Goal: Transaction & Acquisition: Book appointment/travel/reservation

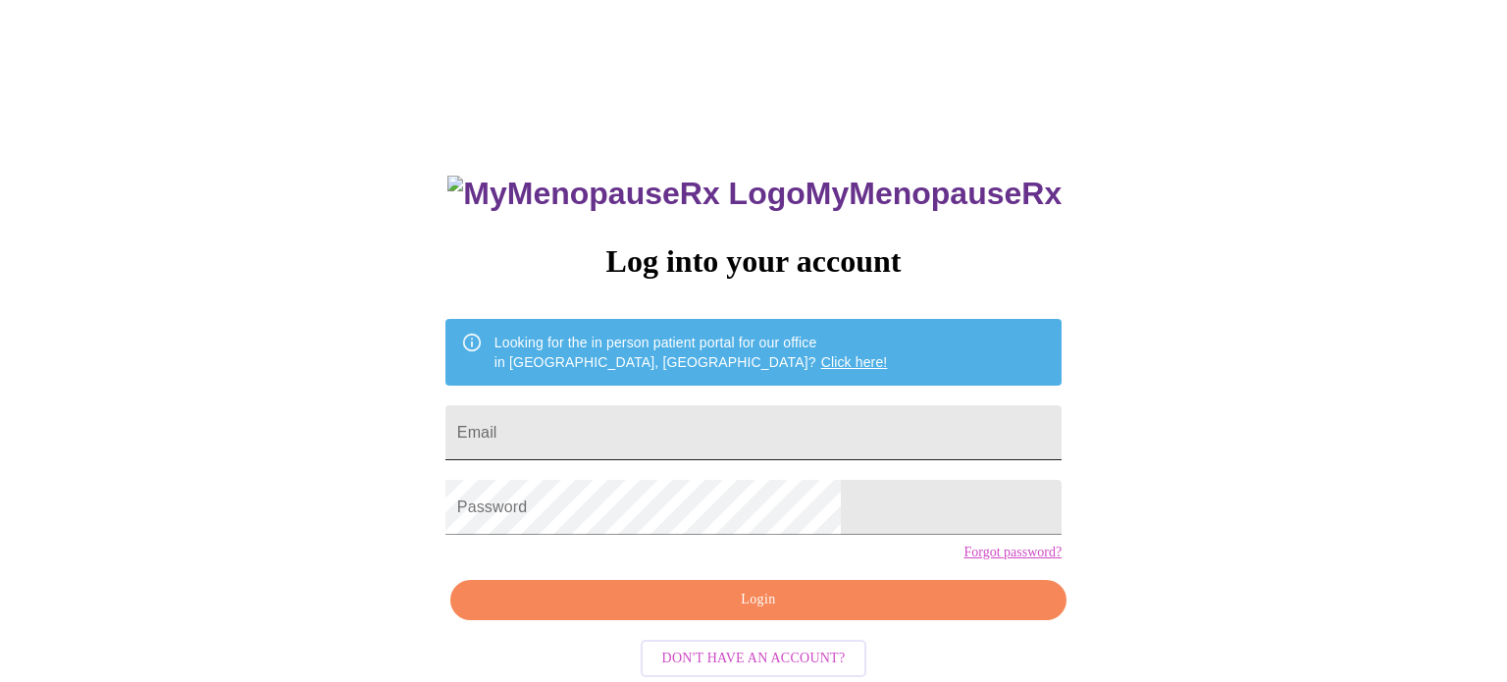
click at [670, 441] on input "Email" at bounding box center [753, 432] width 616 height 55
type input "[EMAIL_ADDRESS][DOMAIN_NAME]"
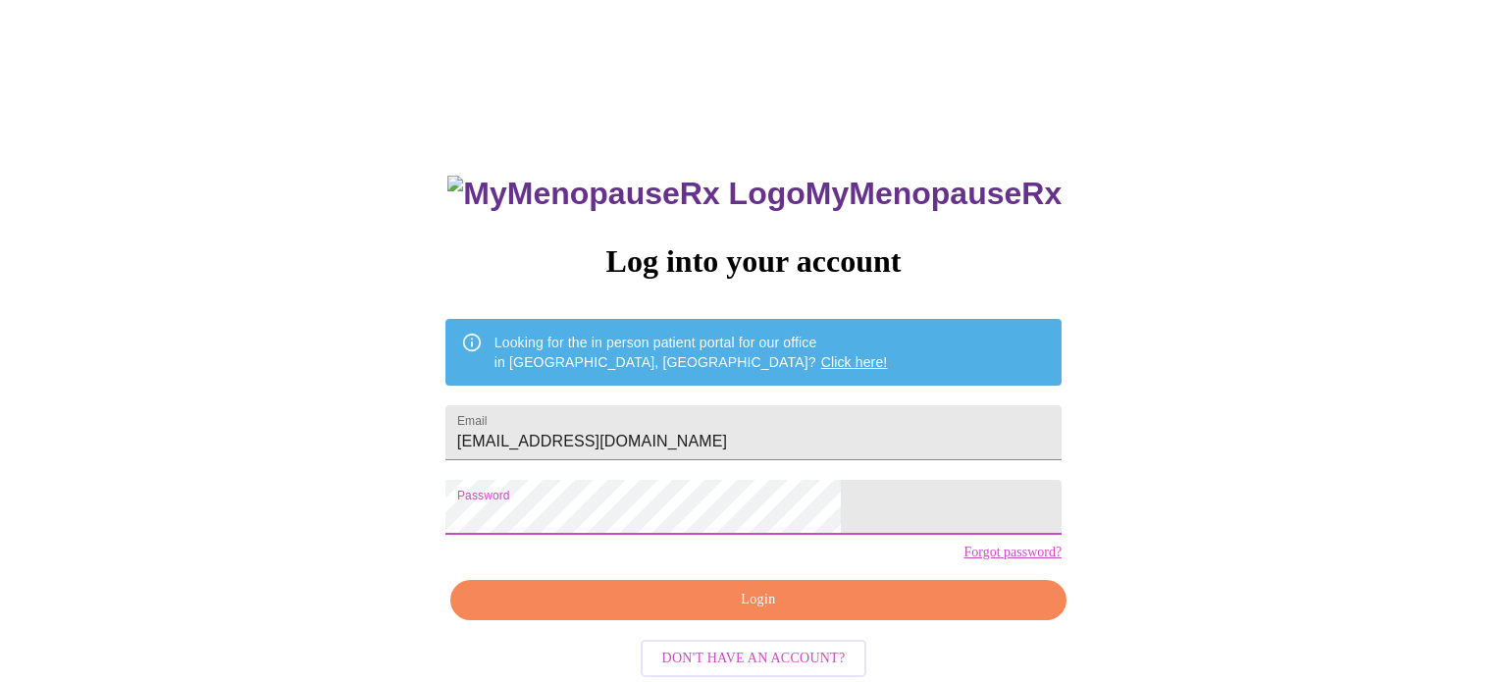
click at [688, 612] on span "Login" at bounding box center [758, 600] width 571 height 25
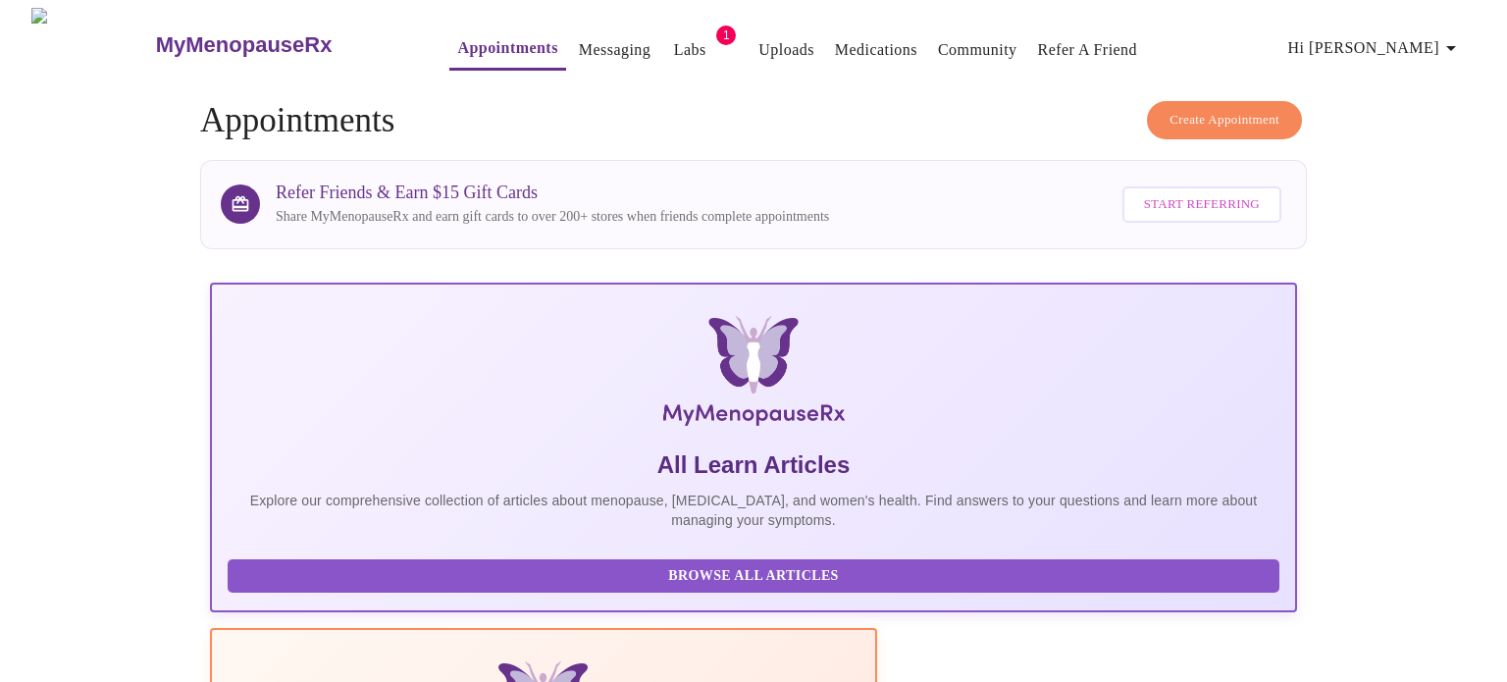
click at [1426, 34] on span "Hi [PERSON_NAME]" at bounding box center [1375, 47] width 175 height 27
click at [1426, 42] on li "Settings" at bounding box center [1431, 41] width 90 height 35
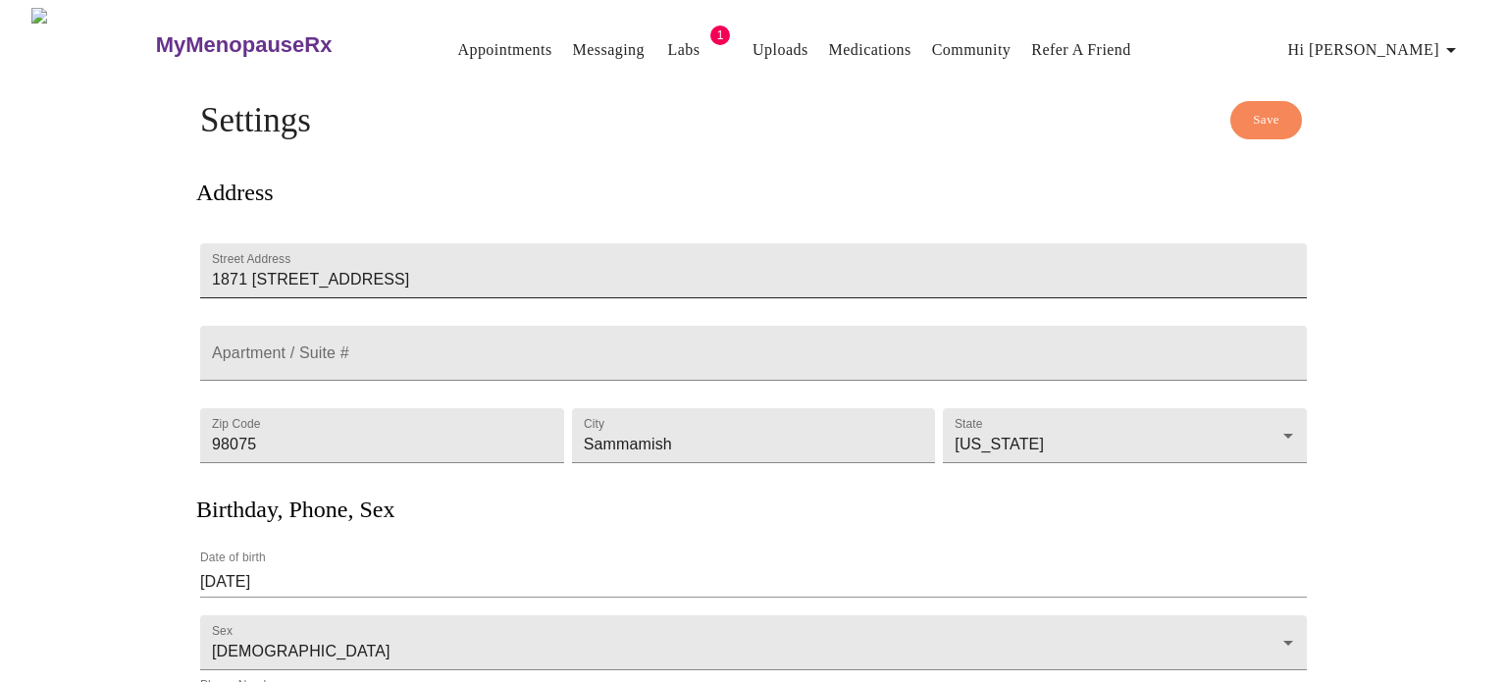
click at [516, 243] on input "1871 [STREET_ADDRESS]" at bounding box center [753, 270] width 1107 height 55
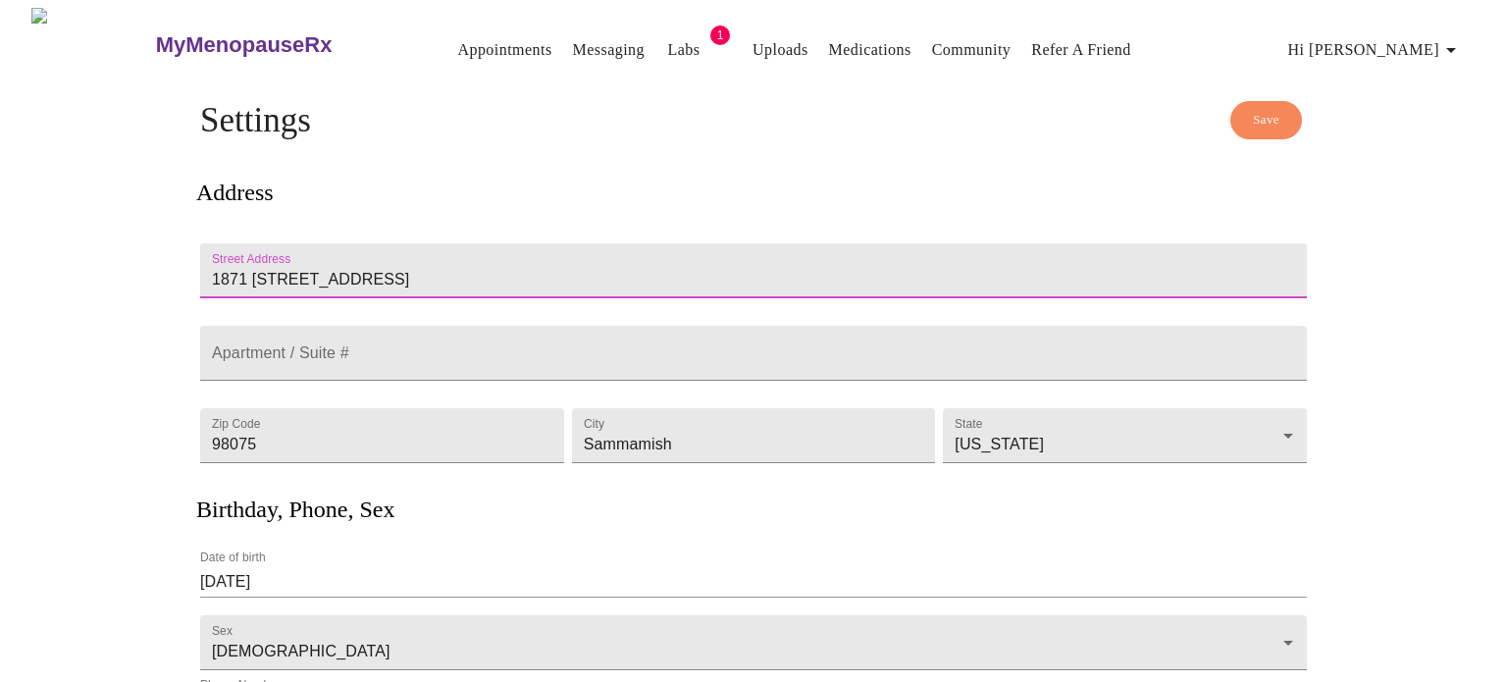
drag, startPoint x: 516, startPoint y: 217, endPoint x: 192, endPoint y: 222, distance: 323.8
click at [192, 222] on div "Save Settings Address Street Address [STREET_ADDRESS][GEOGRAPHIC_DATA] # Zip Co…" at bounding box center [754, 581] width 1256 height 961
type input "[STREET_ADDRESS]"
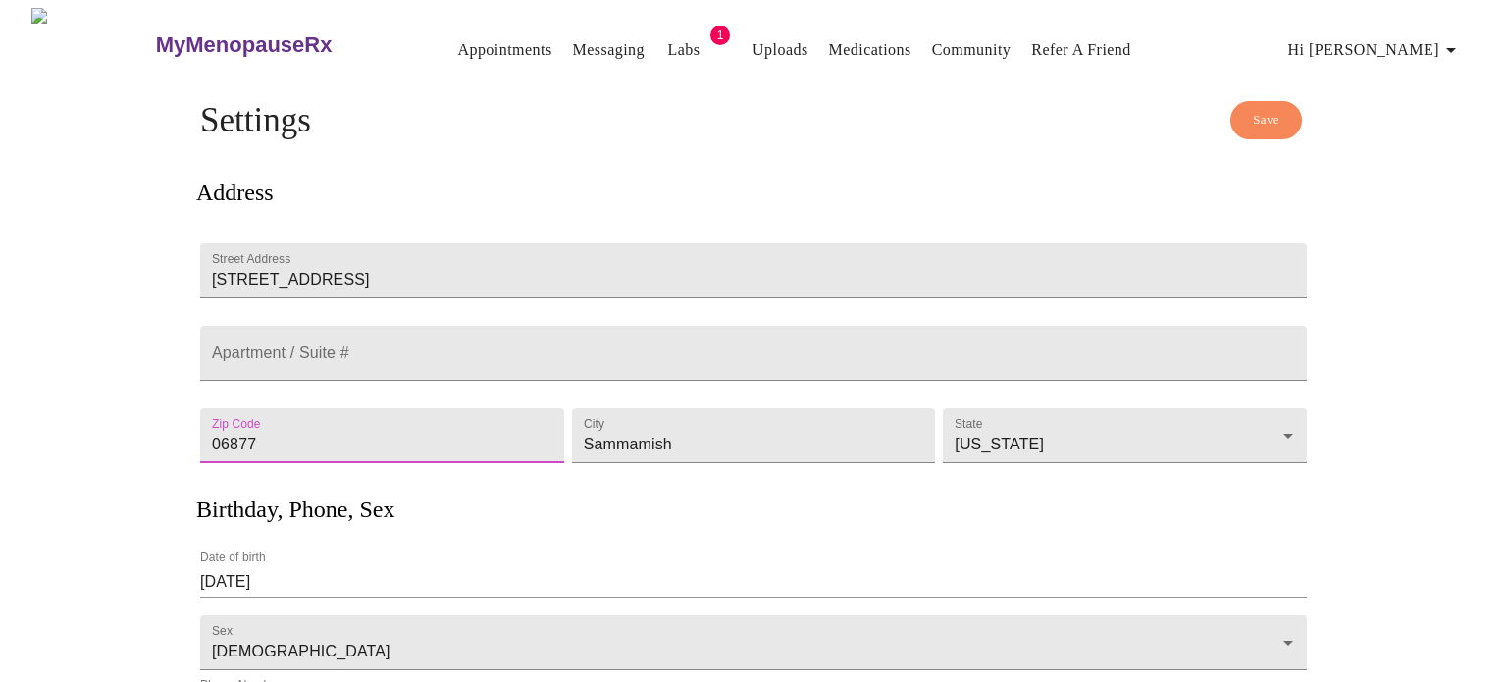
type input "06877"
type input "Ridgefield"
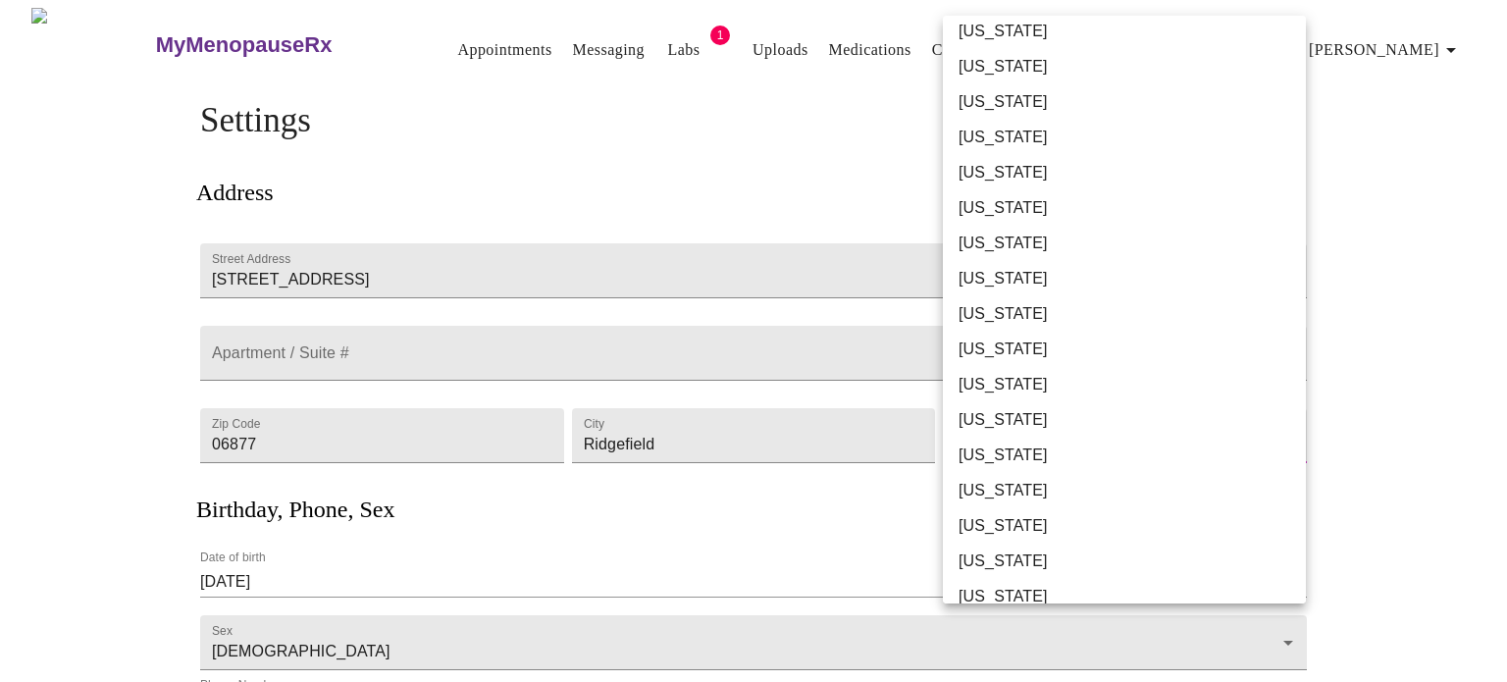
scroll to position [30, 0]
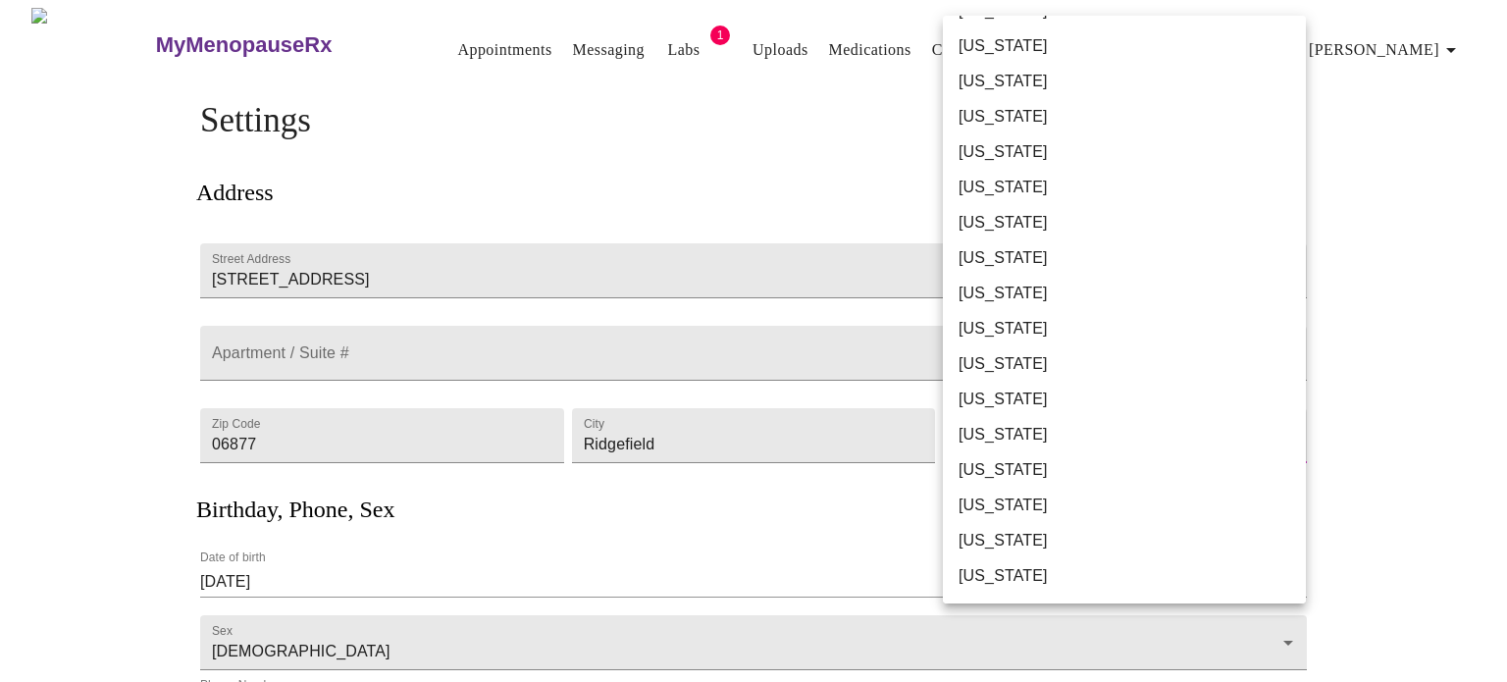
click at [1085, 228] on li "[US_STATE]" at bounding box center [1124, 222] width 363 height 35
type input "[US_STATE]"
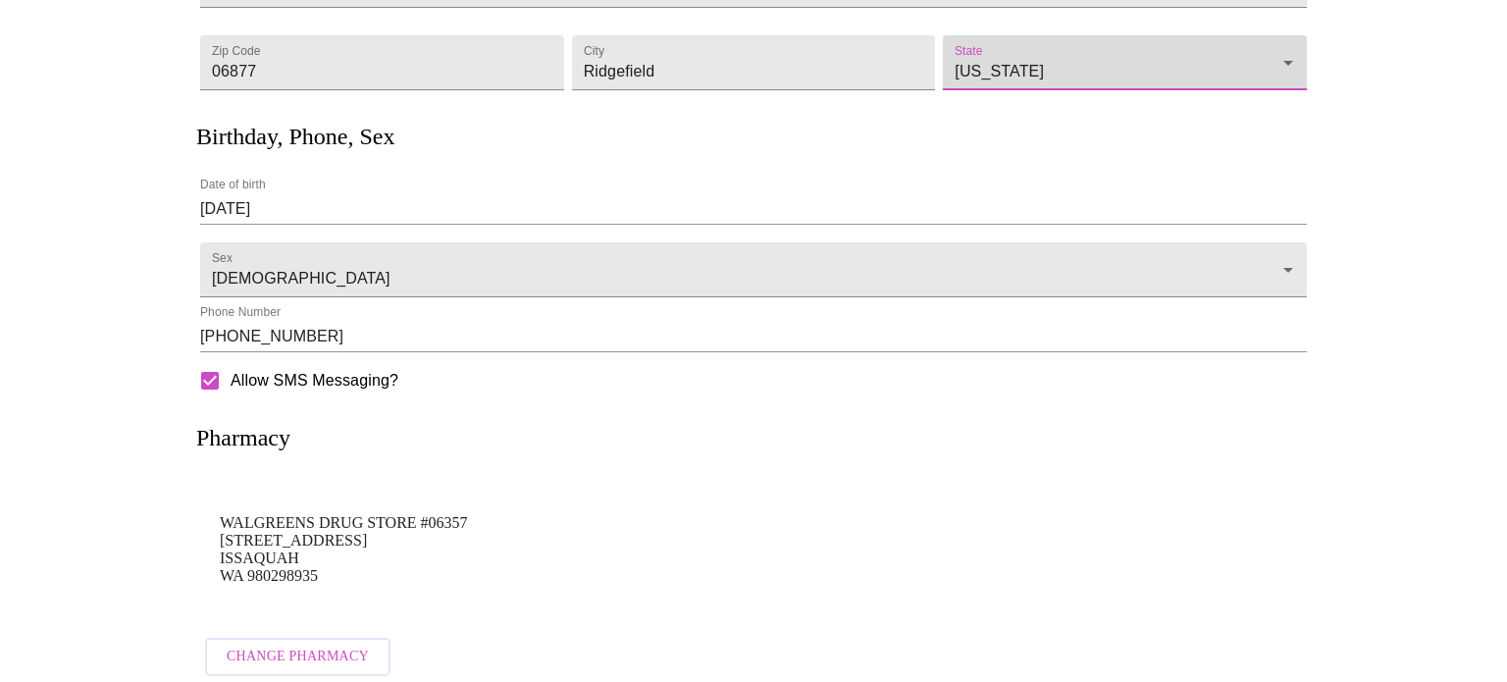
scroll to position [409, 0]
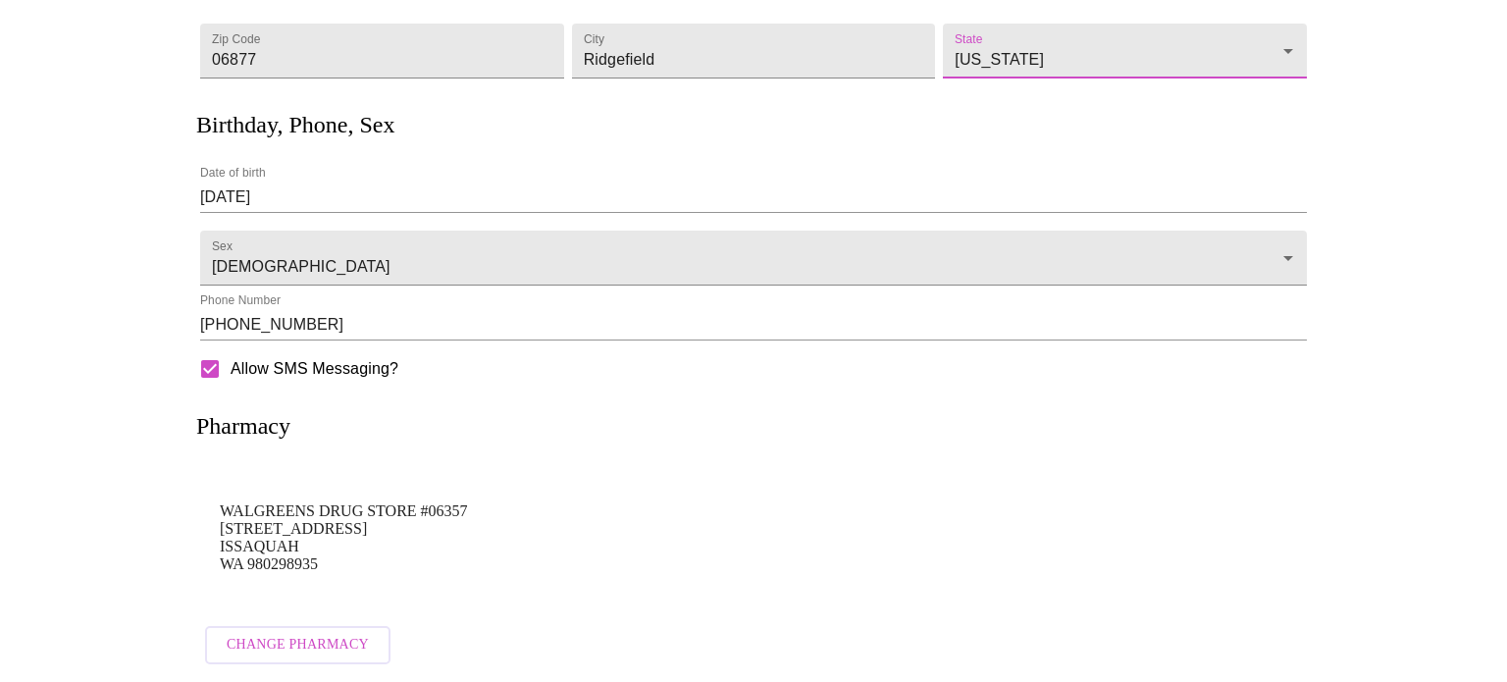
click at [285, 641] on span "Change Pharmacy" at bounding box center [298, 645] width 142 height 25
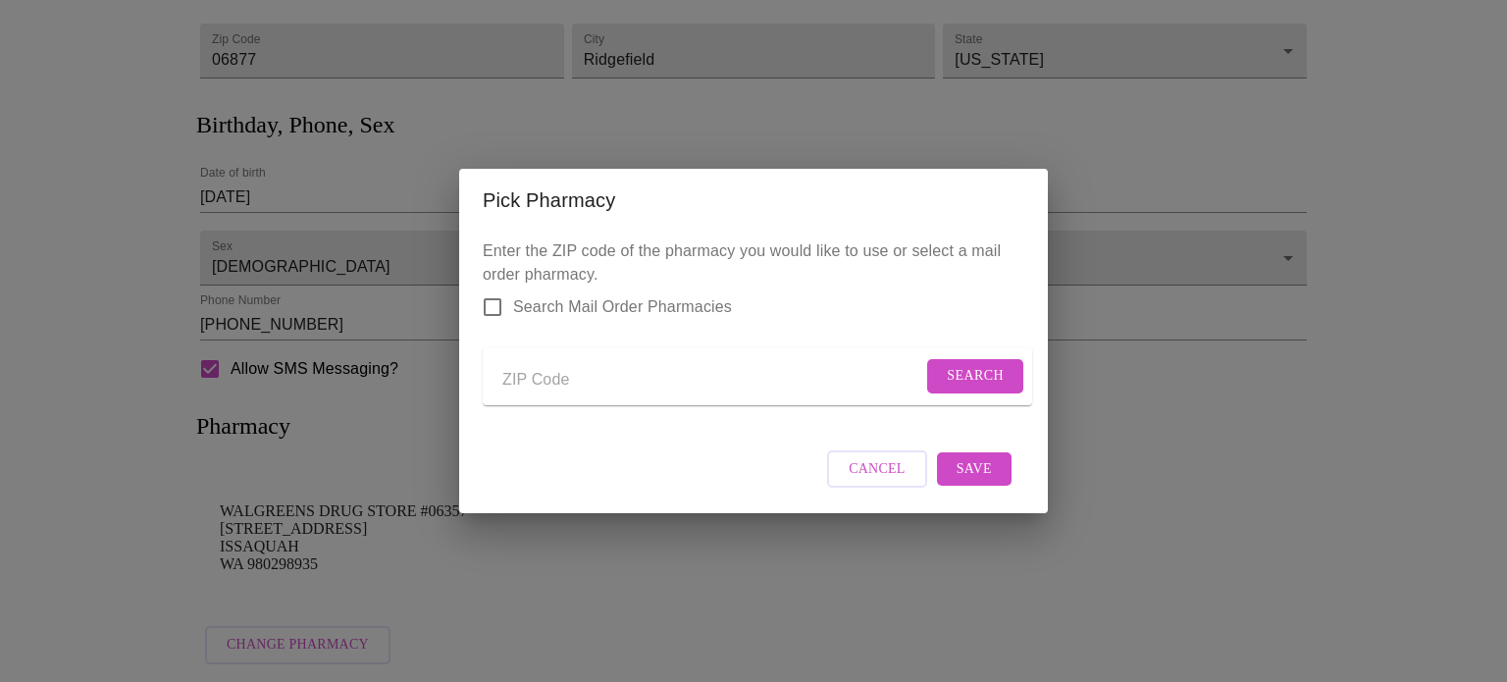
click at [565, 376] on input "Send a message to your care team" at bounding box center [712, 379] width 420 height 31
type input "06877"
click at [962, 371] on span "Search" at bounding box center [975, 376] width 57 height 25
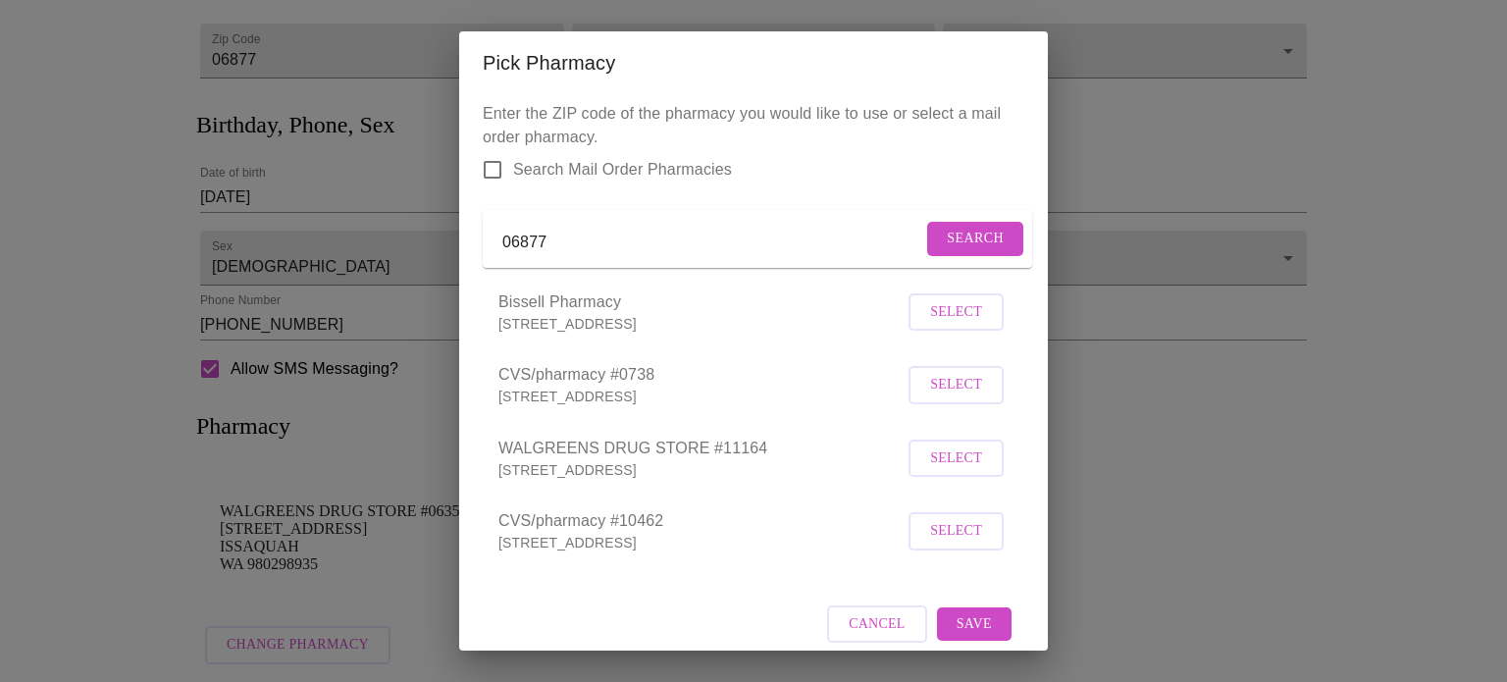
click at [962, 397] on span "Select" at bounding box center [956, 385] width 52 height 25
click at [966, 634] on span "Save" at bounding box center [974, 621] width 35 height 25
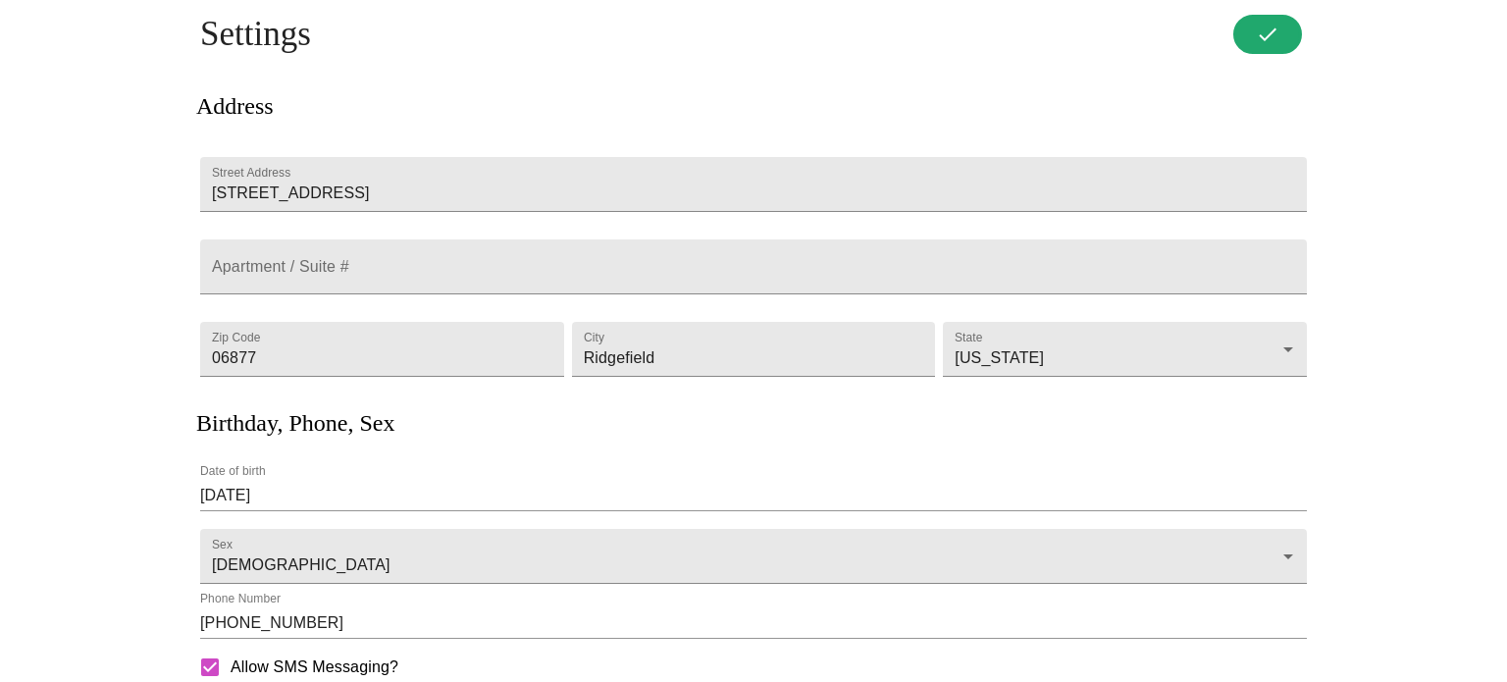
scroll to position [0, 0]
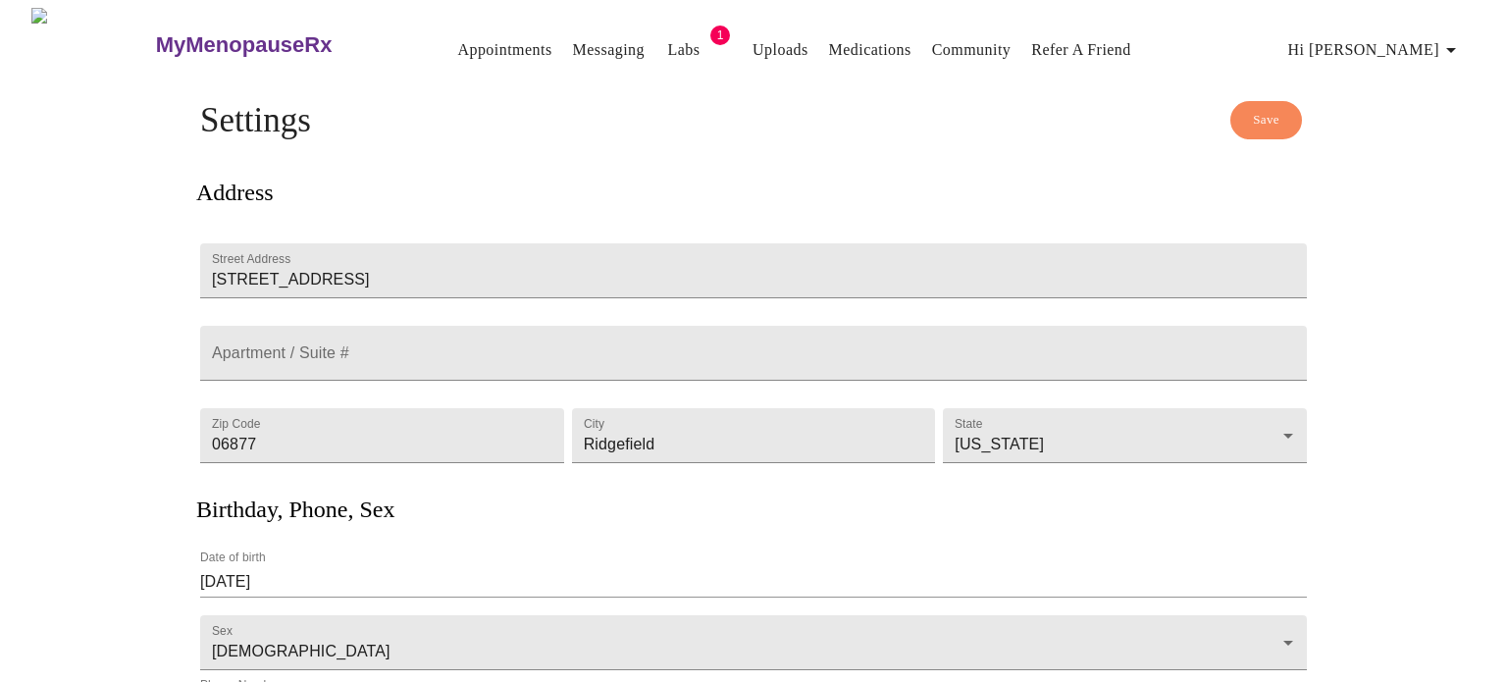
click at [1440, 40] on span "Hi [PERSON_NAME]" at bounding box center [1375, 49] width 175 height 27
click at [833, 168] on div at bounding box center [753, 341] width 1507 height 682
click at [457, 41] on link "Appointments" at bounding box center [504, 49] width 94 height 27
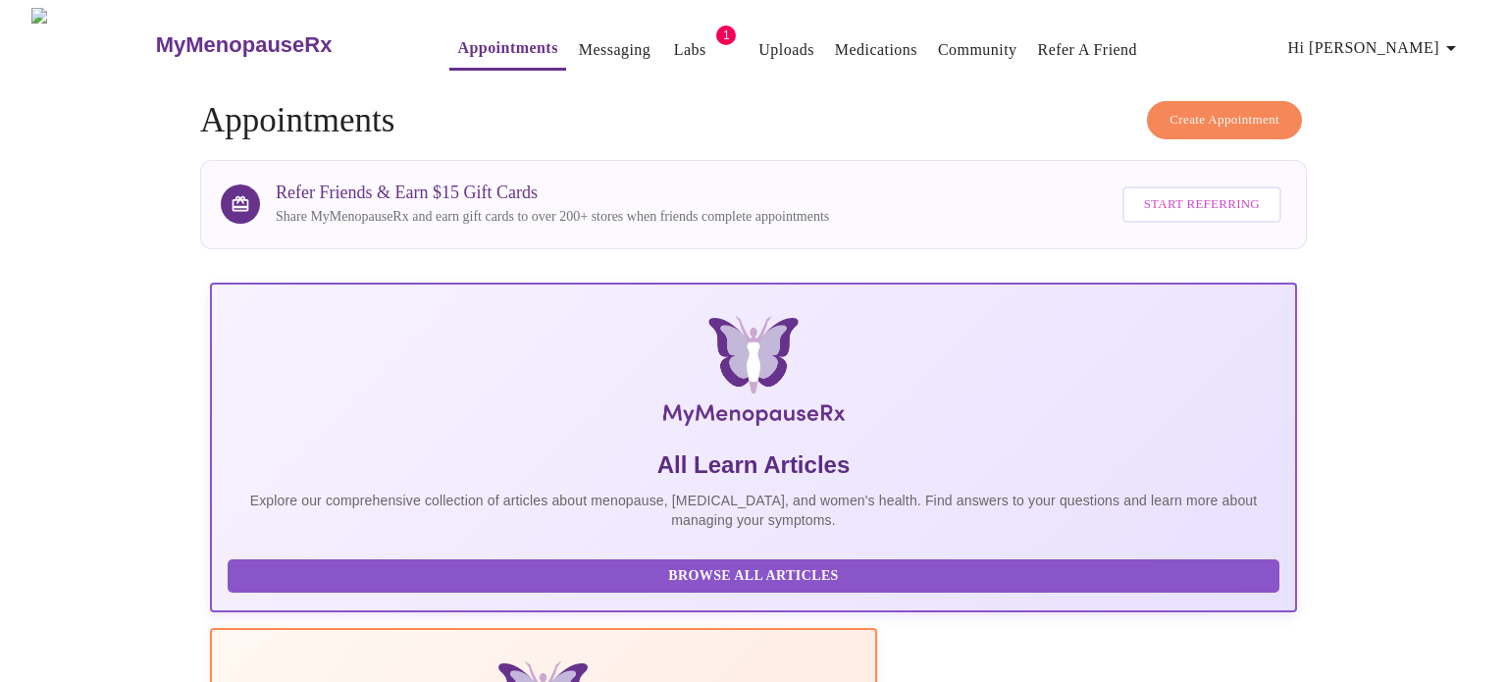
click at [1220, 118] on span "Create Appointment" at bounding box center [1224, 120] width 110 height 23
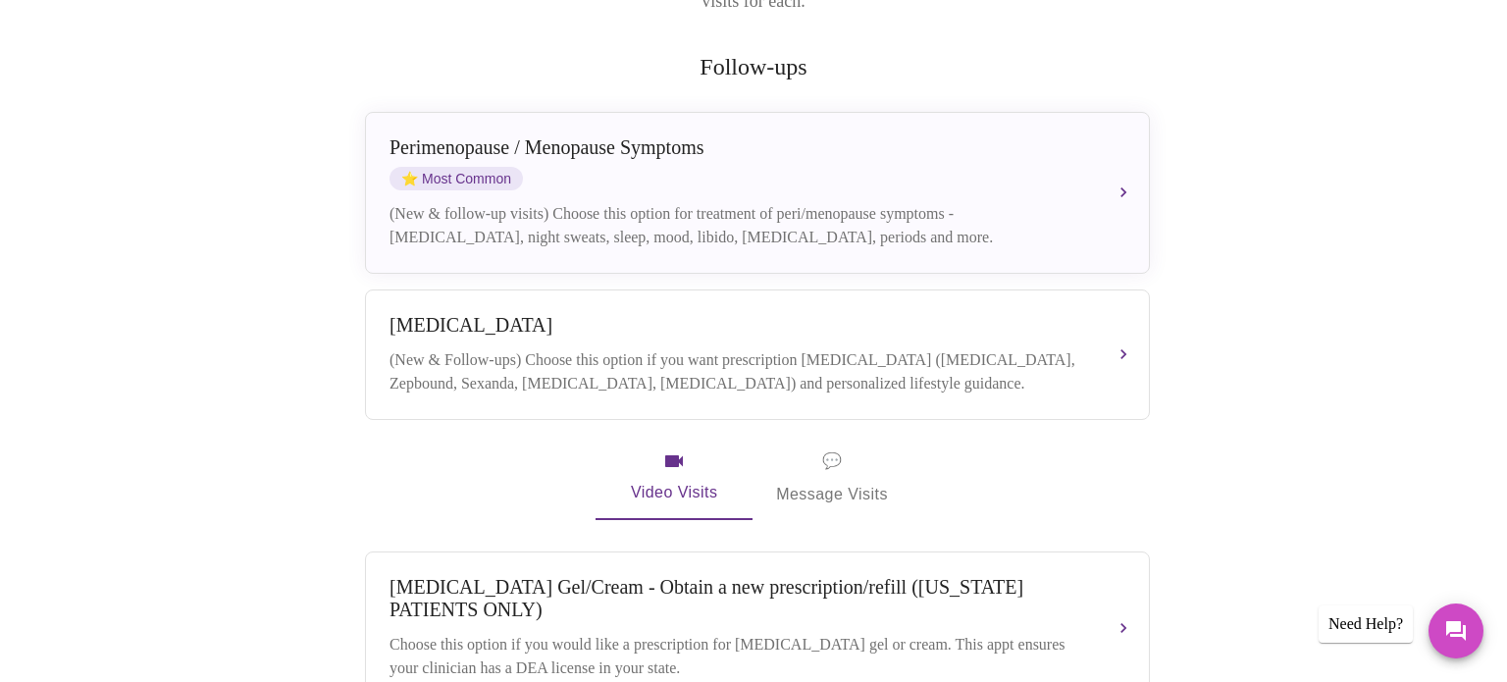
scroll to position [351, 0]
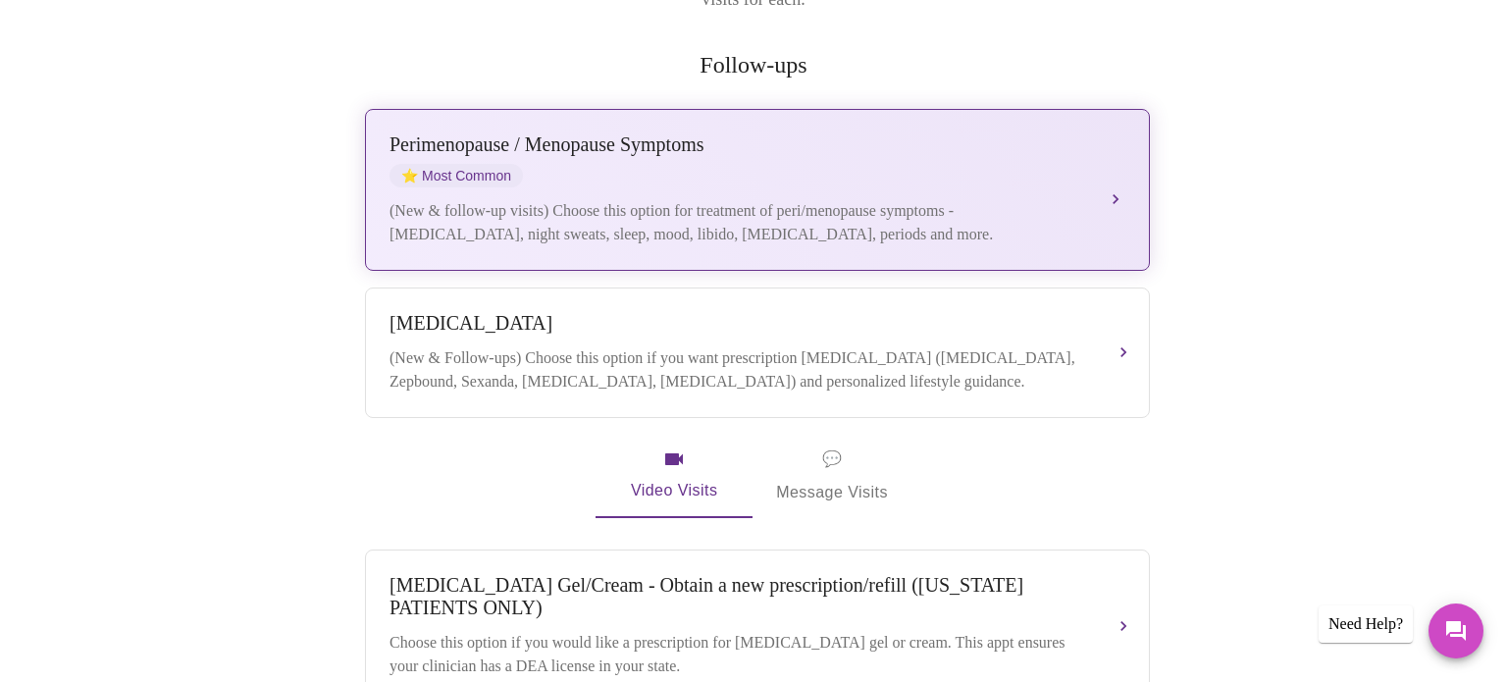
click at [625, 199] on div "(New & follow-up visits) Choose this option for treatment of peri/menopause sym…" at bounding box center [737, 222] width 697 height 47
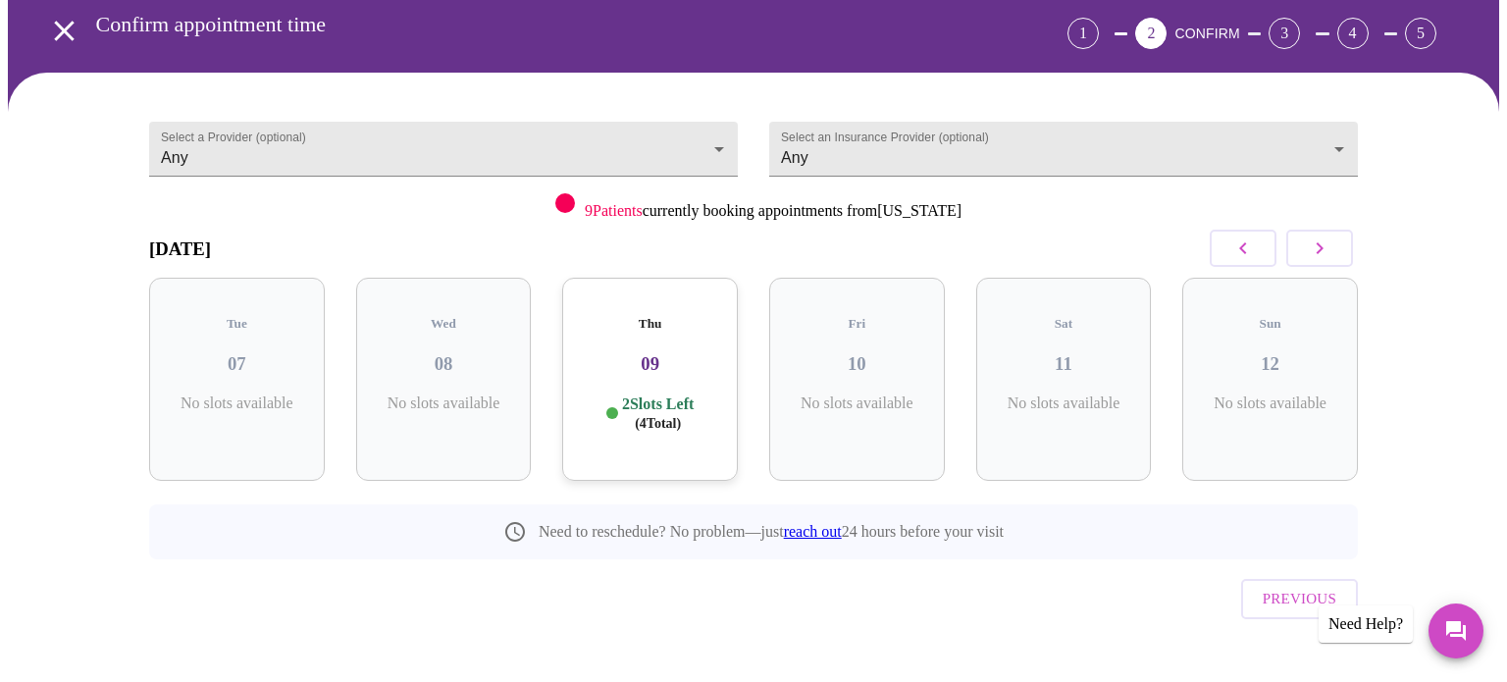
click at [1310, 253] on icon "button" at bounding box center [1320, 248] width 24 height 24
click at [1242, 253] on icon "button" at bounding box center [1243, 248] width 24 height 24
click at [901, 353] on h3 "09" at bounding box center [857, 364] width 144 height 22
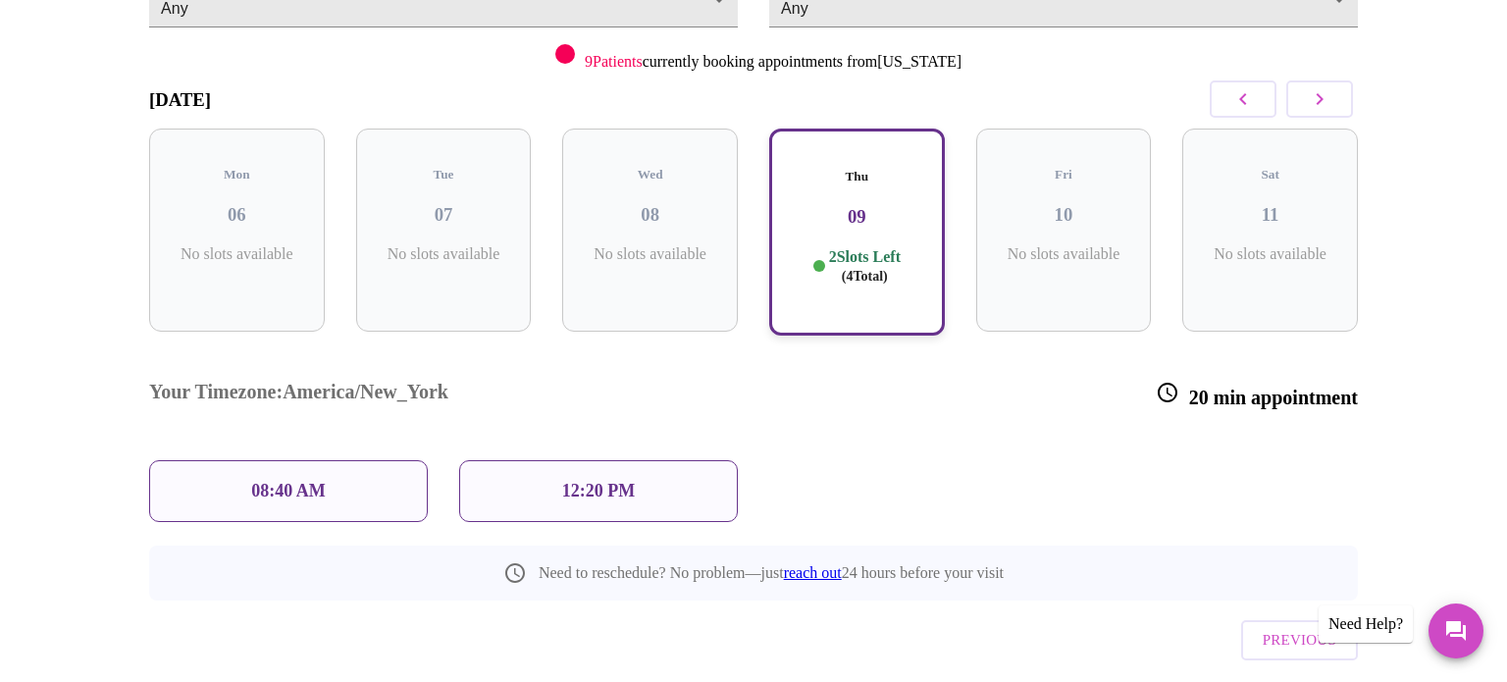
scroll to position [238, 0]
click at [1331, 88] on icon "button" at bounding box center [1320, 97] width 24 height 24
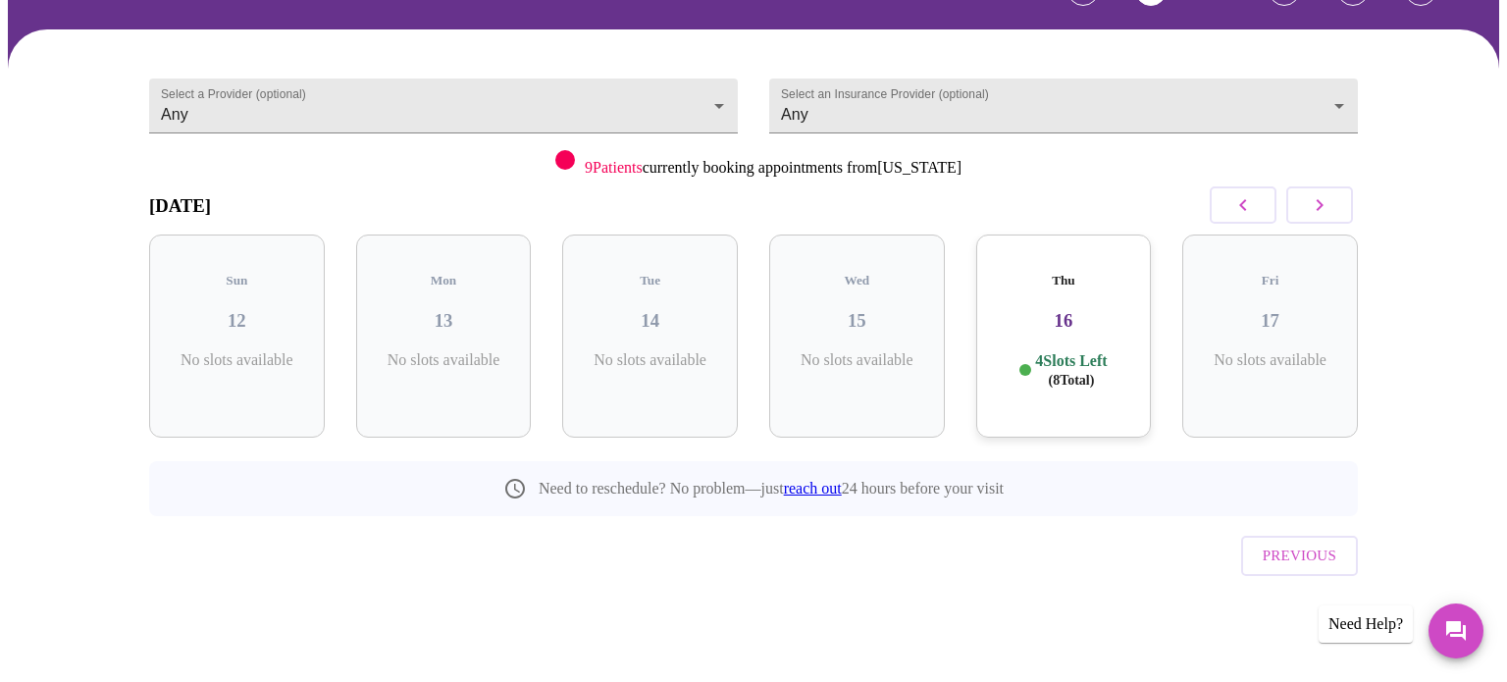
scroll to position [87, 0]
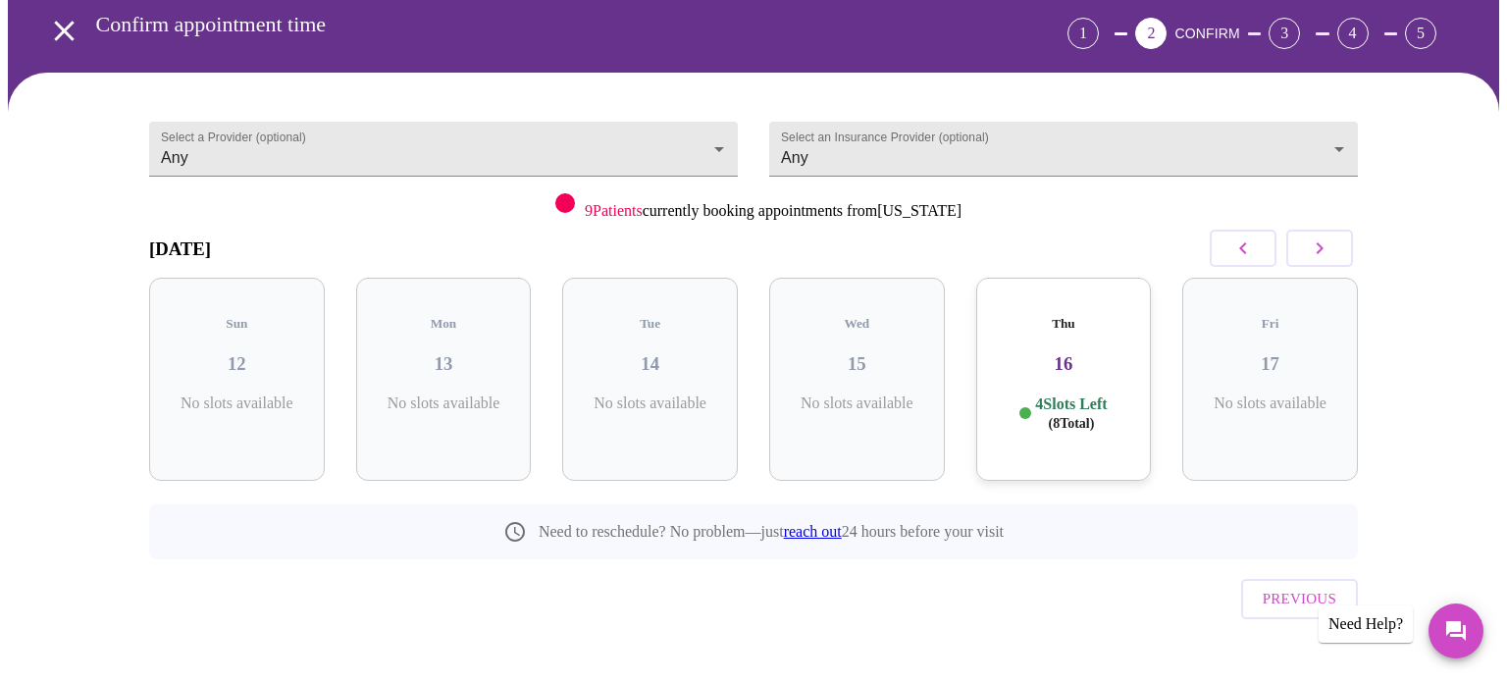
click at [1047, 394] on p "4 Slots Left ( 8 Total)" at bounding box center [1071, 413] width 72 height 38
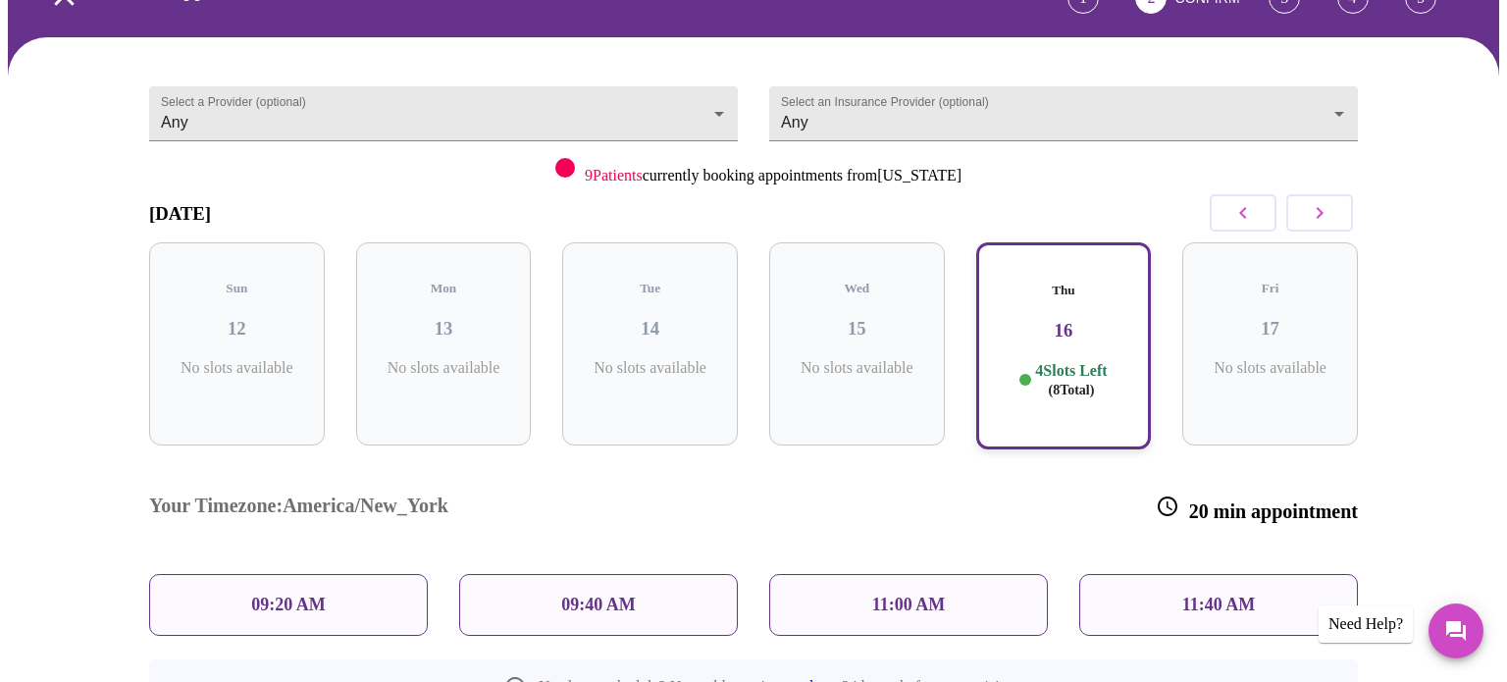
scroll to position [120, 0]
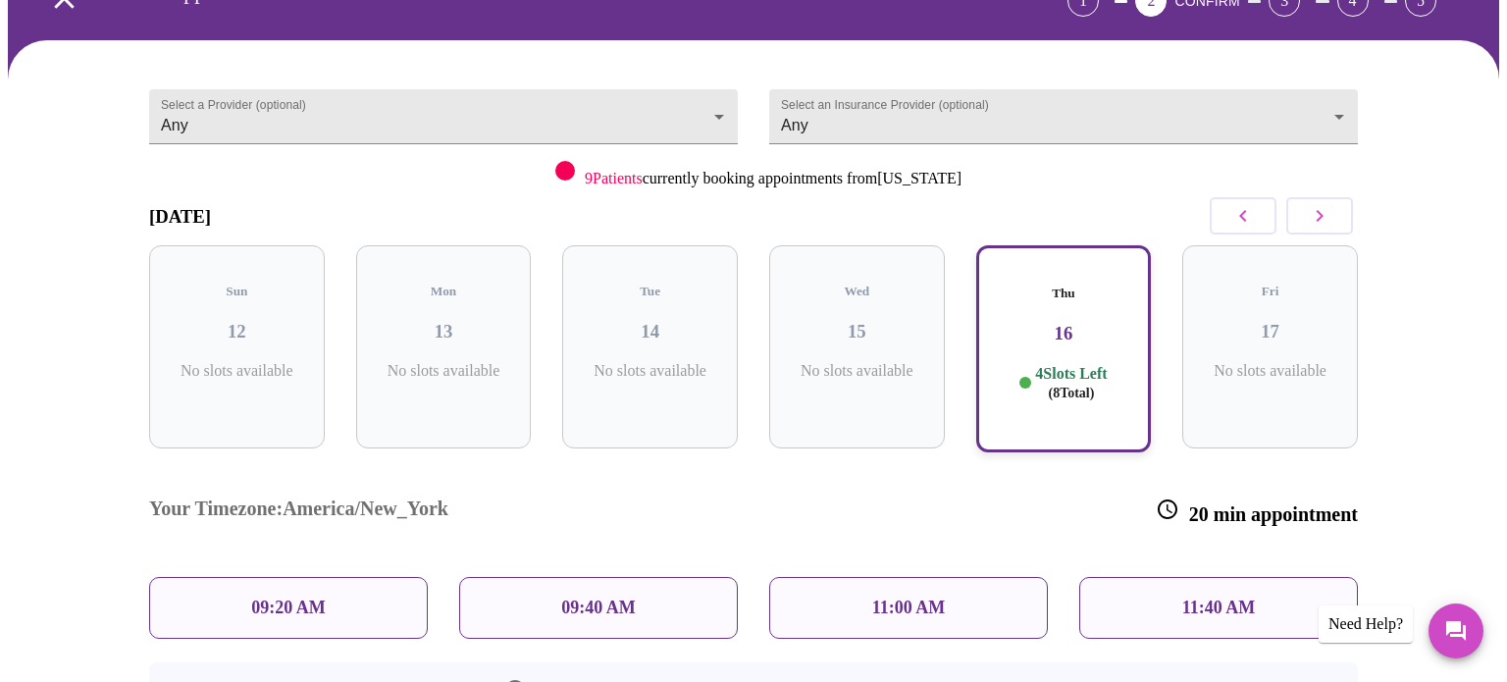
click at [359, 577] on div "09:20 AM" at bounding box center [288, 608] width 279 height 62
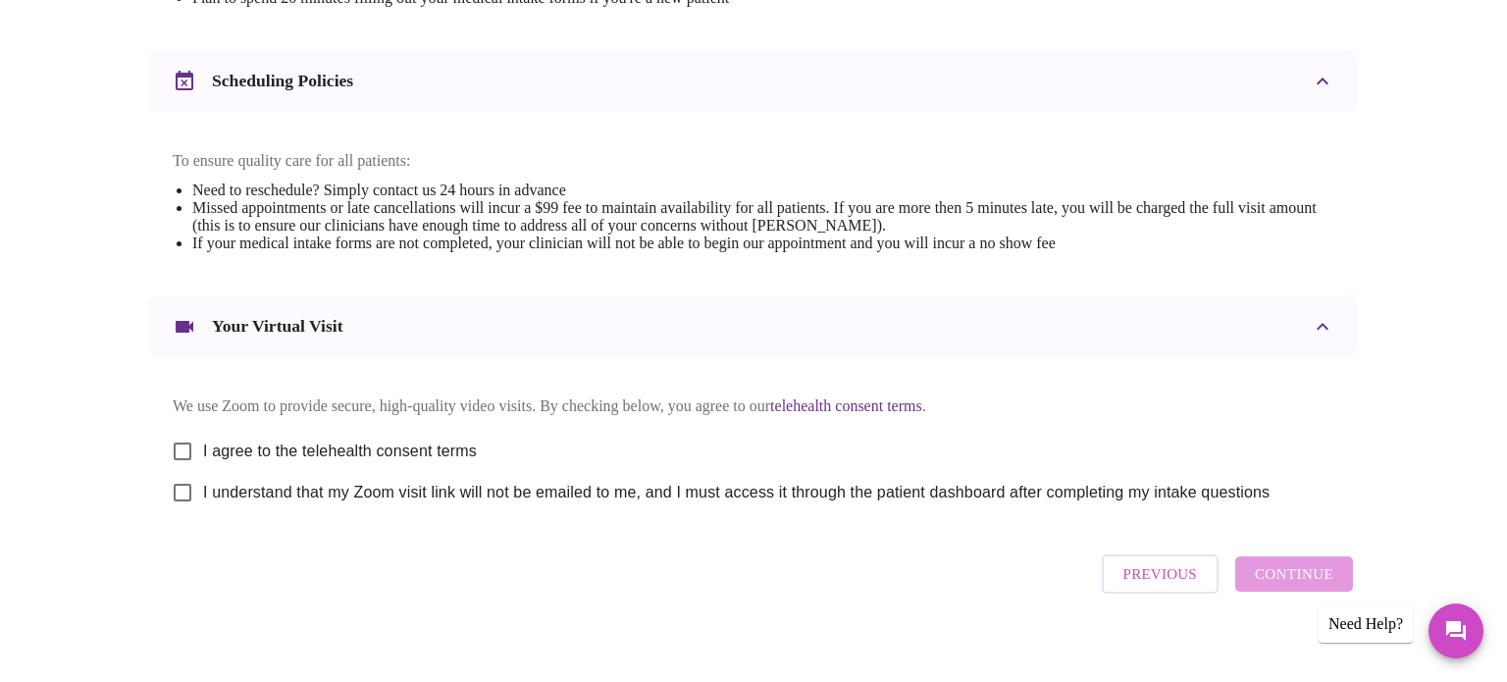
scroll to position [739, 0]
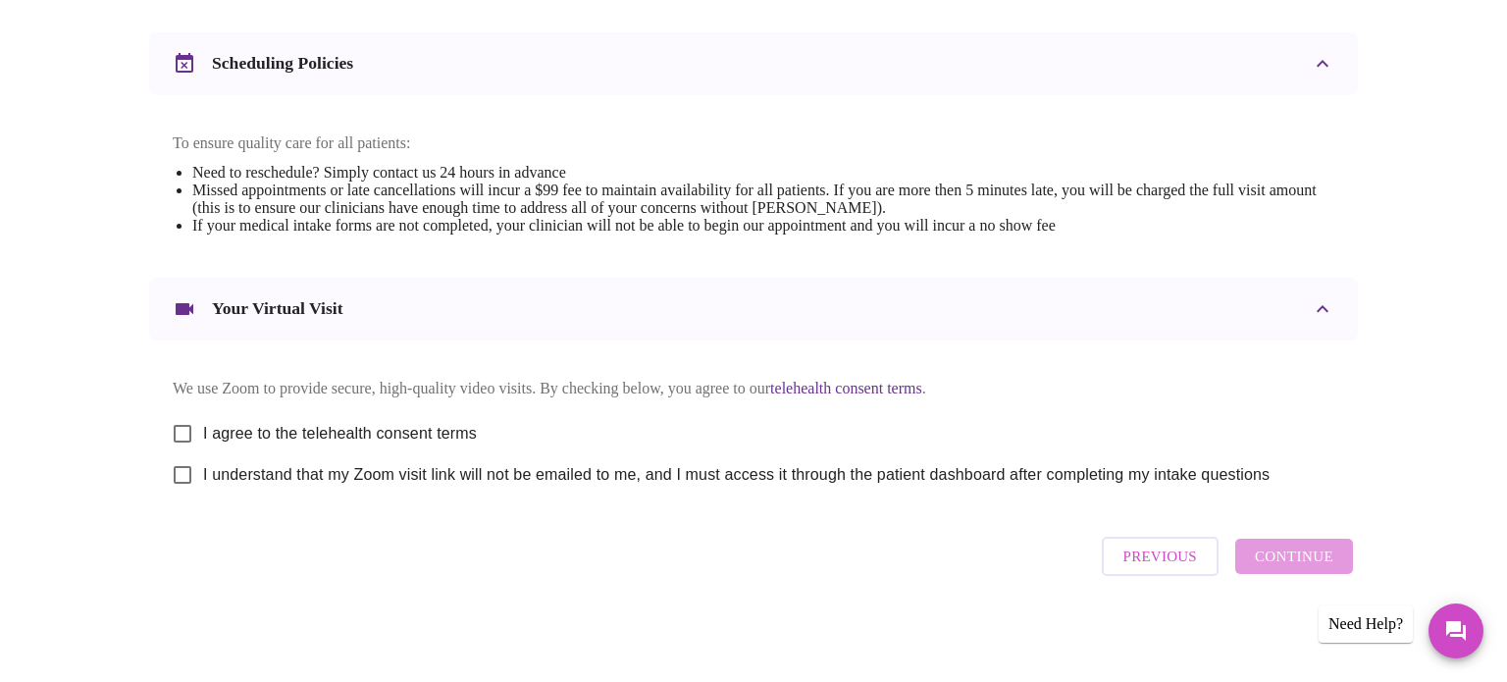
click at [389, 427] on span "I agree to the telehealth consent terms" at bounding box center [340, 434] width 274 height 24
click at [203, 427] on input "I agree to the telehealth consent terms" at bounding box center [182, 433] width 41 height 41
checkbox input "true"
click at [183, 478] on input "I understand that my Zoom visit link will not be emailed to me, and I must acce…" at bounding box center [182, 474] width 41 height 41
checkbox input "true"
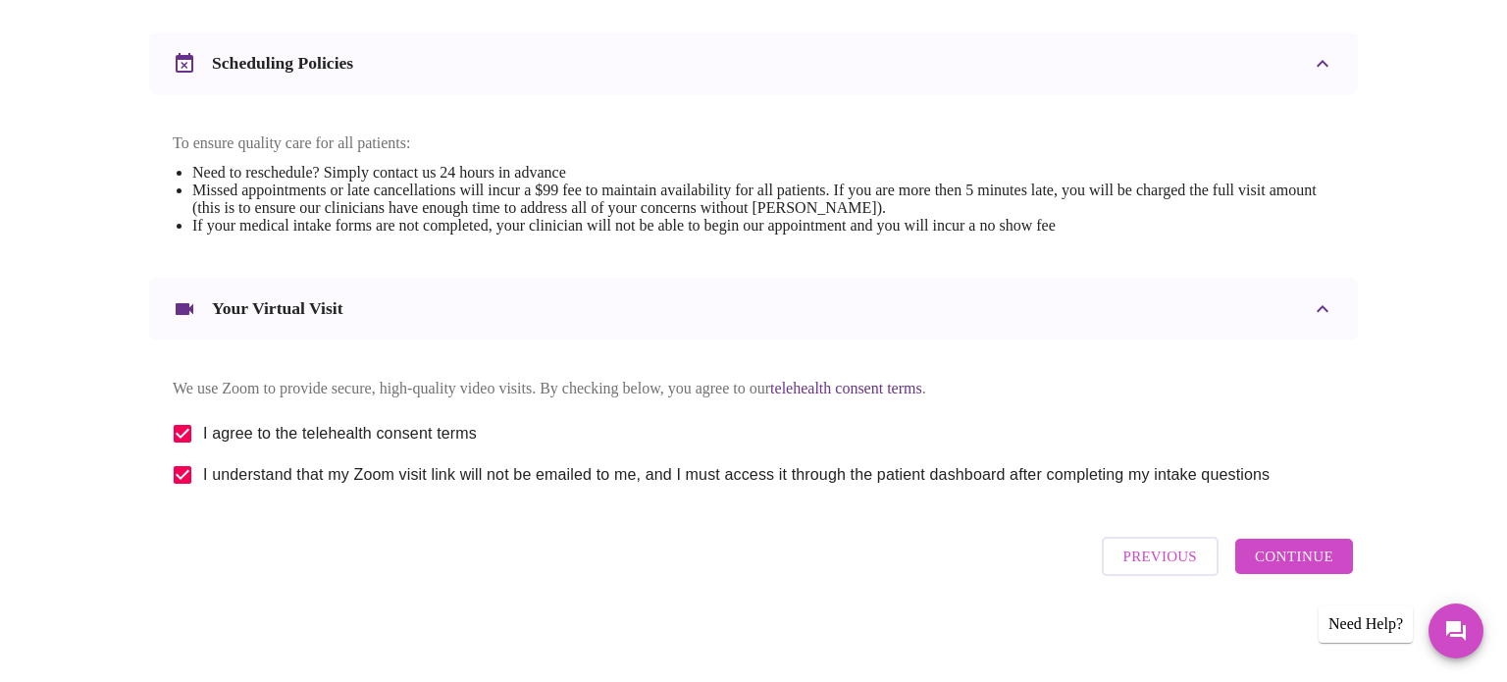
click at [1279, 569] on span "Continue" at bounding box center [1294, 557] width 78 height 26
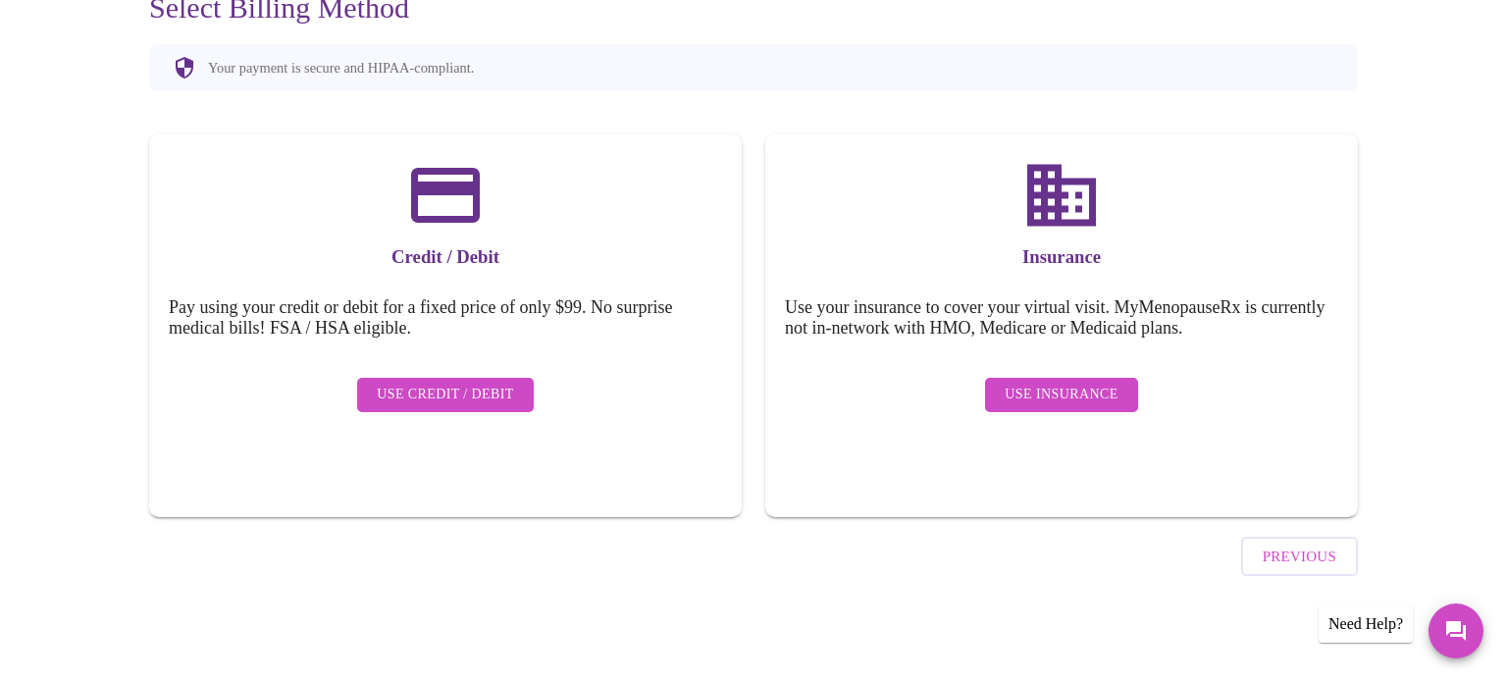
scroll to position [152, 0]
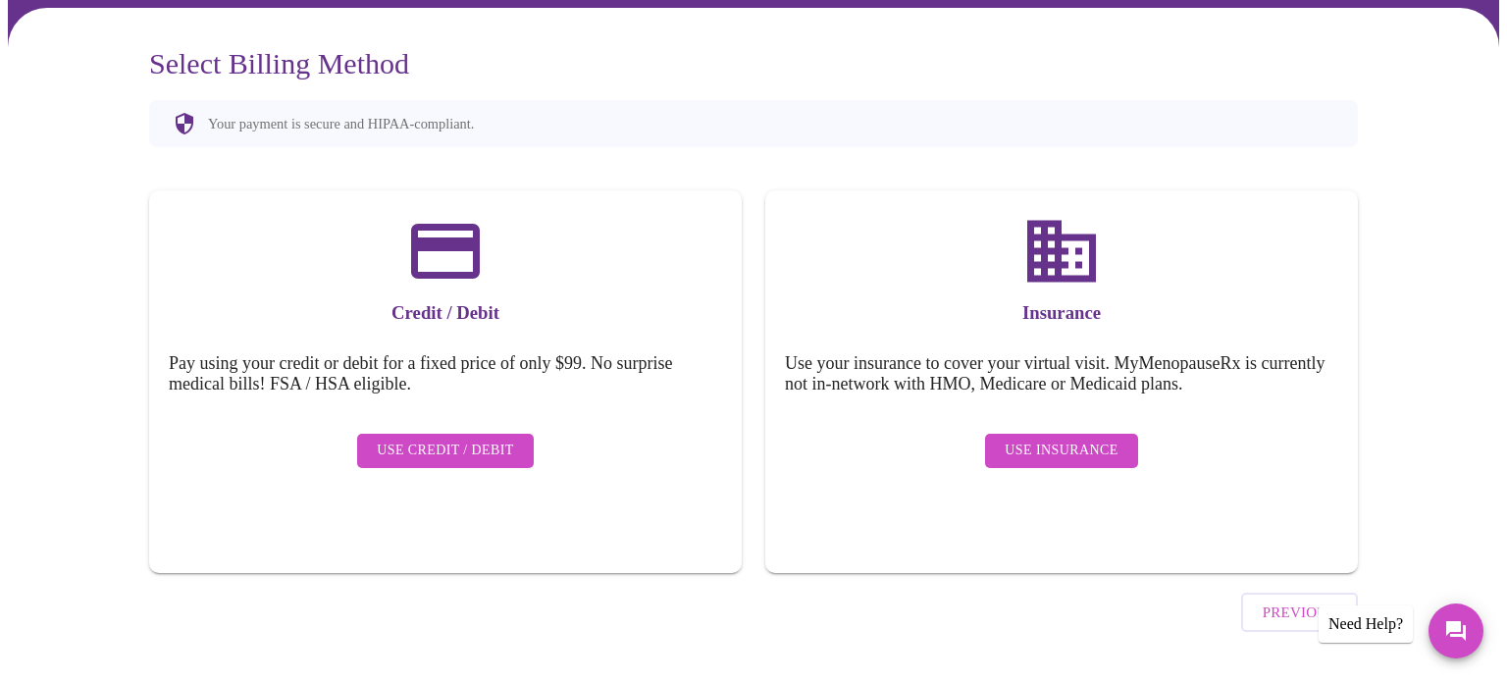
click at [1049, 440] on span "Use Insurance" at bounding box center [1061, 451] width 113 height 25
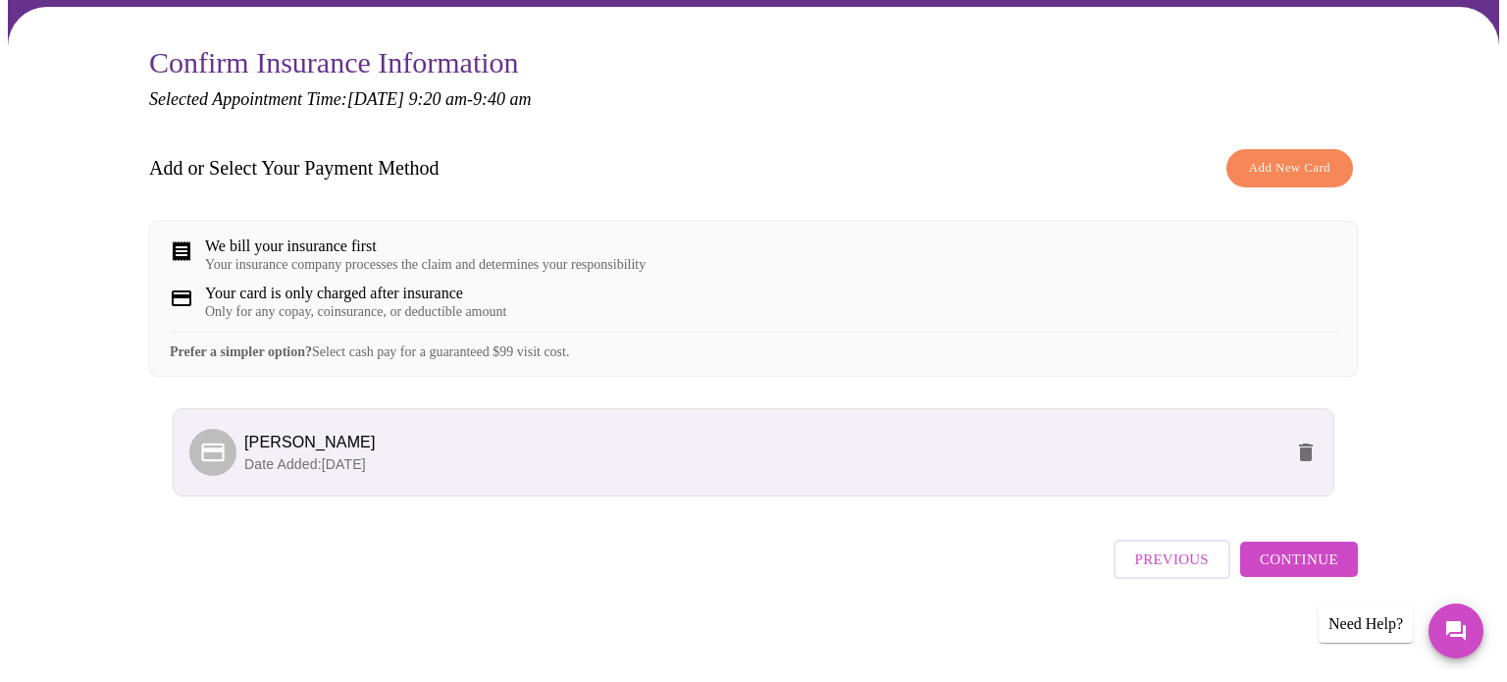
scroll to position [157, 0]
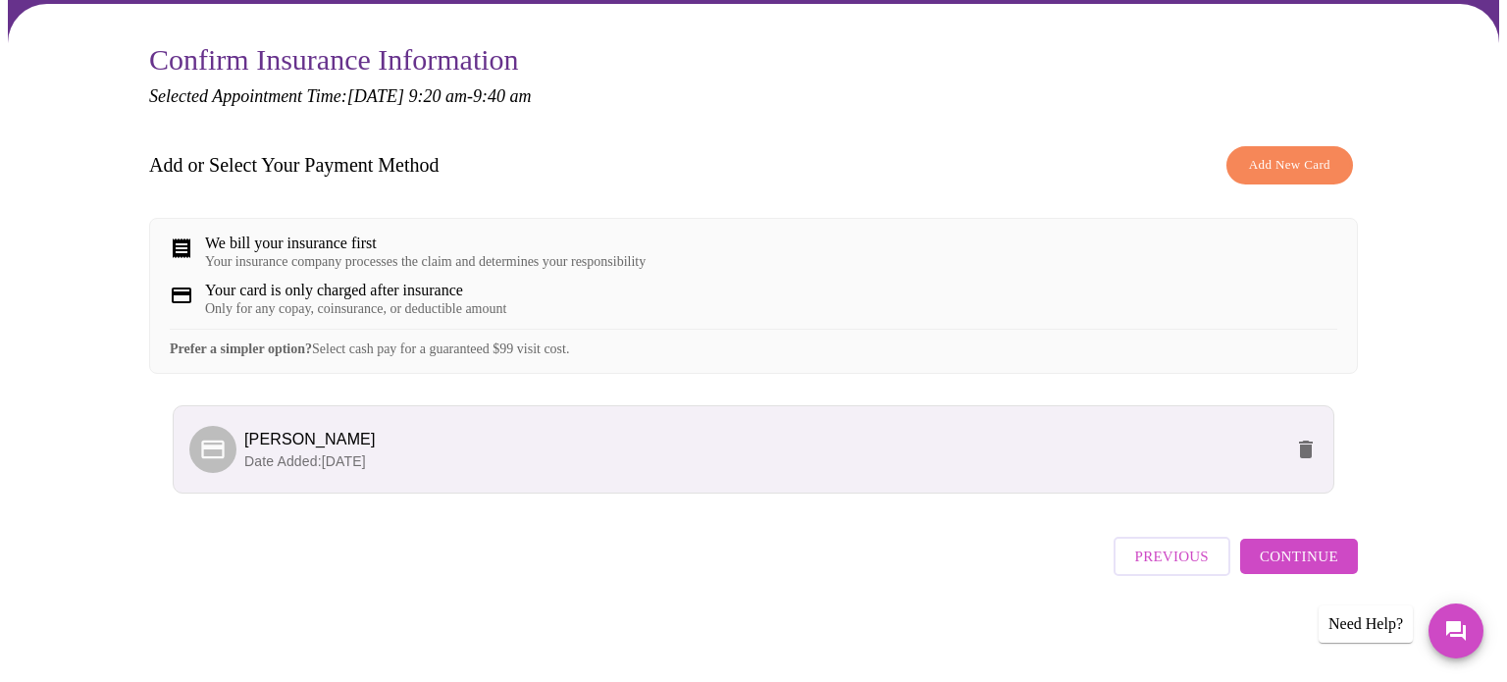
click at [1301, 168] on span "Add New Card" at bounding box center [1289, 165] width 81 height 23
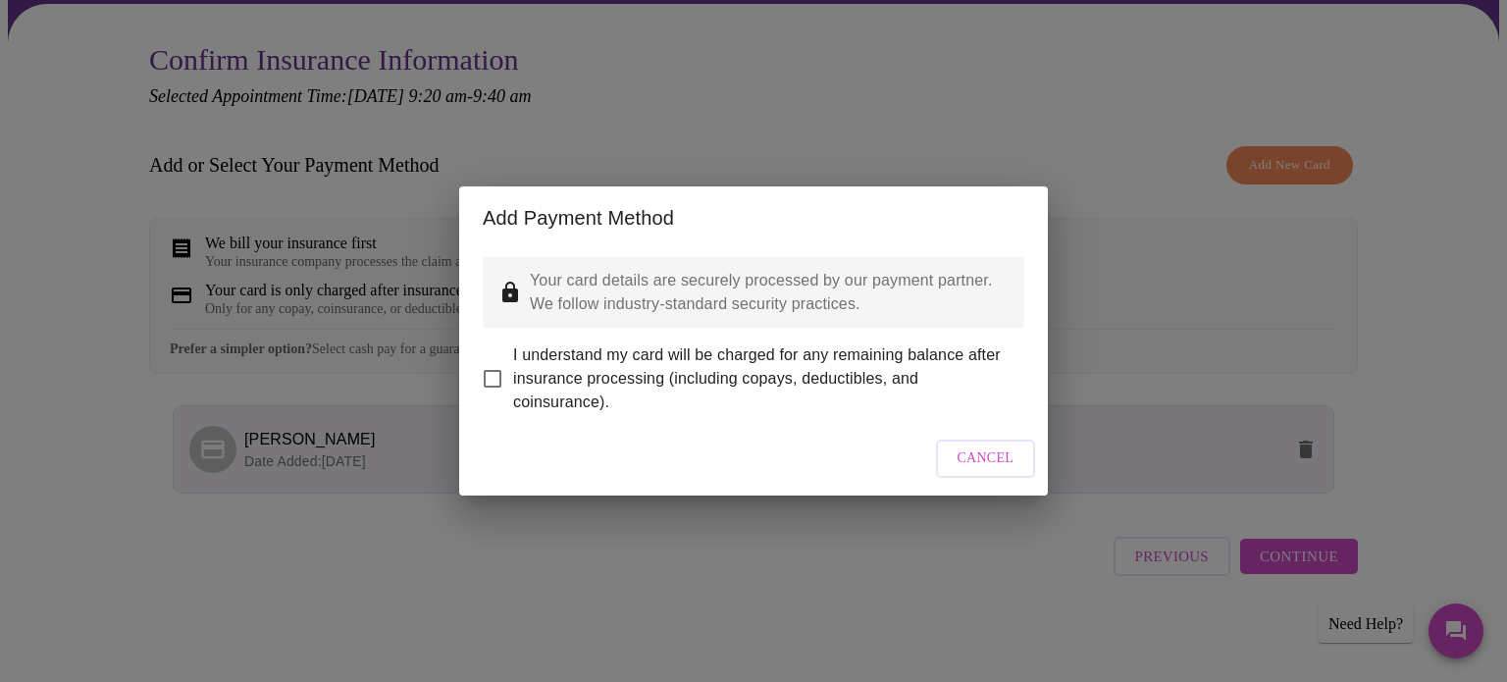
click at [489, 385] on input "I understand my card will be charged for any remaining balance after insurance …" at bounding box center [492, 378] width 41 height 41
checkbox input "true"
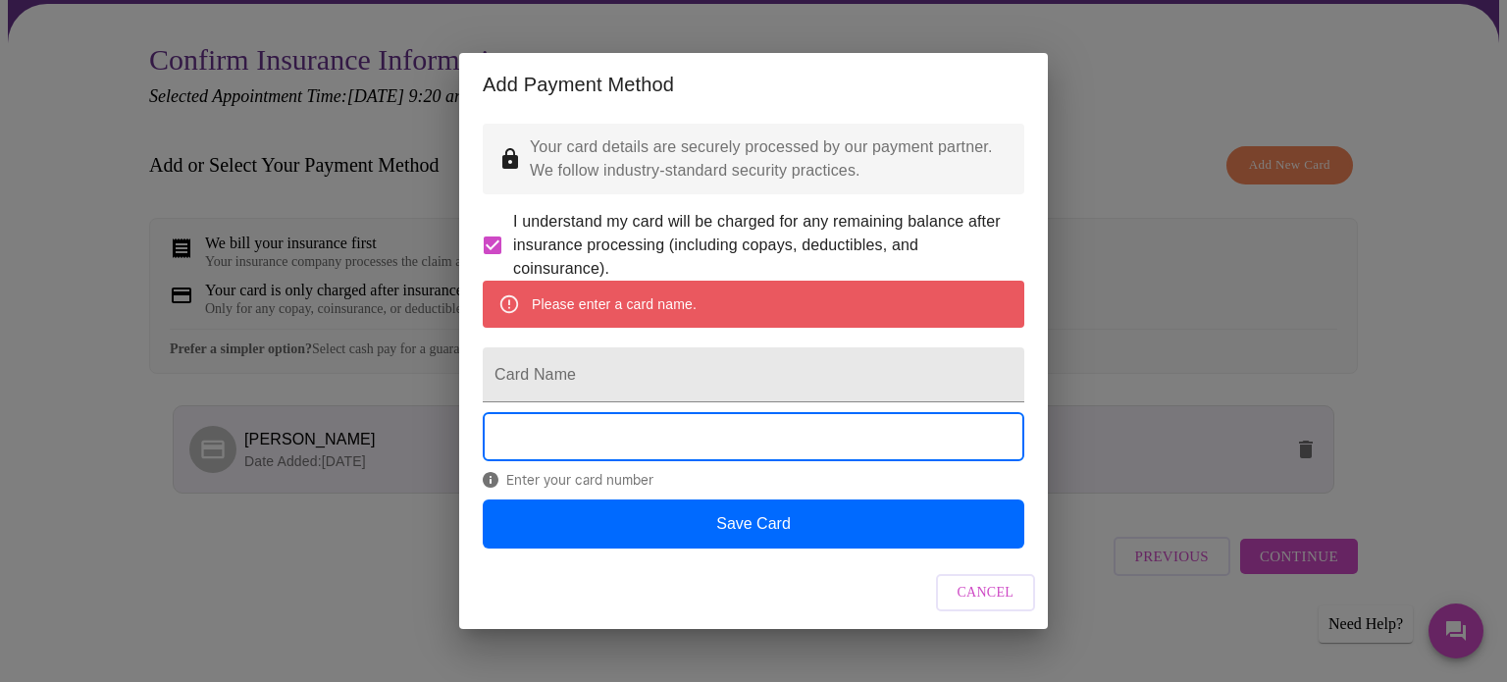
click at [963, 605] on span "Cancel" at bounding box center [986, 593] width 57 height 25
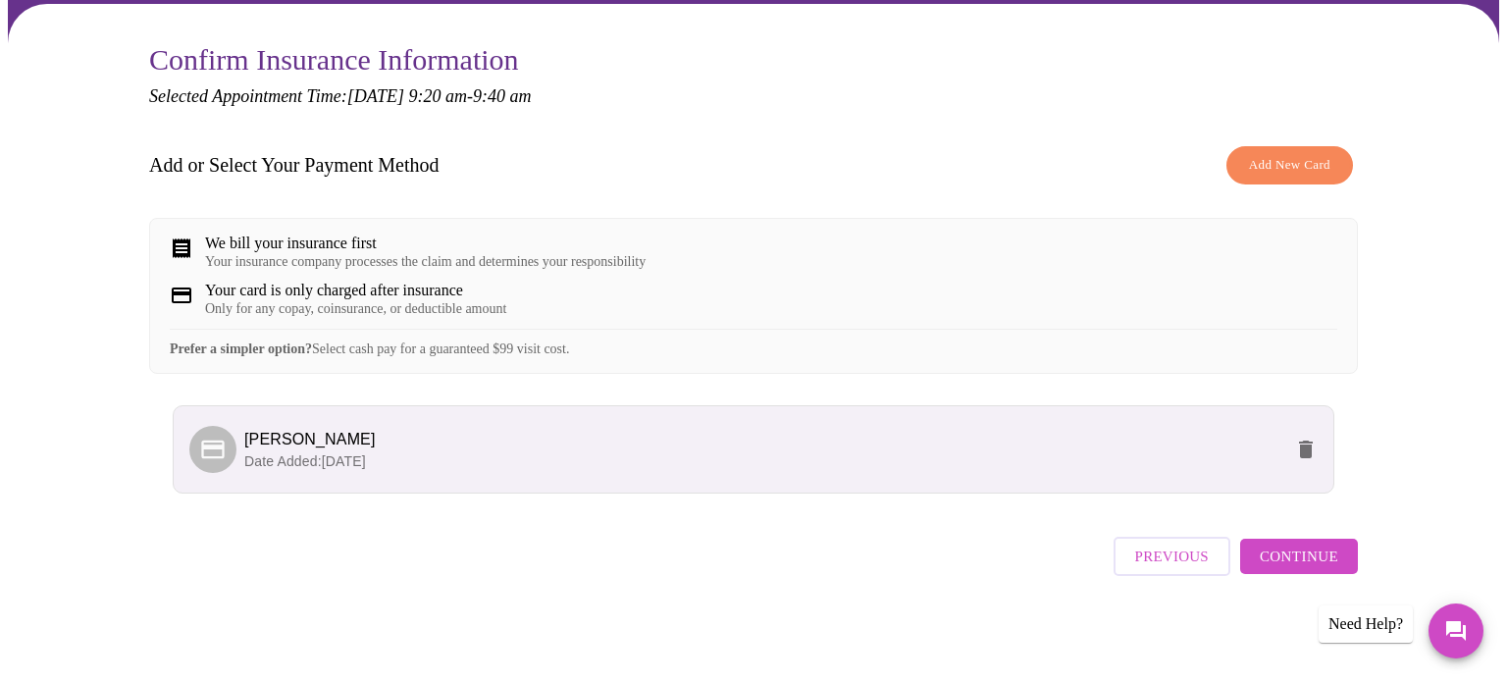
click at [388, 451] on span "[PERSON_NAME]" at bounding box center [763, 440] width 1038 height 24
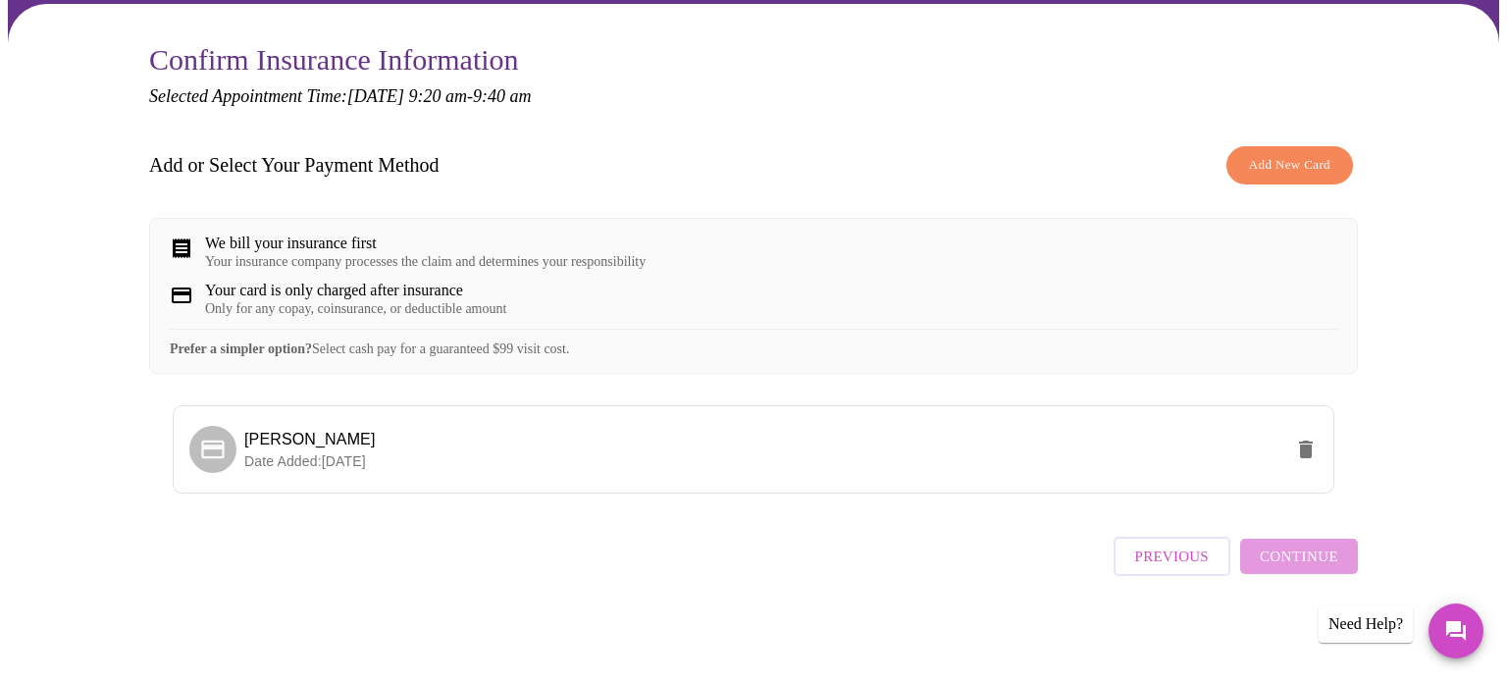
scroll to position [0, 0]
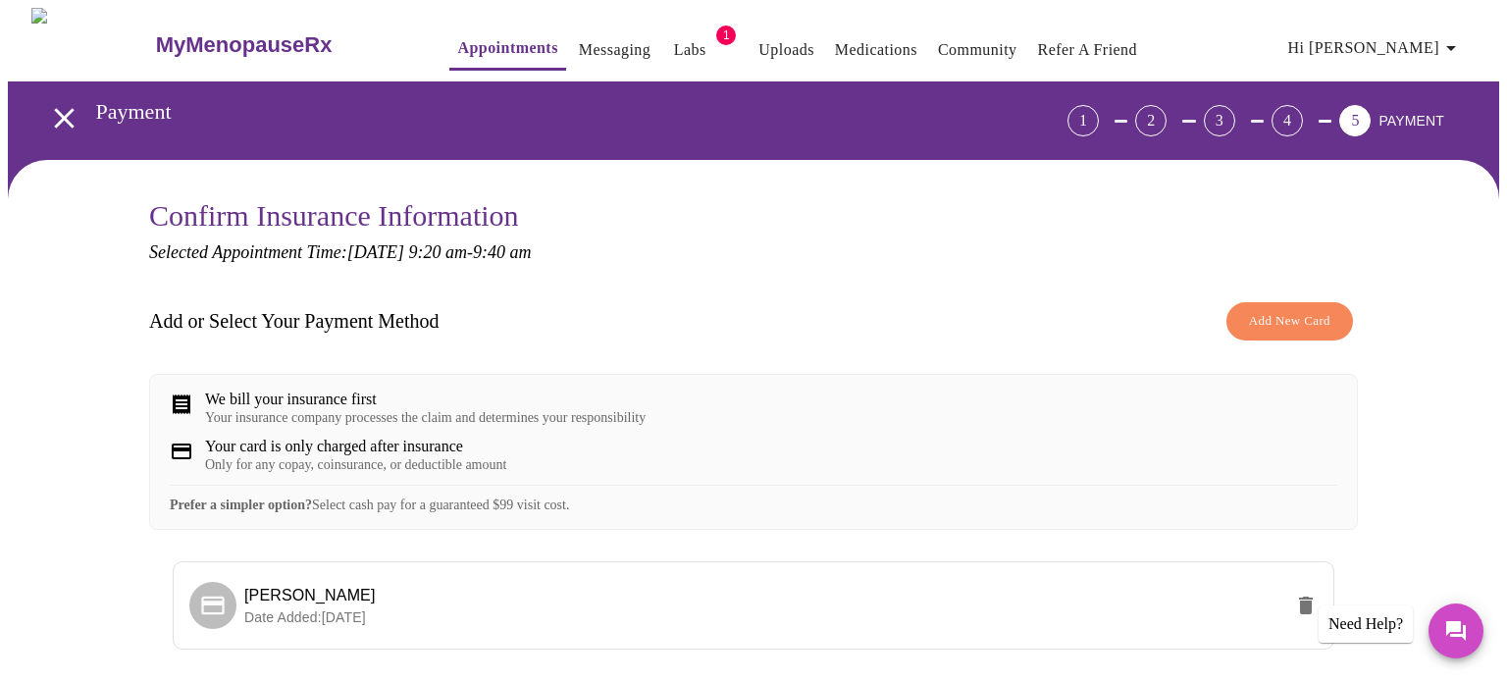
click at [61, 117] on icon "open drawer" at bounding box center [64, 118] width 34 height 34
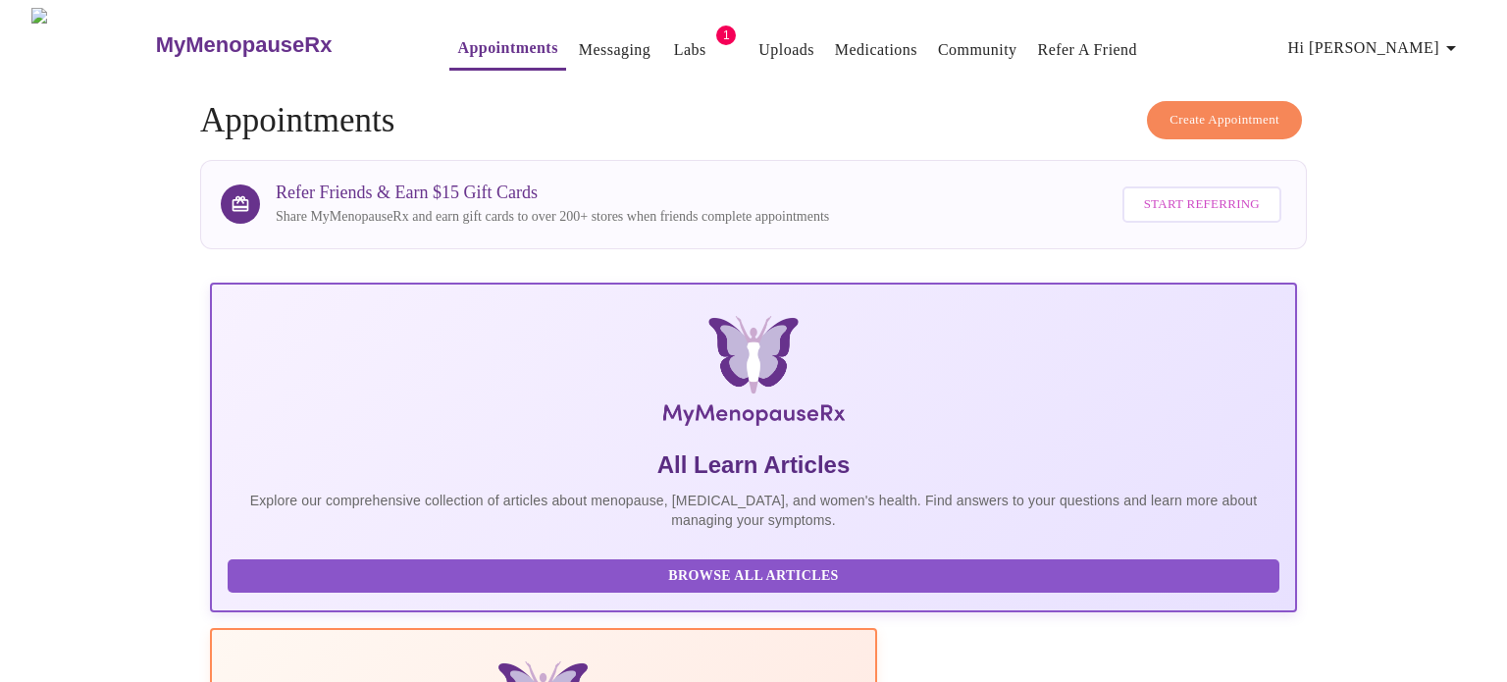
click at [1432, 50] on span "Hi [PERSON_NAME]" at bounding box center [1375, 47] width 175 height 27
click at [1430, 80] on li "Billing" at bounding box center [1431, 76] width 90 height 35
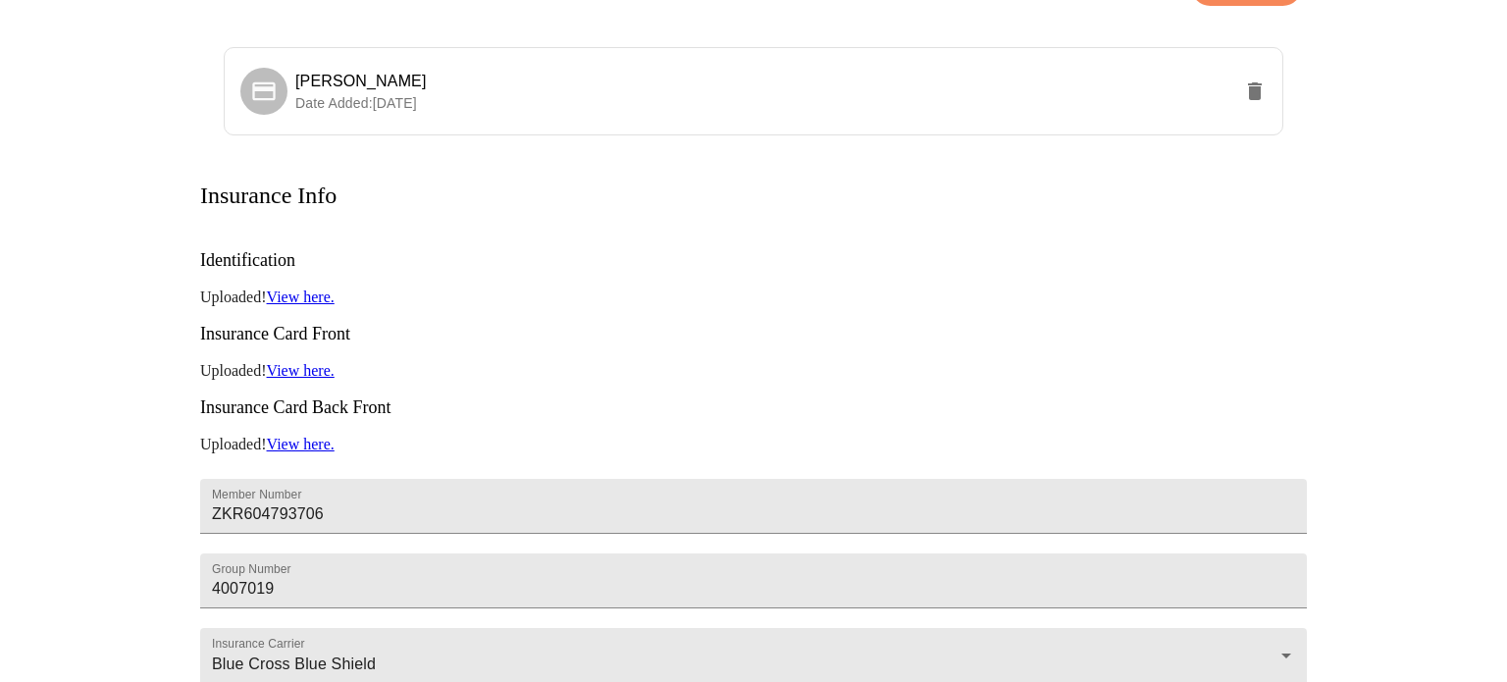
scroll to position [200, 0]
click at [368, 481] on input "ZKR604793706" at bounding box center [753, 508] width 1107 height 55
type input "Z"
type input "YYM141172898001"
click at [343, 555] on input "4007019" at bounding box center [753, 582] width 1107 height 55
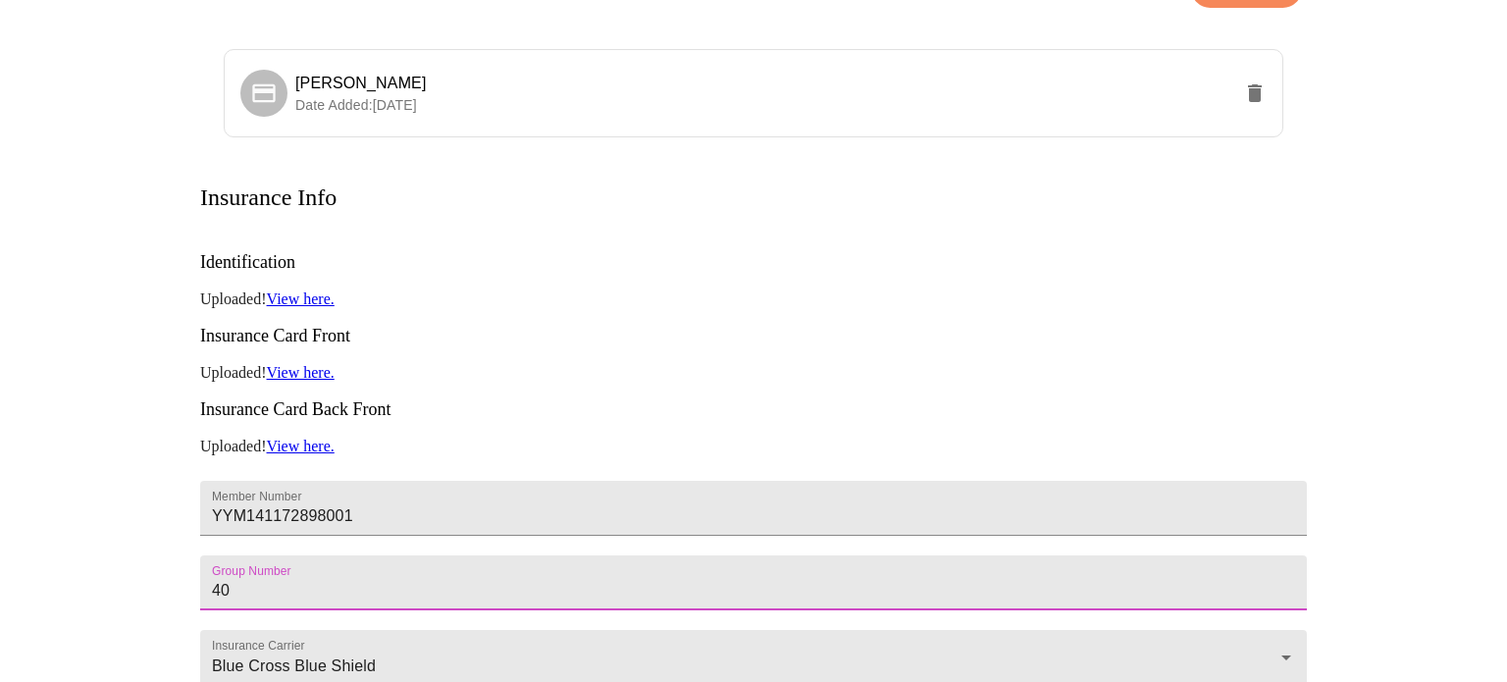
type input "4"
click at [207, 631] on div "Blue Cross Blue Shield" at bounding box center [753, 657] width 1107 height 55
type input "02569420"
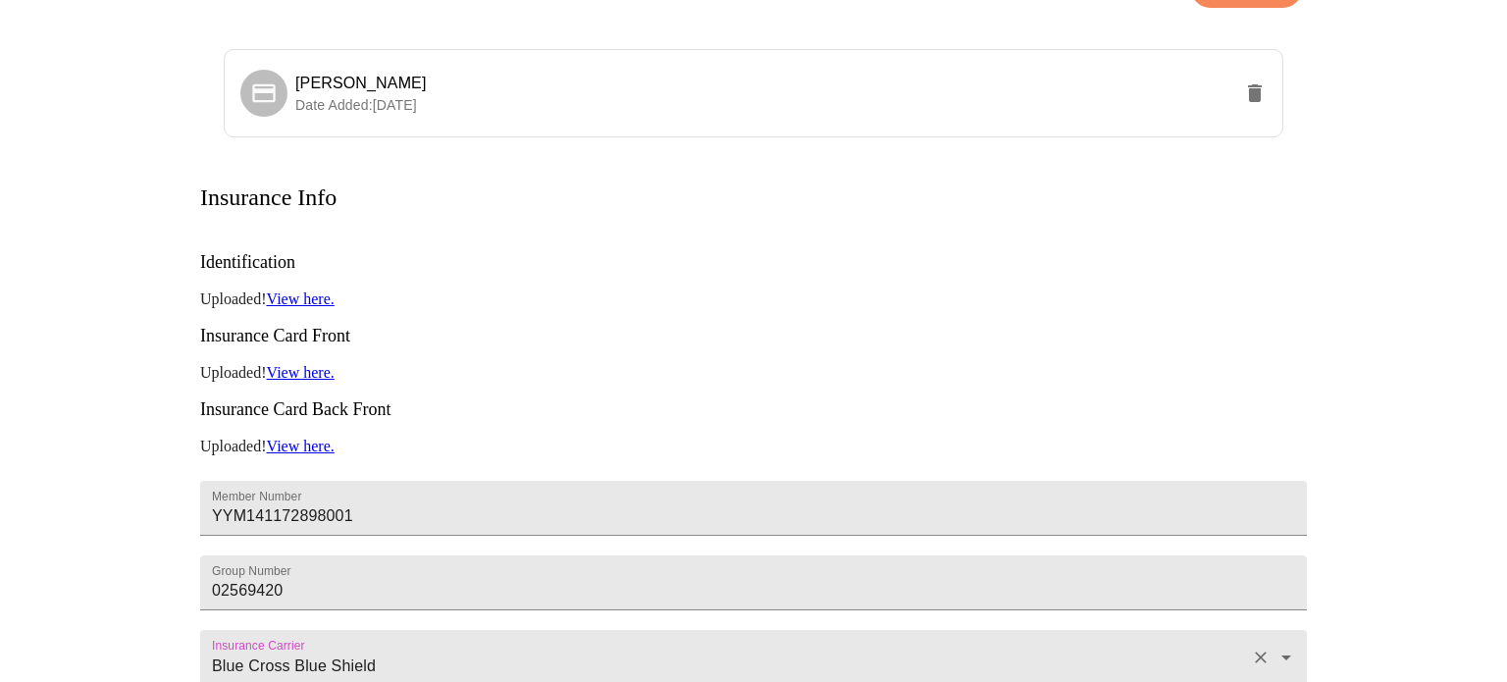
click at [207, 631] on div "Blue Cross Blue Shield" at bounding box center [753, 657] width 1107 height 55
click at [215, 648] on input "Blue Cross Blue Shield" at bounding box center [725, 666] width 1035 height 36
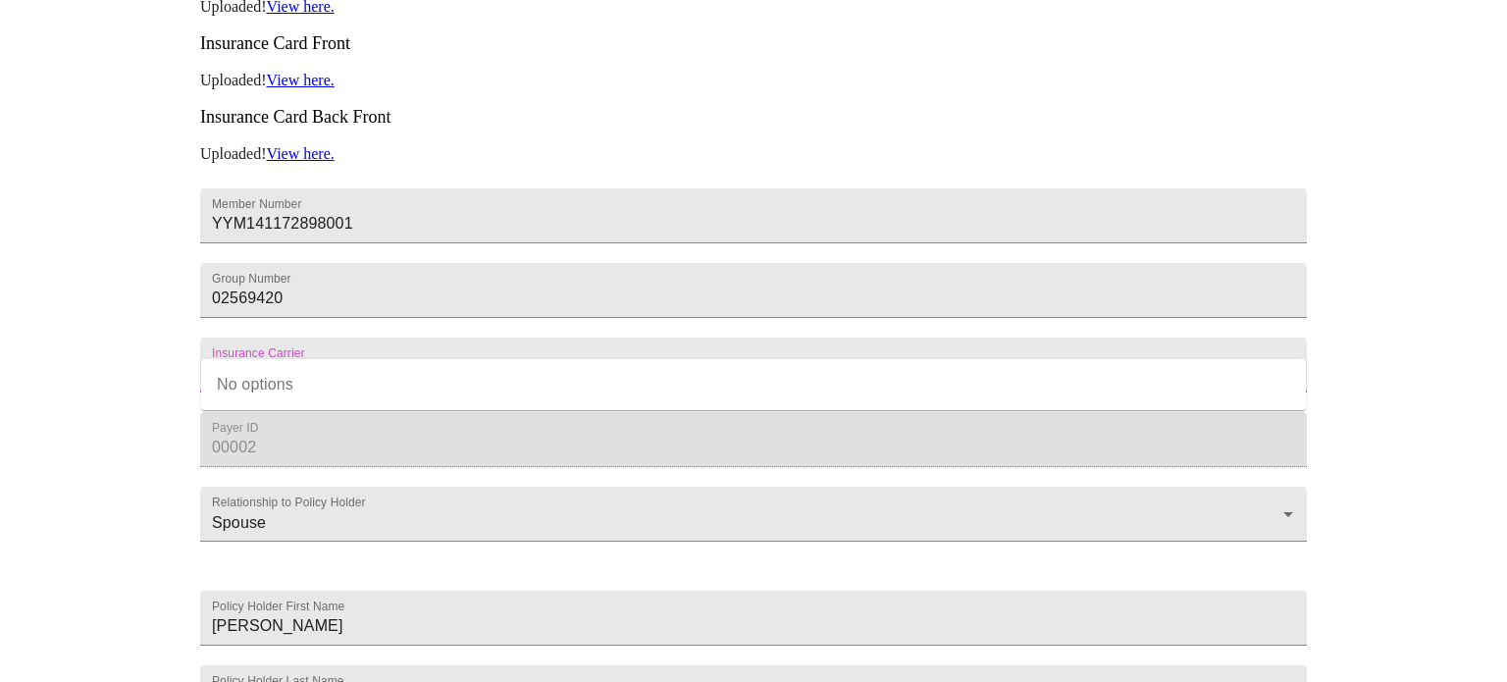
scroll to position [502, 0]
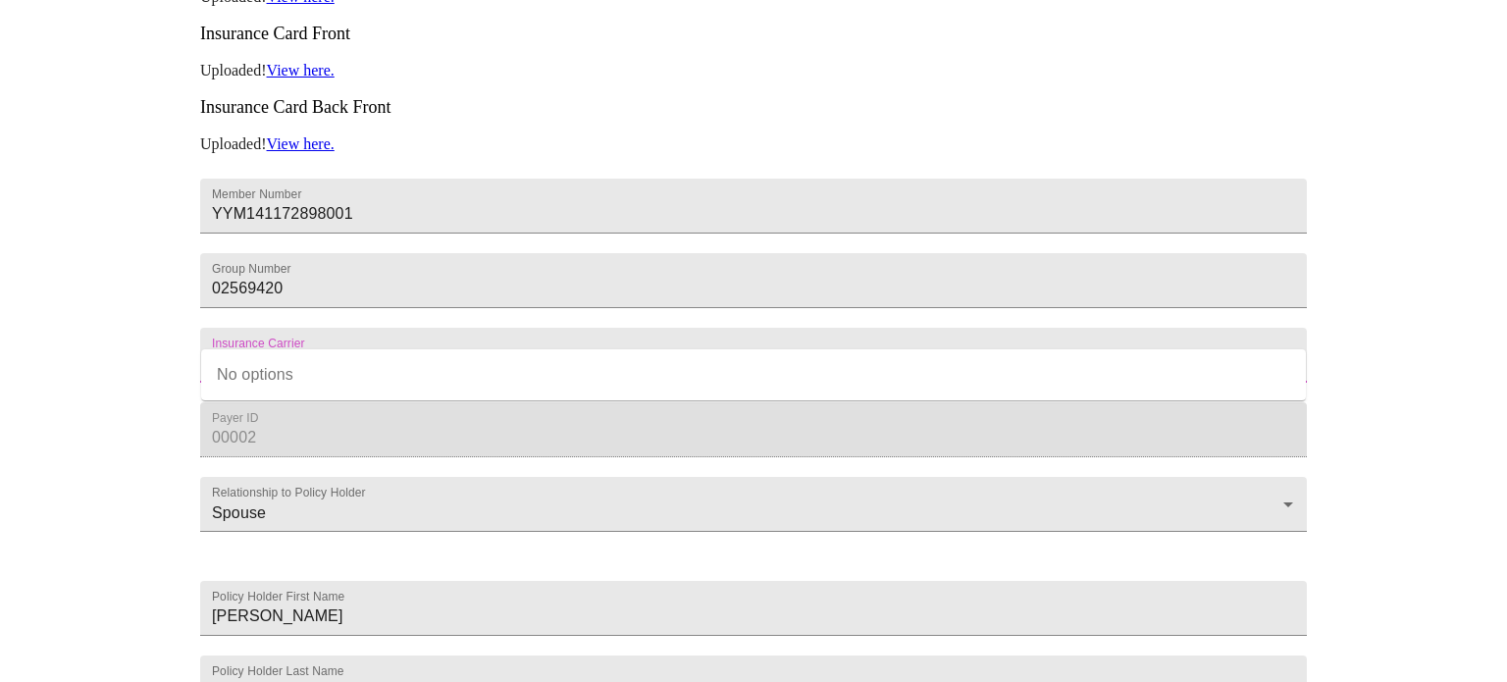
click at [119, 475] on div "MyMenopauseRx Appointments Messaging Labs 1 Uploads Medications Community Refer…" at bounding box center [753, 140] width 1491 height 1268
type input "Blue Cross Blue Shield"
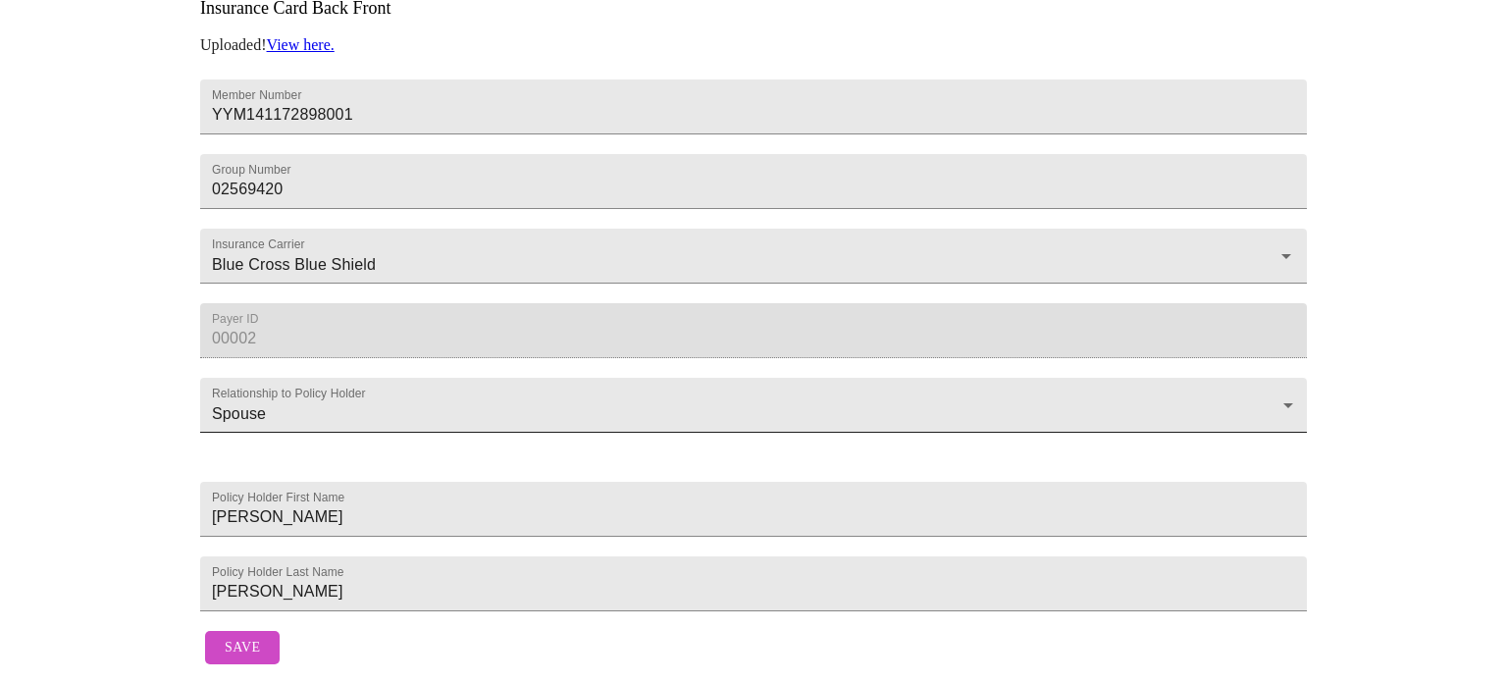
scroll to position [653, 0]
click at [270, 565] on input "[PERSON_NAME]" at bounding box center [753, 583] width 1107 height 55
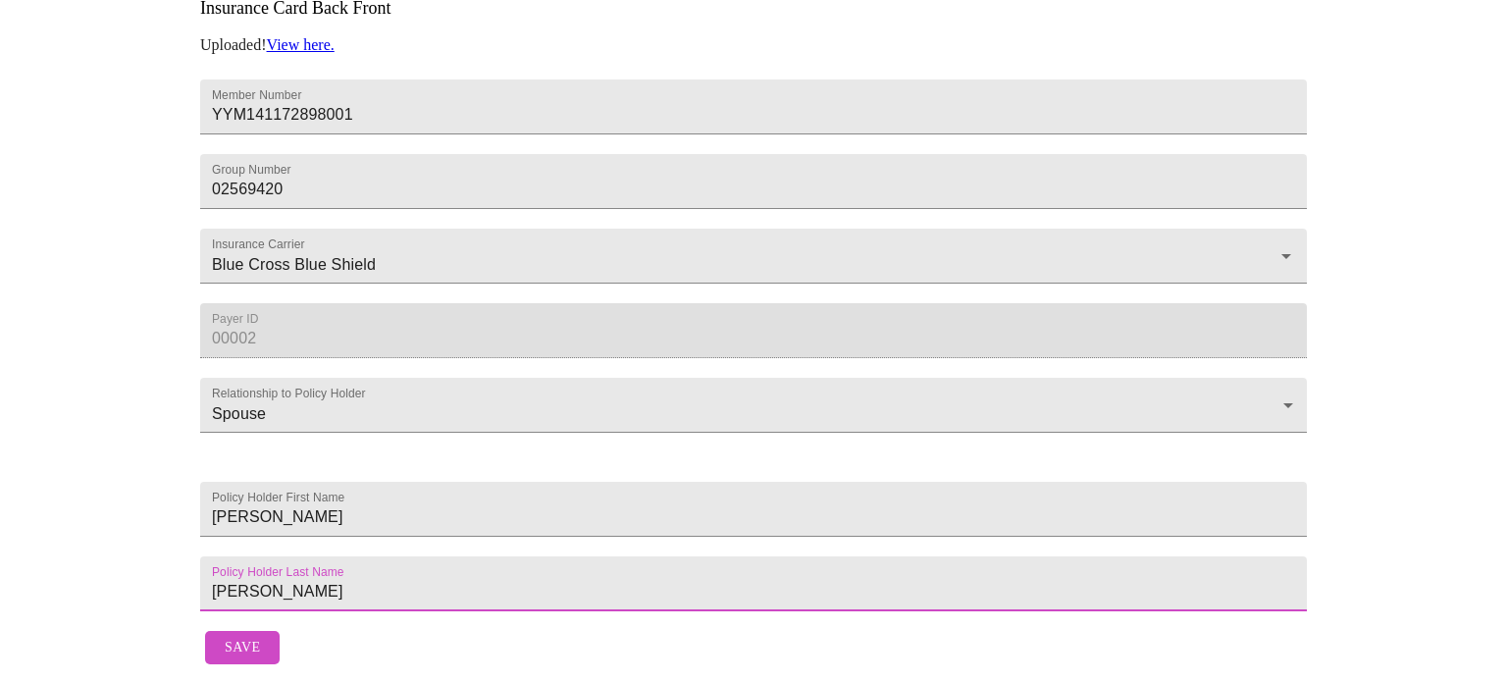
type input "[PERSON_NAME]"
click at [101, 504] on div "MyMenopauseRx Appointments Messaging Labs 1 Uploads Medications Community Refer…" at bounding box center [753, 40] width 1491 height 1268
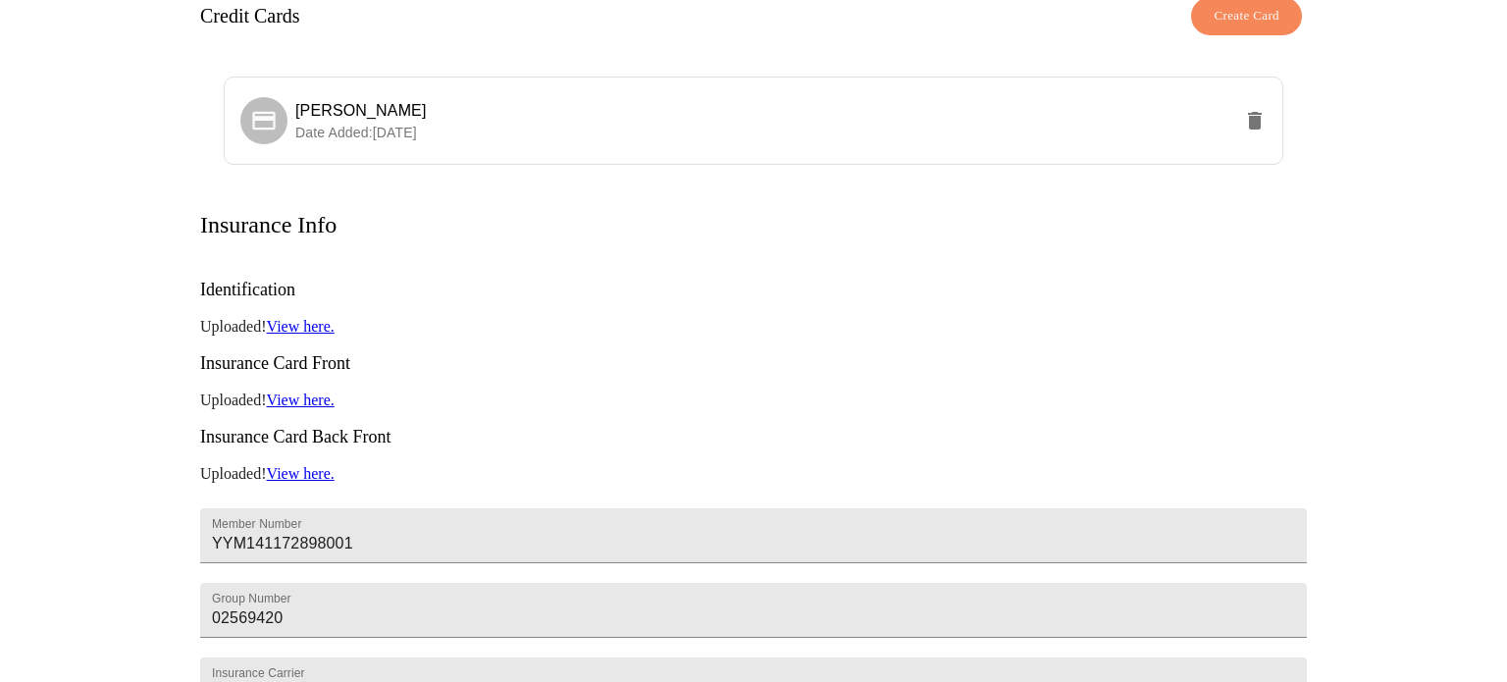
scroll to position [169, 0]
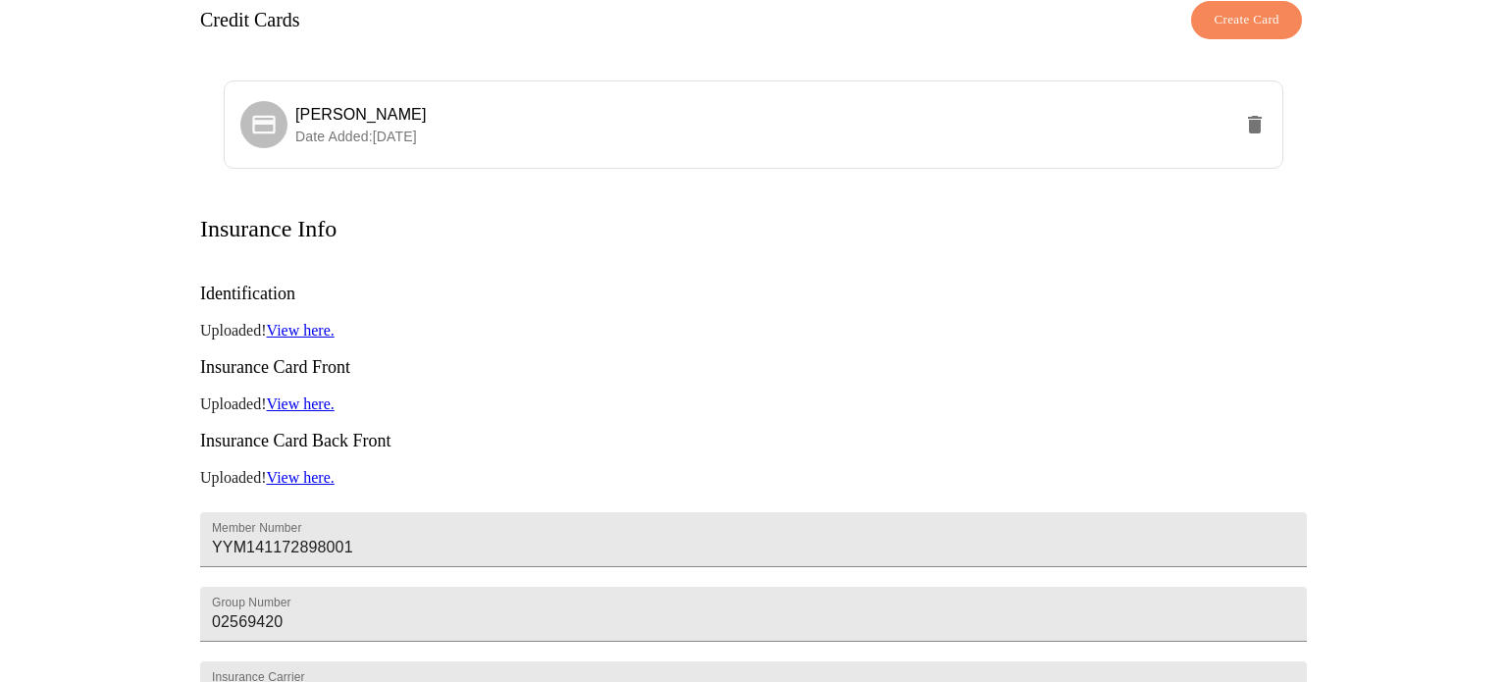
click at [298, 322] on link "View here." at bounding box center [301, 330] width 68 height 17
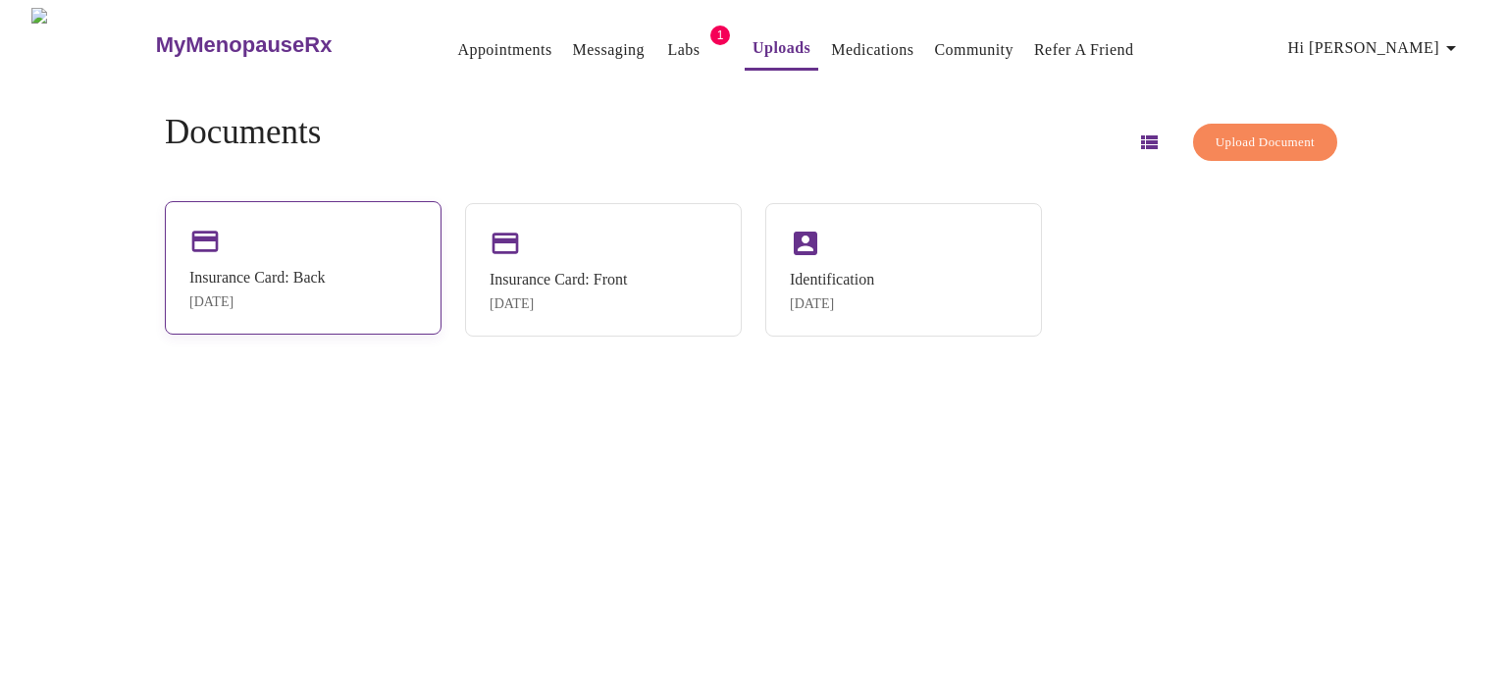
click at [402, 251] on div "Insurance Card: Back Aug 8, 2024" at bounding box center [303, 267] width 277 height 133
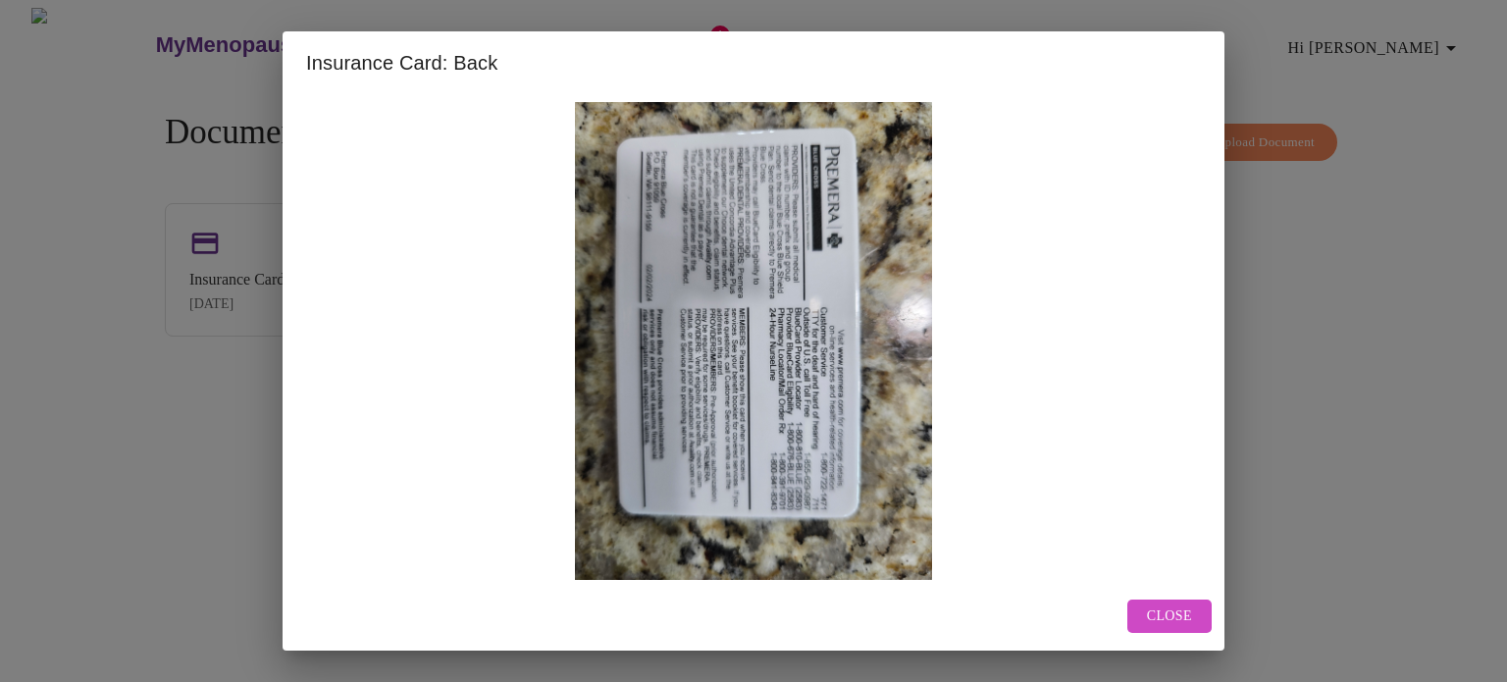
click at [1170, 607] on span "Close" at bounding box center [1169, 616] width 45 height 25
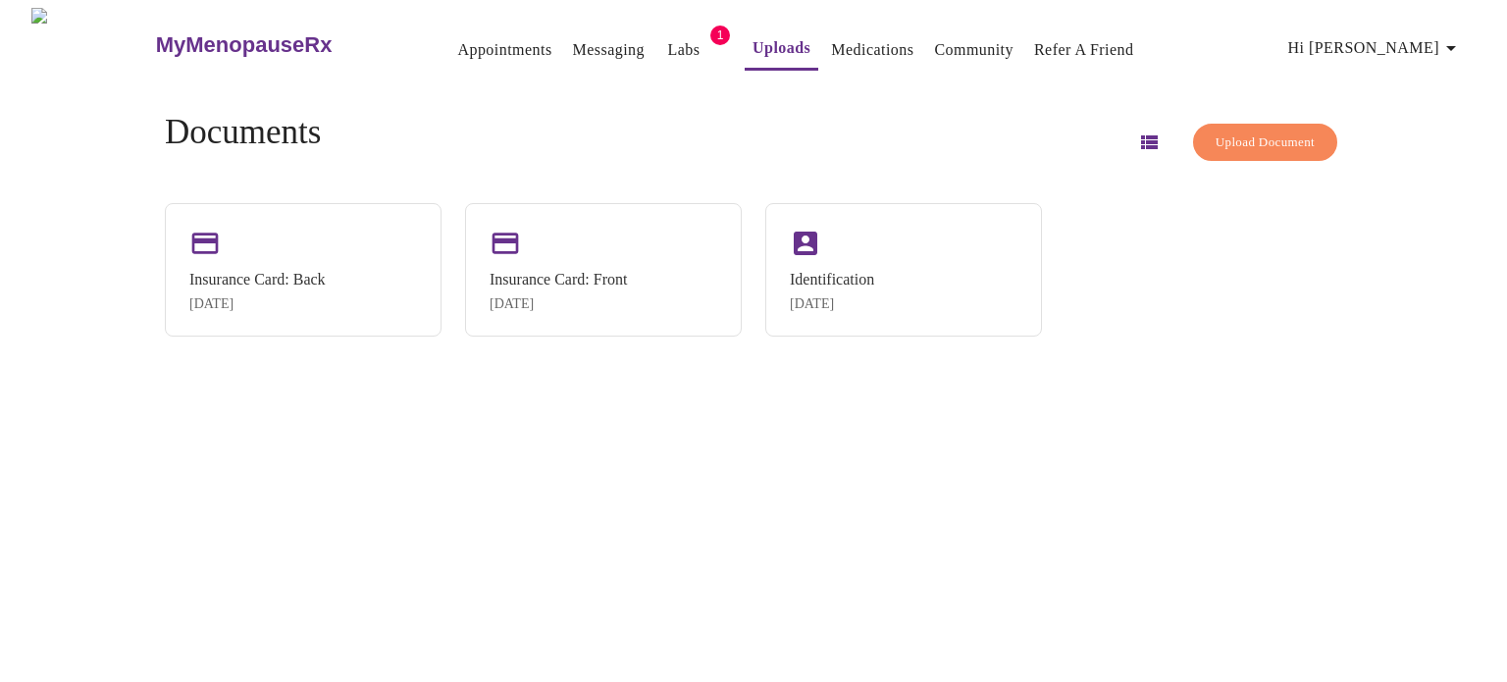
click at [1141, 135] on icon "button" at bounding box center [1149, 142] width 17 height 14
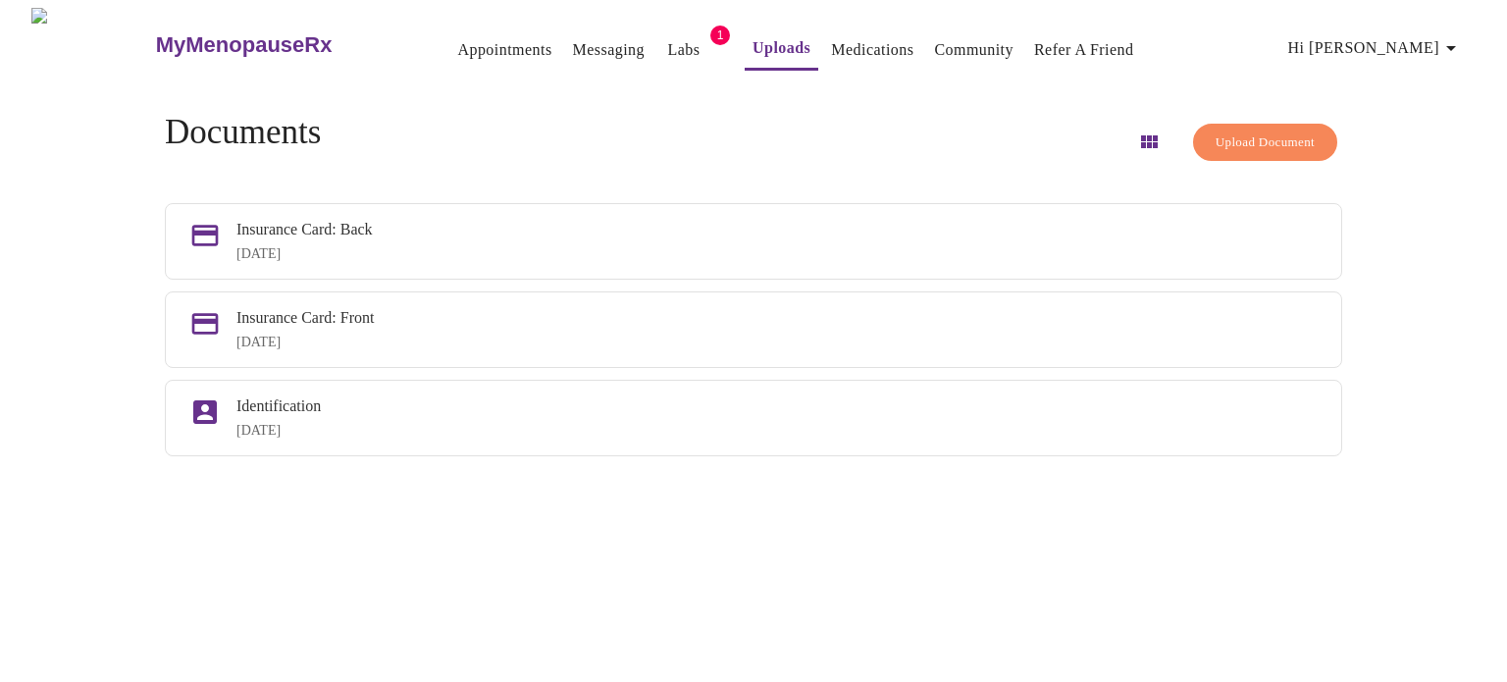
click at [1223, 131] on span "Upload Document" at bounding box center [1265, 142] width 99 height 23
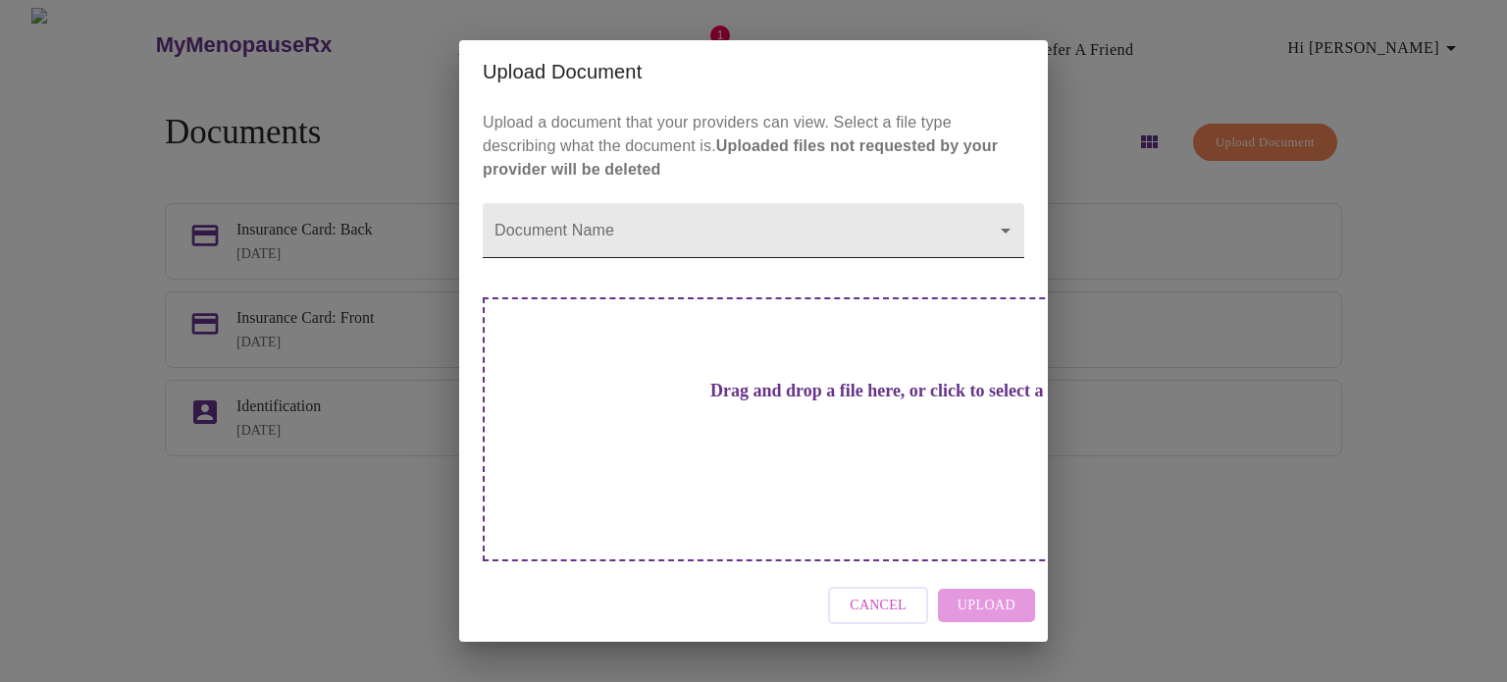
click at [664, 273] on body "MyMenopauseRx Appointments Messaging Labs 1 Uploads Medications Community Refer…" at bounding box center [753, 349] width 1491 height 682
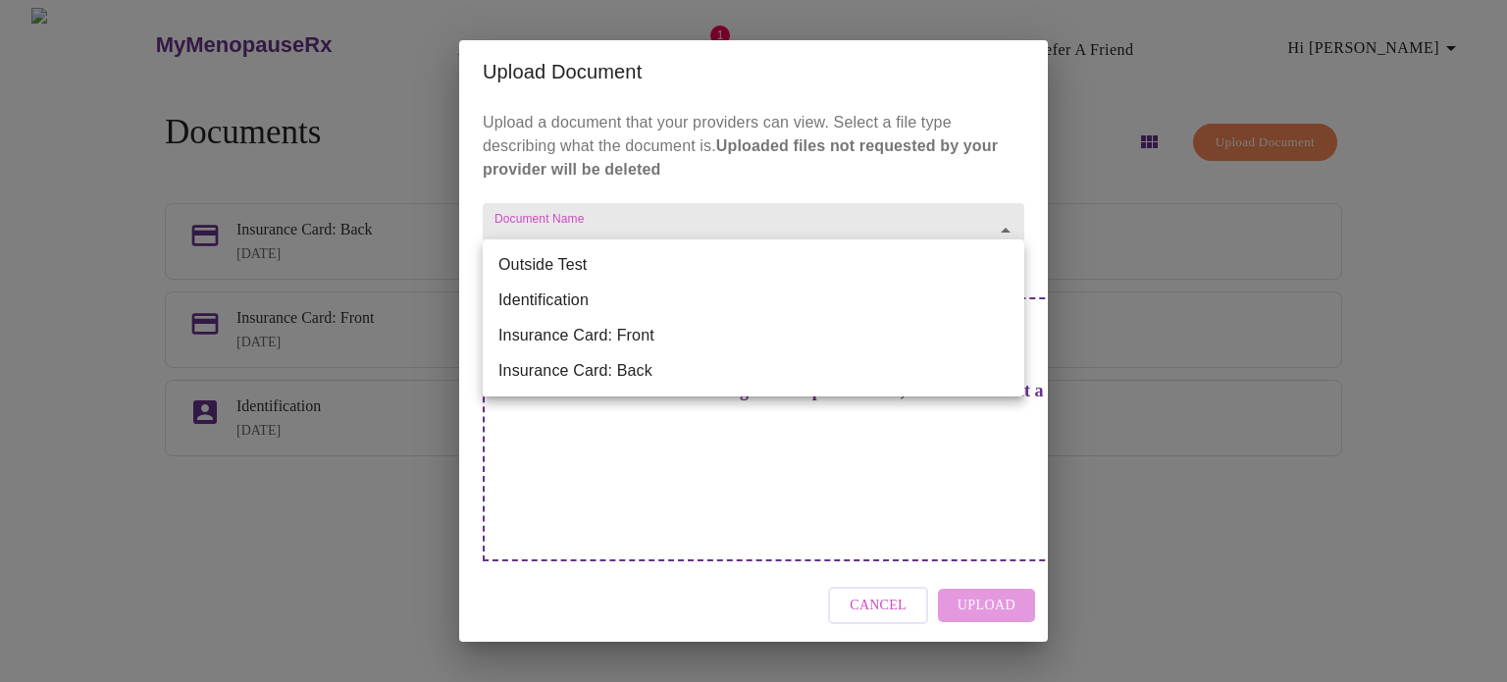
click at [636, 337] on li "Insurance Card: Front" at bounding box center [754, 335] width 542 height 35
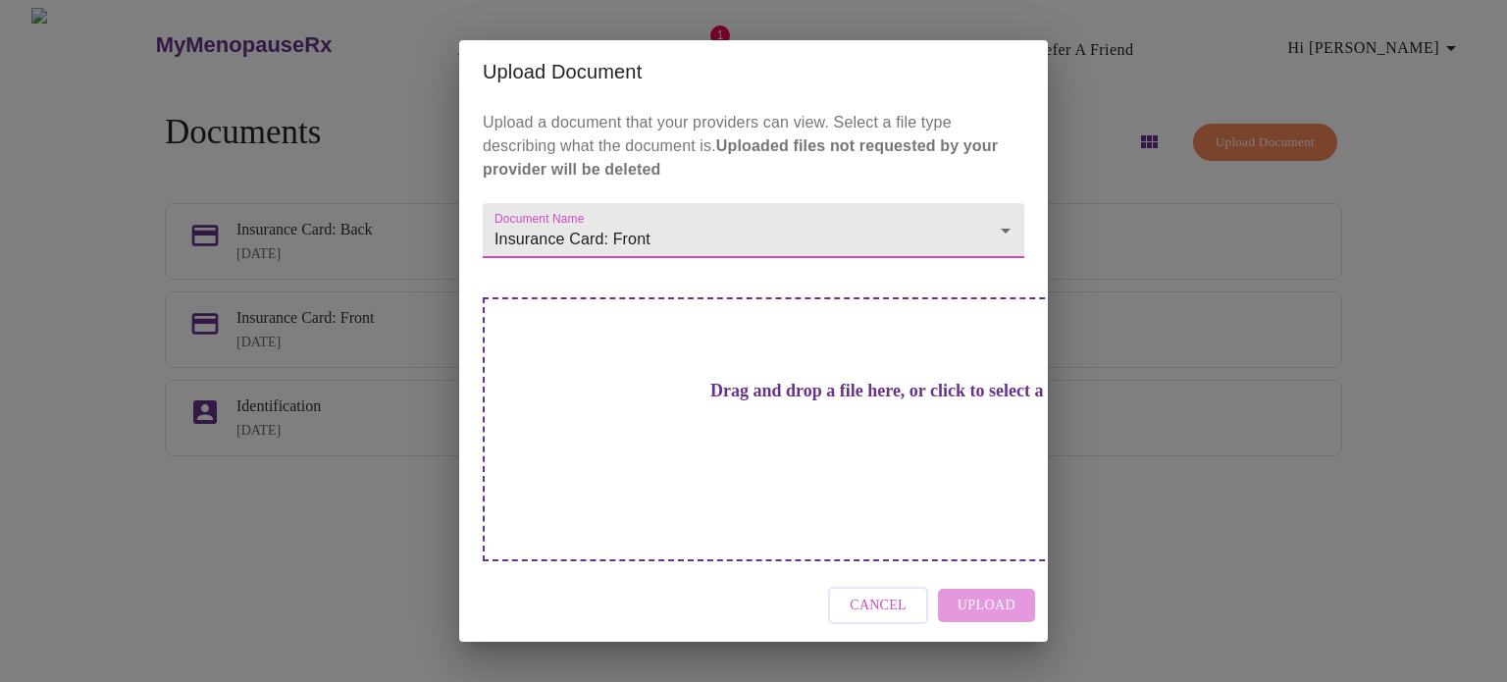
click at [759, 401] on h3 "Drag and drop a file here, or click to select a file" at bounding box center [891, 391] width 542 height 21
click at [768, 401] on h3 "Drag and drop a file here, or click to select a file" at bounding box center [891, 391] width 542 height 21
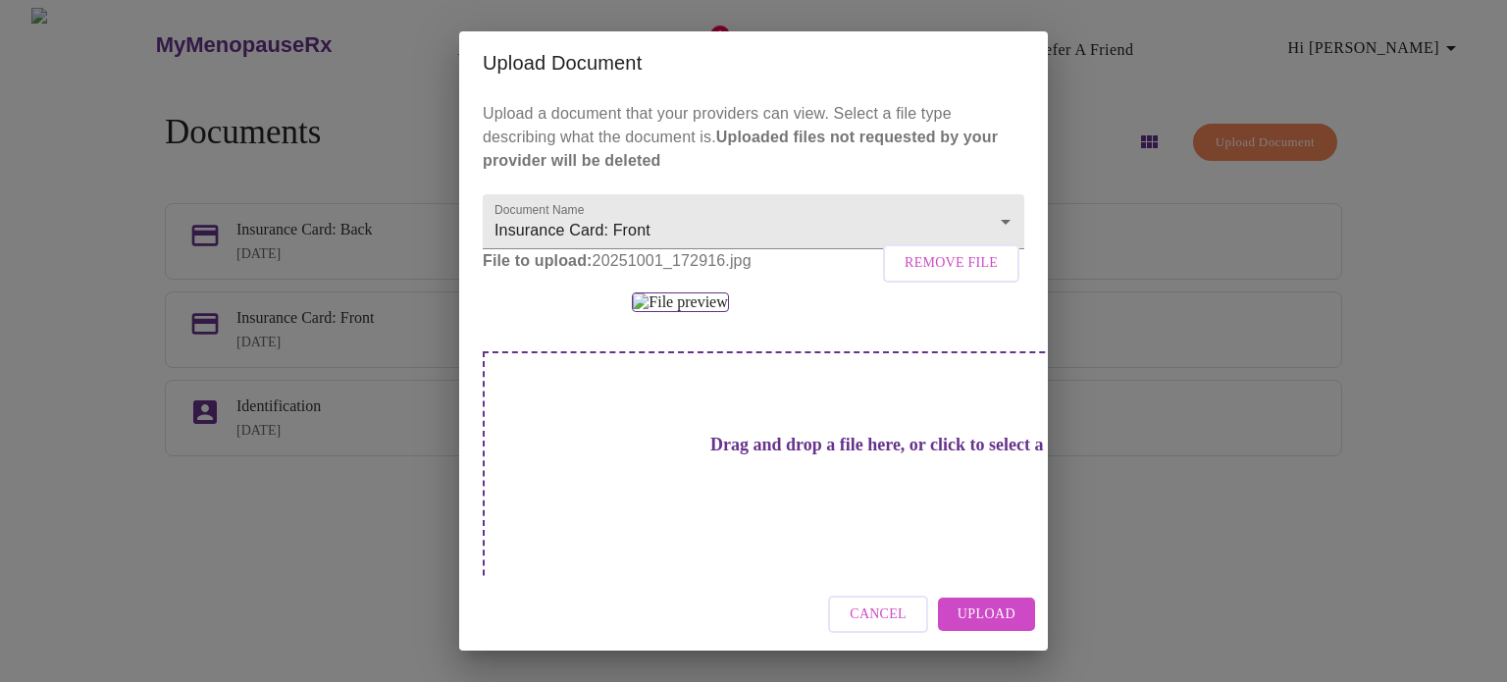
click at [1012, 614] on span "Upload" at bounding box center [987, 614] width 58 height 25
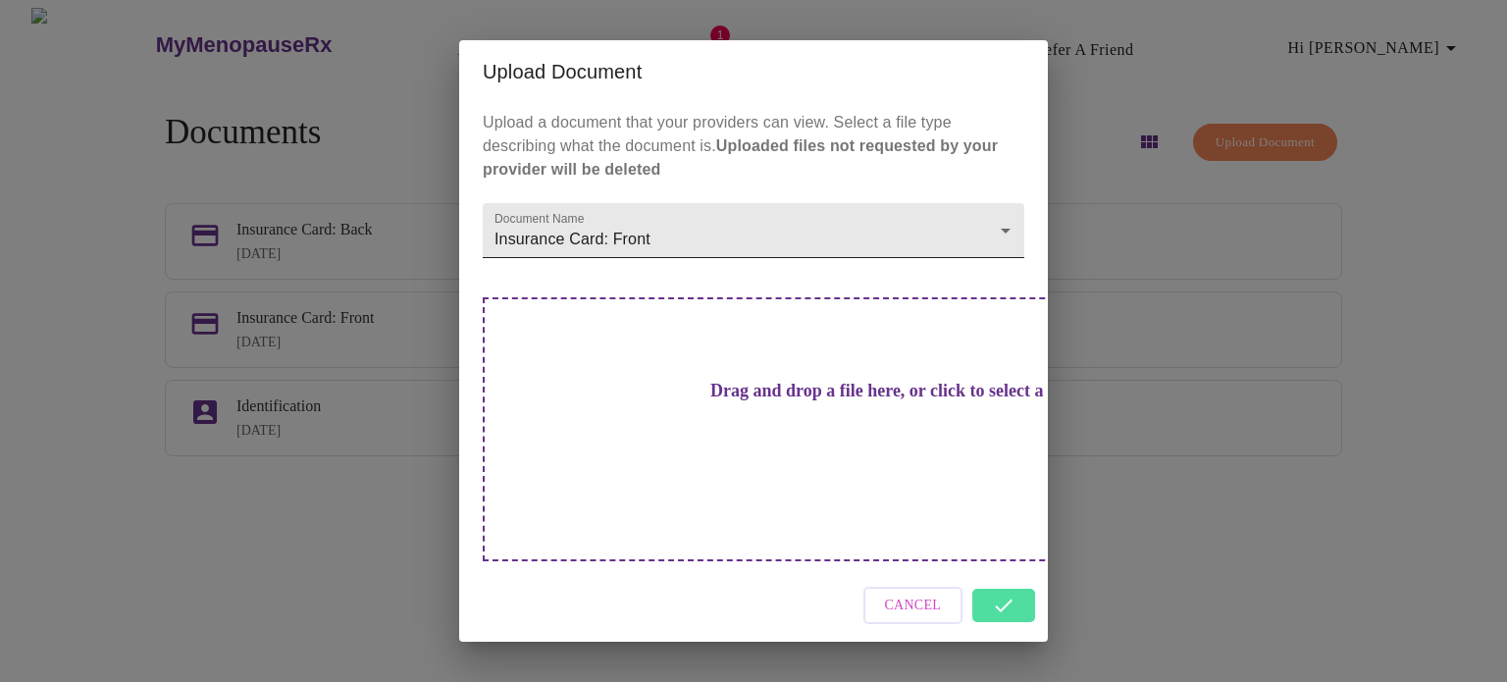
click at [677, 263] on body "MyMenopauseRx Appointments Messaging Labs 1 Uploads Medications Community Refer…" at bounding box center [753, 349] width 1491 height 682
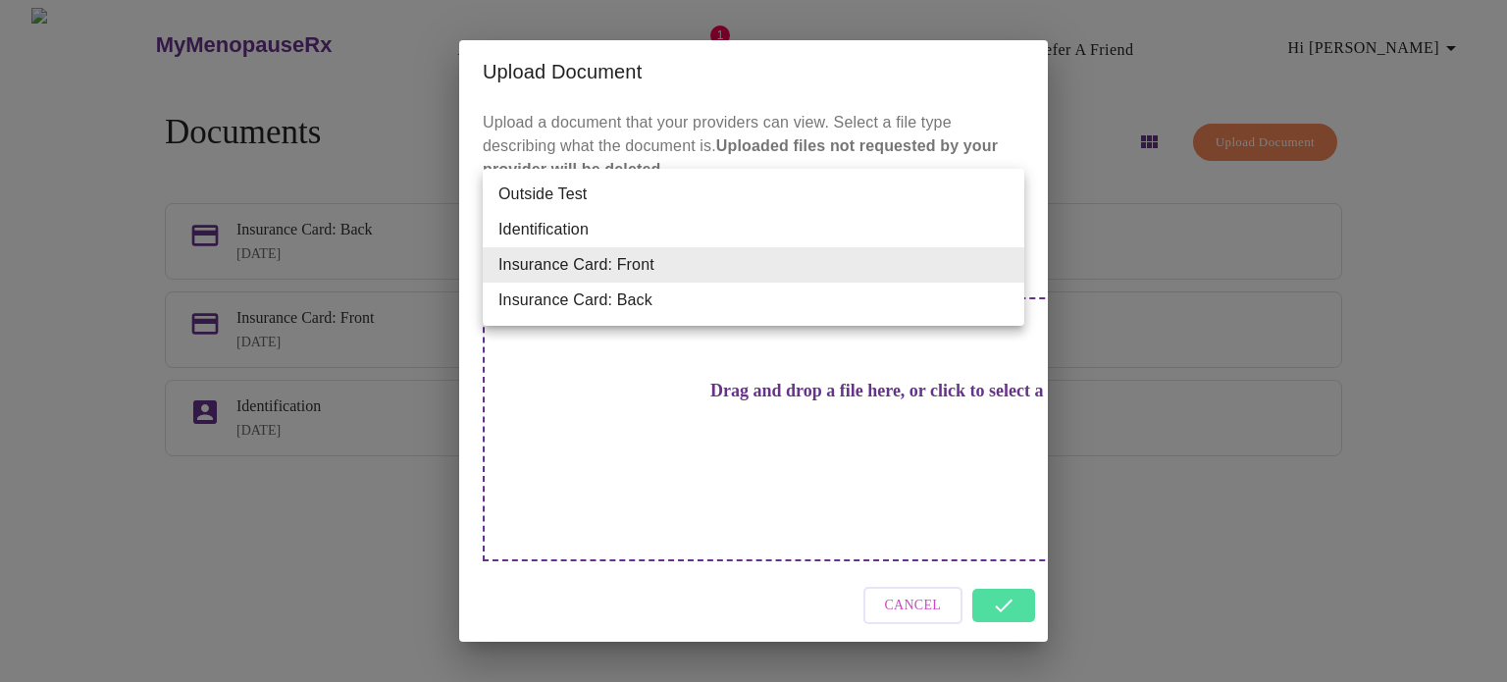
click at [635, 304] on li "Insurance Card: Back" at bounding box center [754, 300] width 542 height 35
type input "Insurance Card: Back"
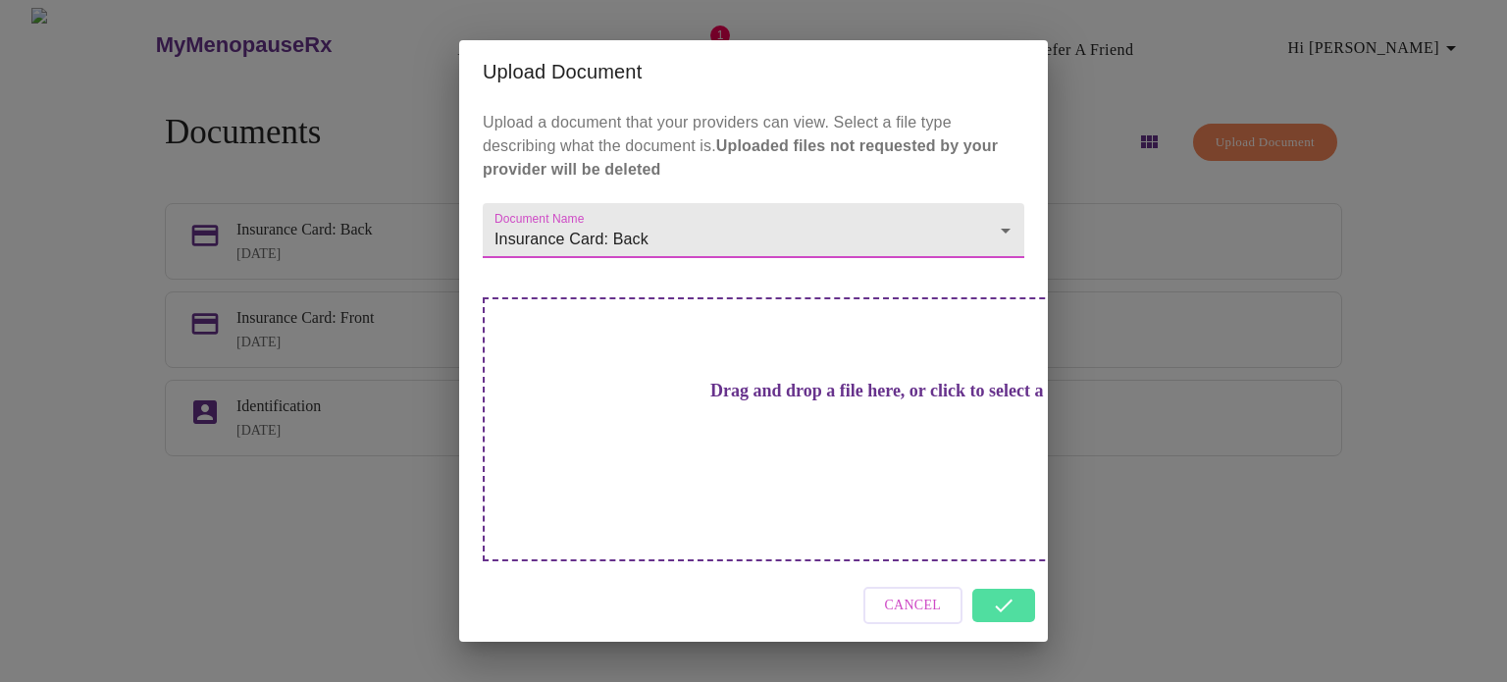
click at [778, 401] on h3 "Drag and drop a file here, or click to select a file" at bounding box center [891, 391] width 542 height 21
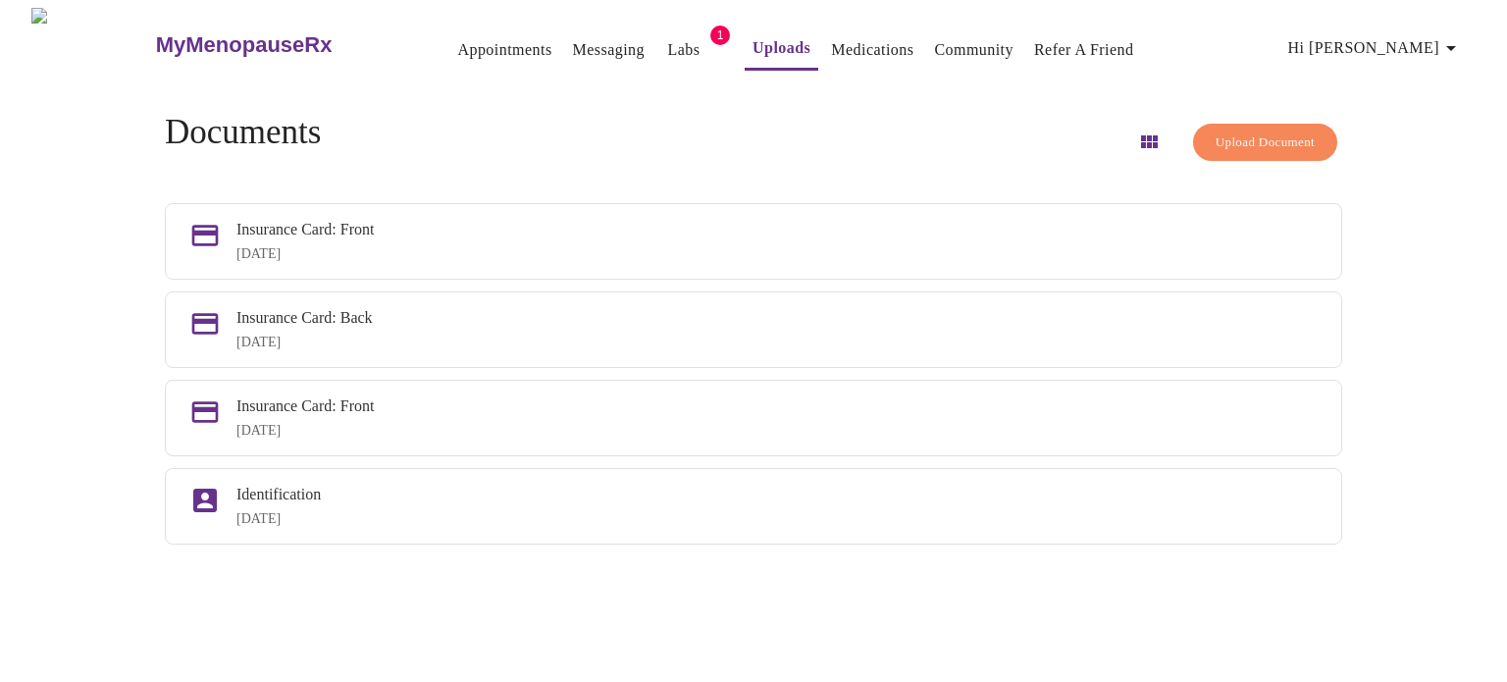
click at [1431, 40] on span "Hi [PERSON_NAME]" at bounding box center [1375, 47] width 175 height 27
click at [1426, 52] on li "Settings" at bounding box center [1431, 41] width 90 height 35
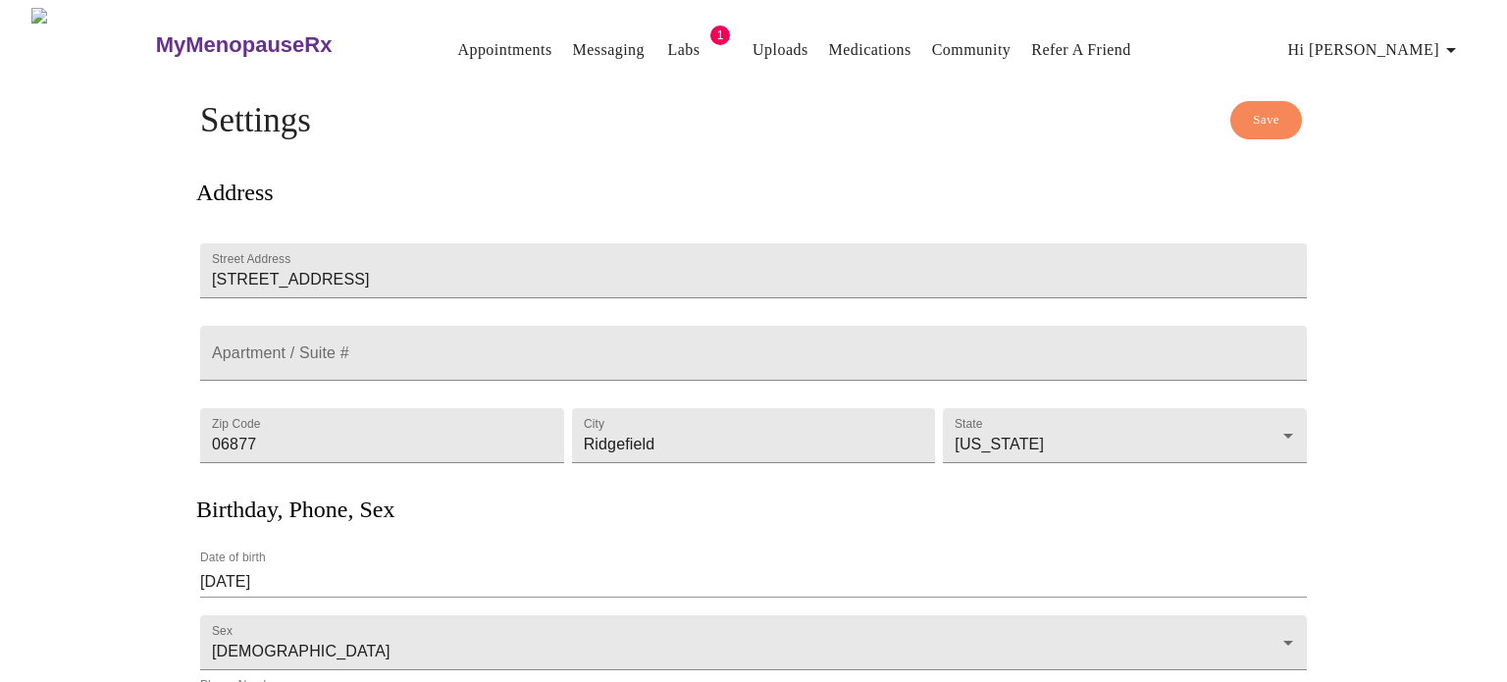
click at [475, 36] on link "Appointments" at bounding box center [504, 49] width 94 height 27
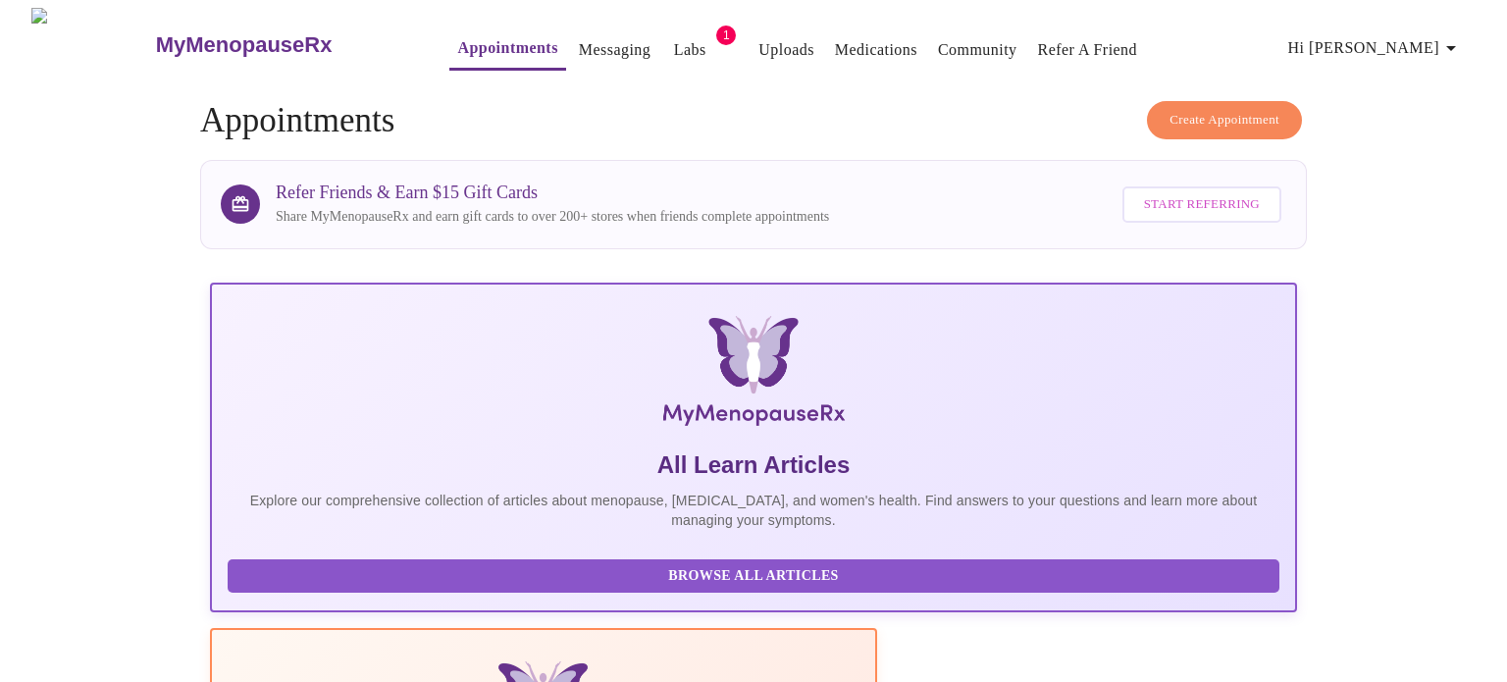
click at [1200, 109] on span "Create Appointment" at bounding box center [1224, 120] width 110 height 23
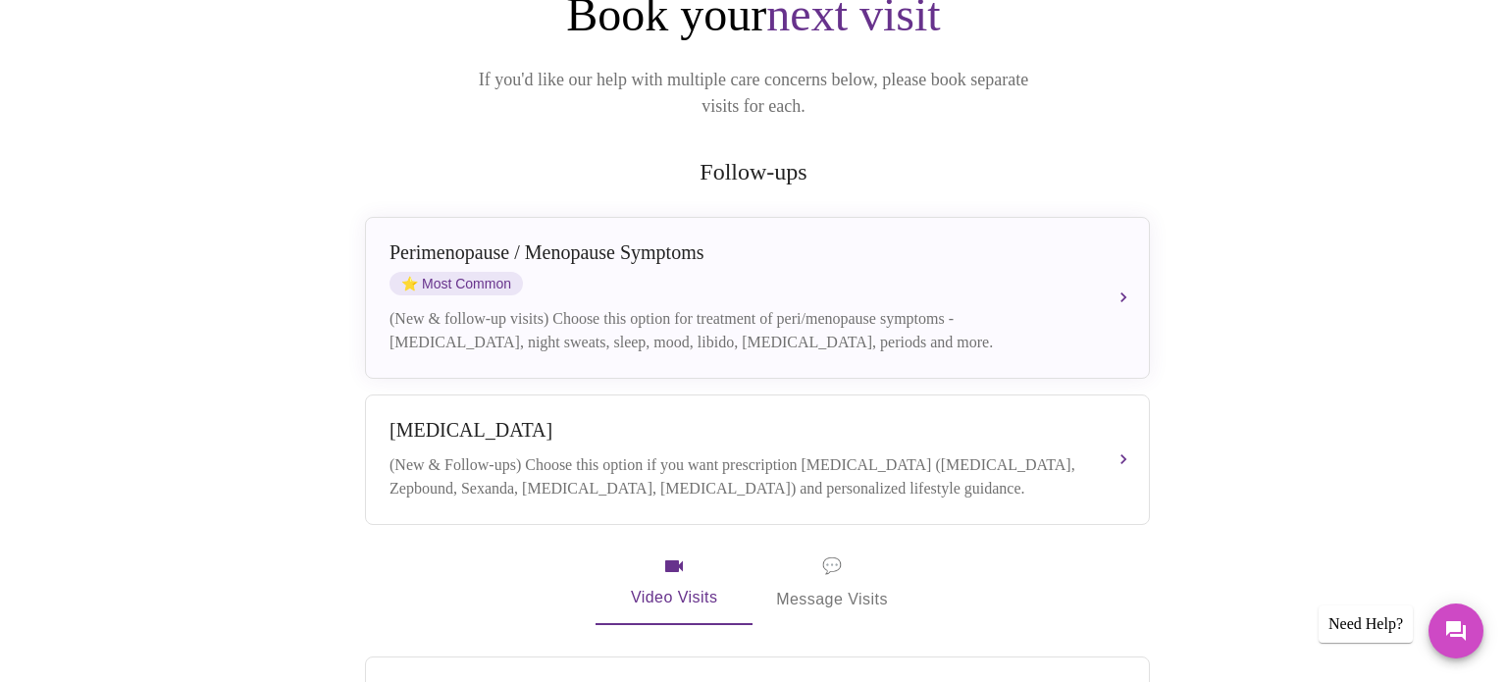
scroll to position [247, 0]
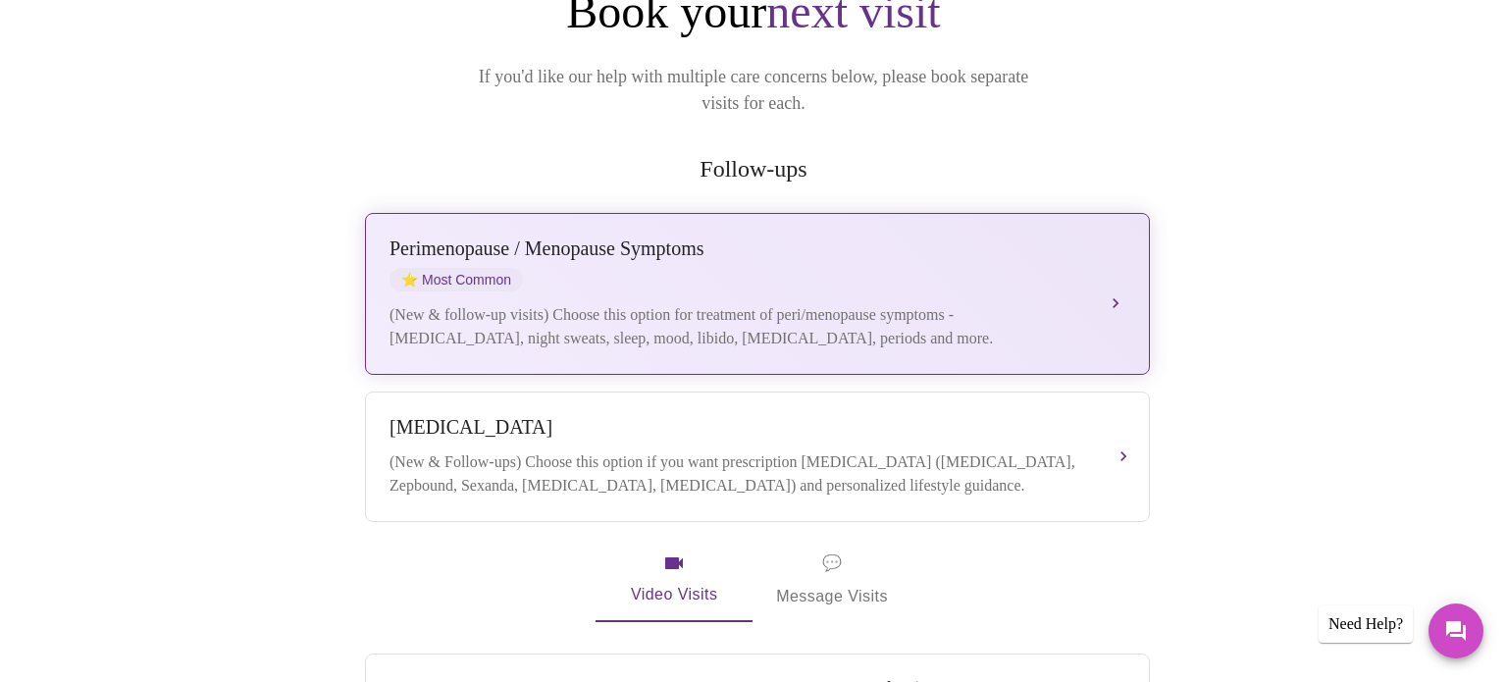
click at [688, 303] on div "(New & follow-up visits) Choose this option for treatment of peri/menopause sym…" at bounding box center [737, 326] width 697 height 47
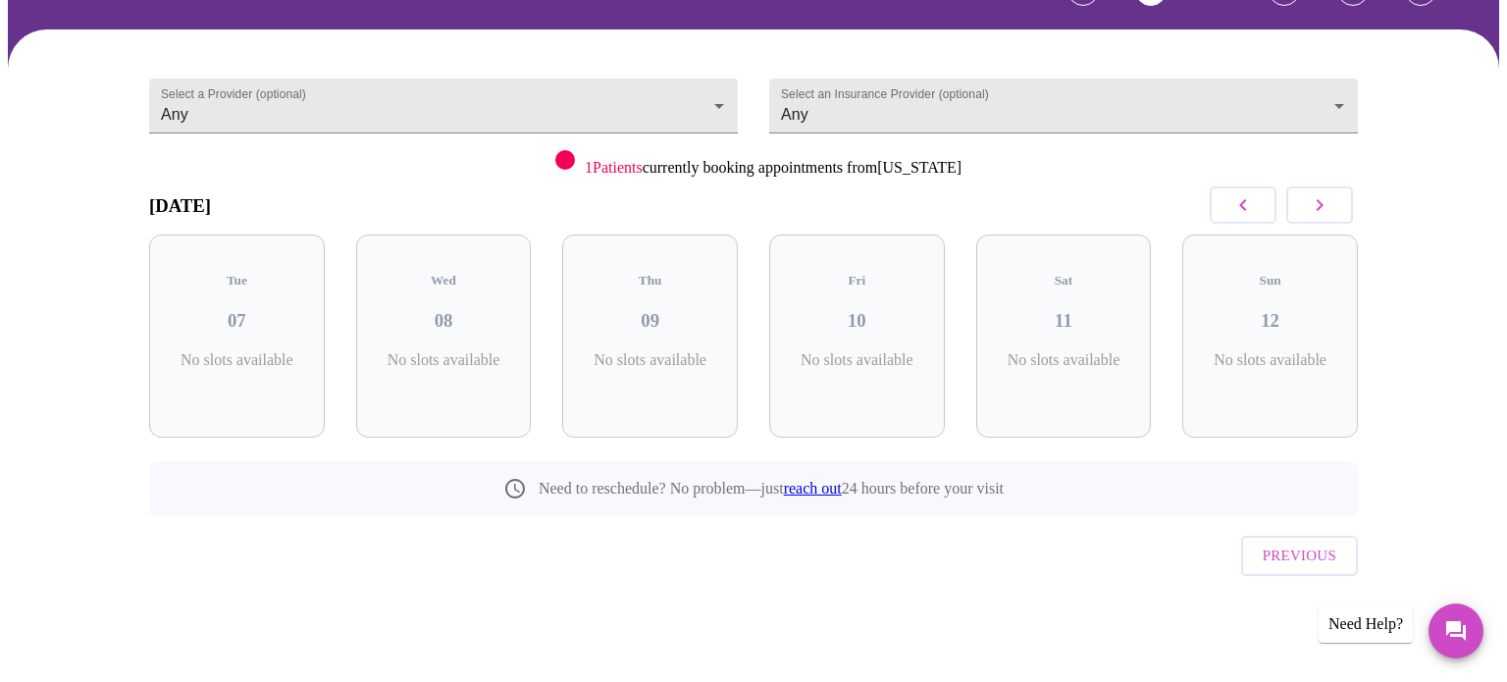
scroll to position [87, 0]
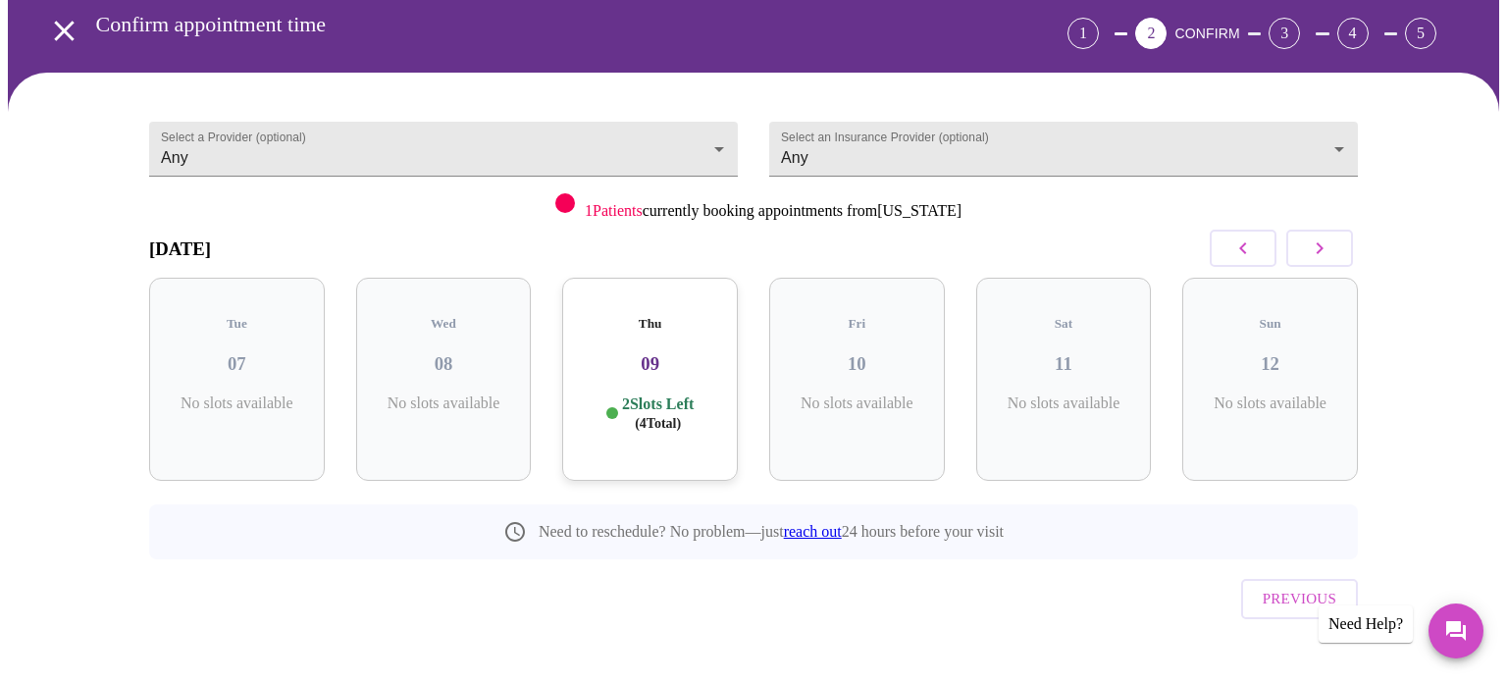
click at [664, 353] on h3 "09" at bounding box center [650, 364] width 144 height 22
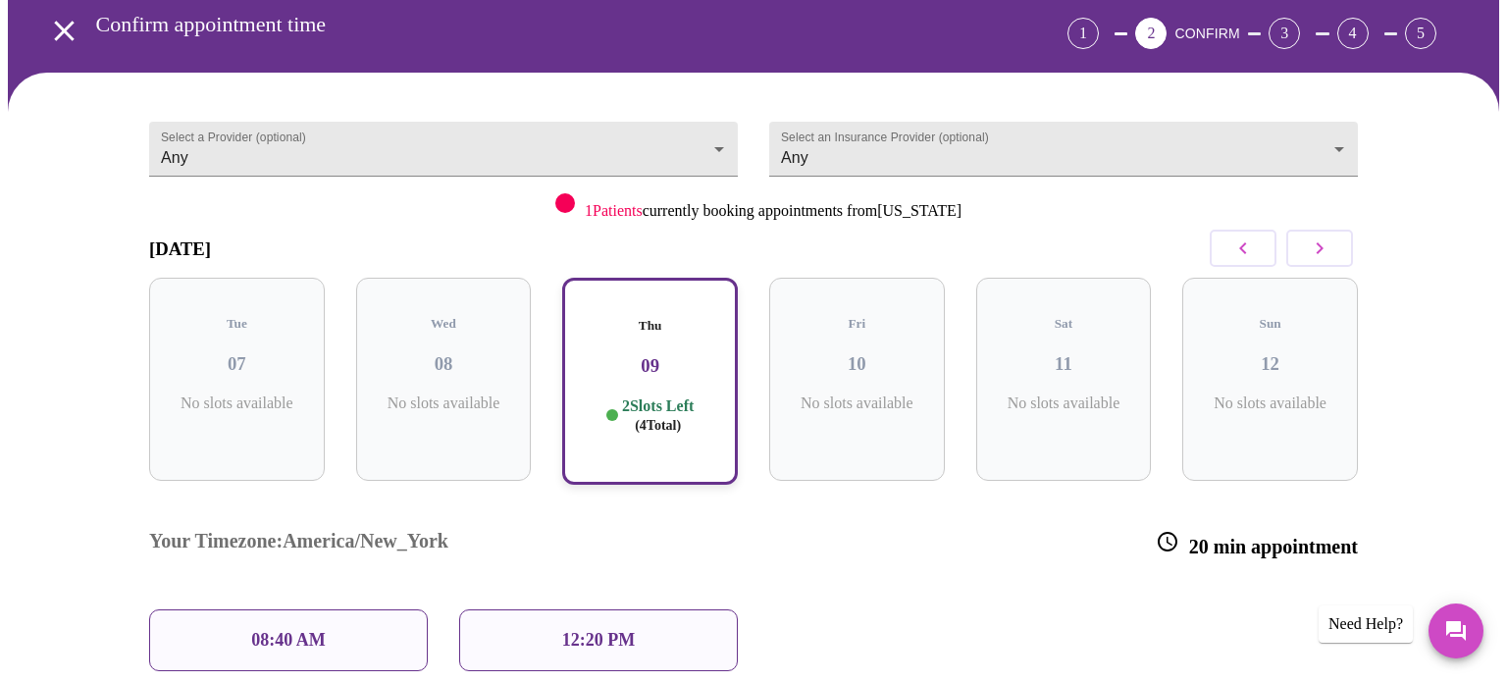
click at [1330, 247] on icon "button" at bounding box center [1320, 248] width 24 height 24
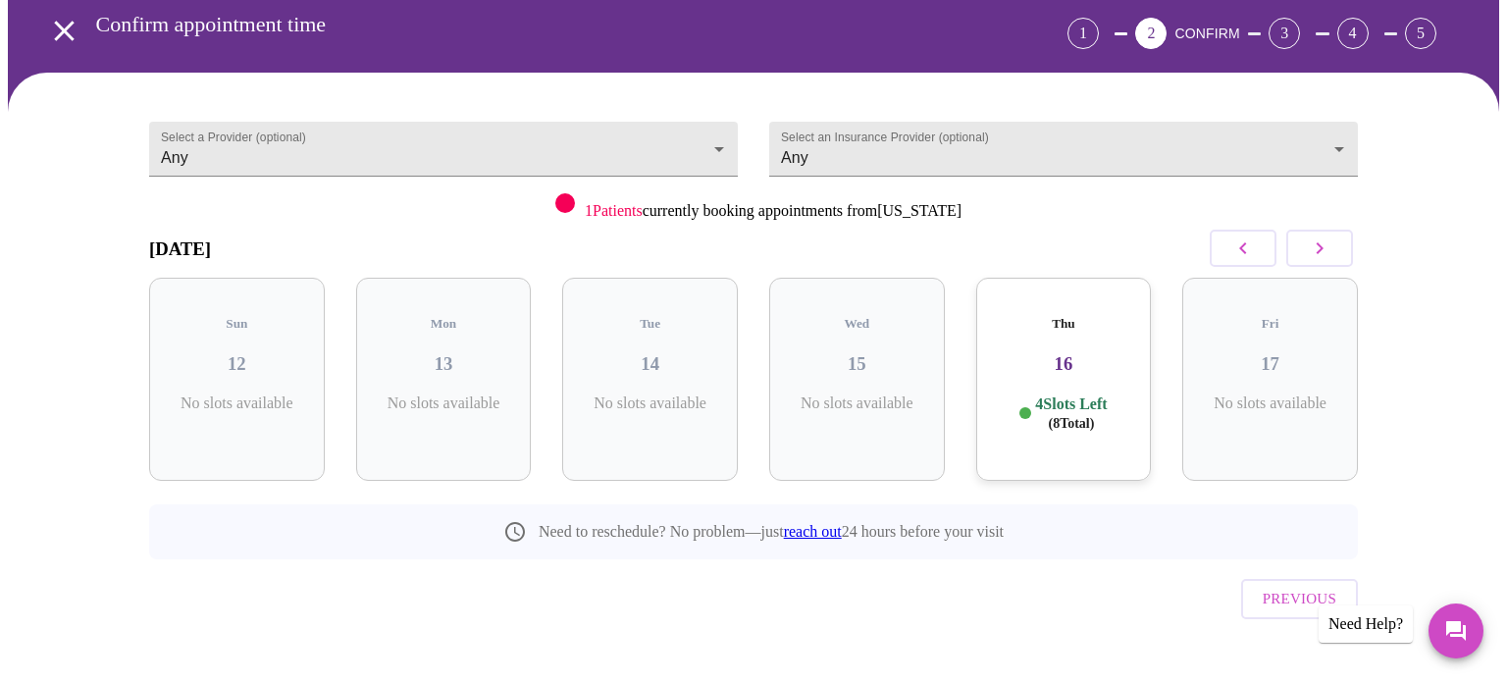
click at [1114, 353] on h3 "16" at bounding box center [1064, 364] width 144 height 22
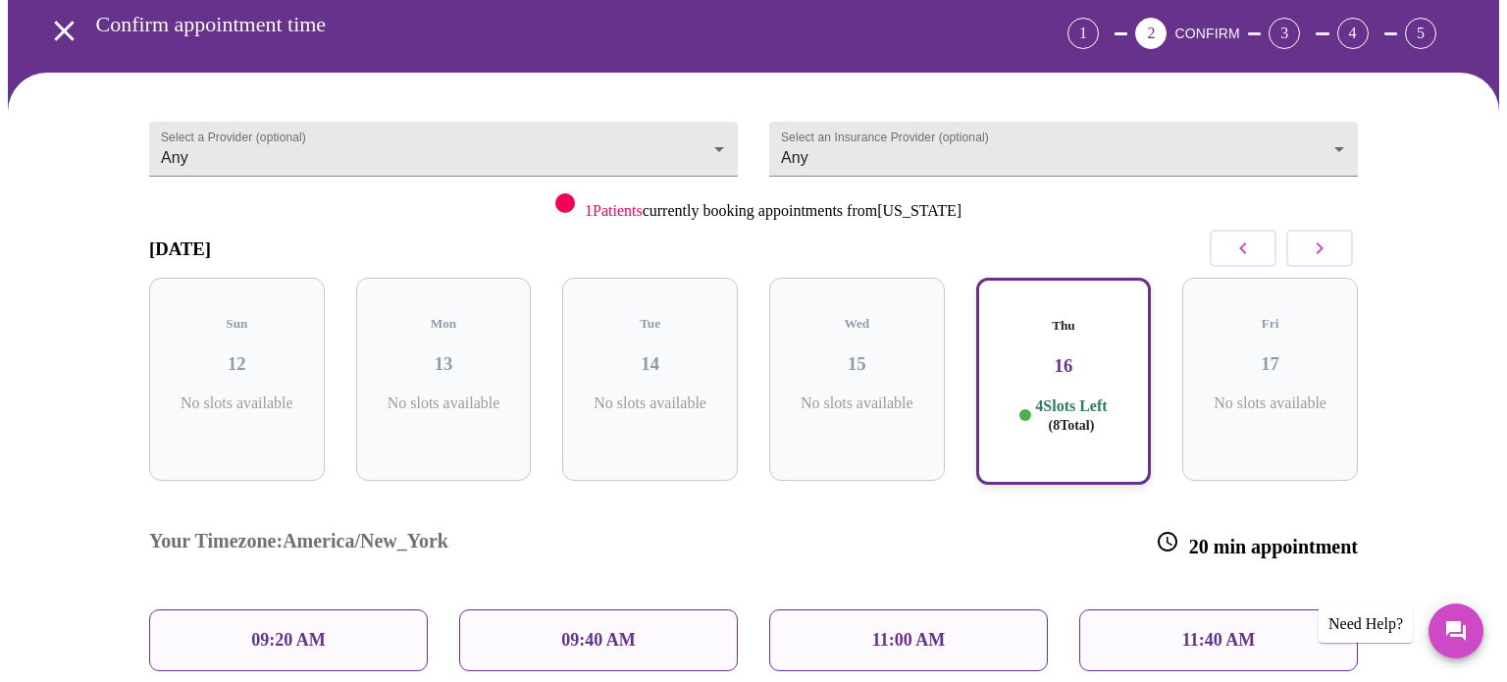
click at [292, 630] on p "09:20 AM" at bounding box center [288, 640] width 75 height 21
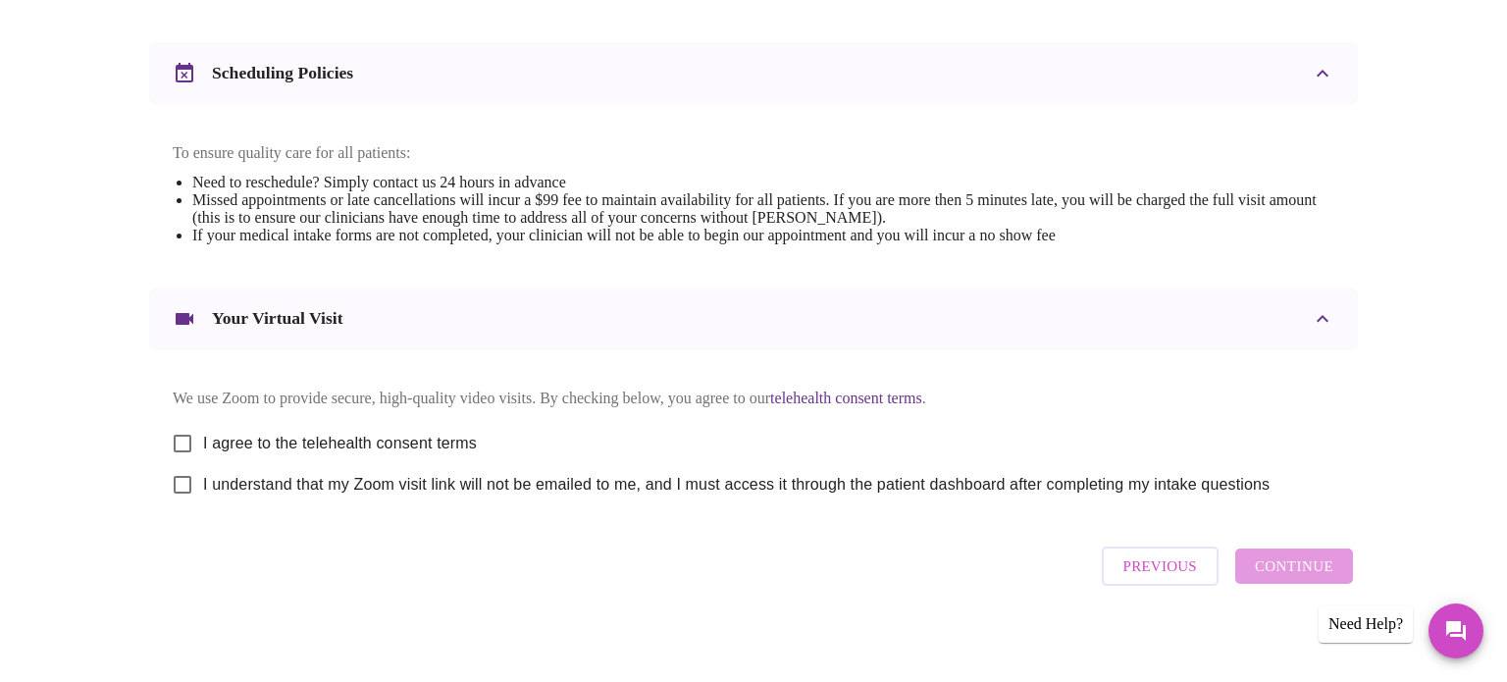
scroll to position [718, 0]
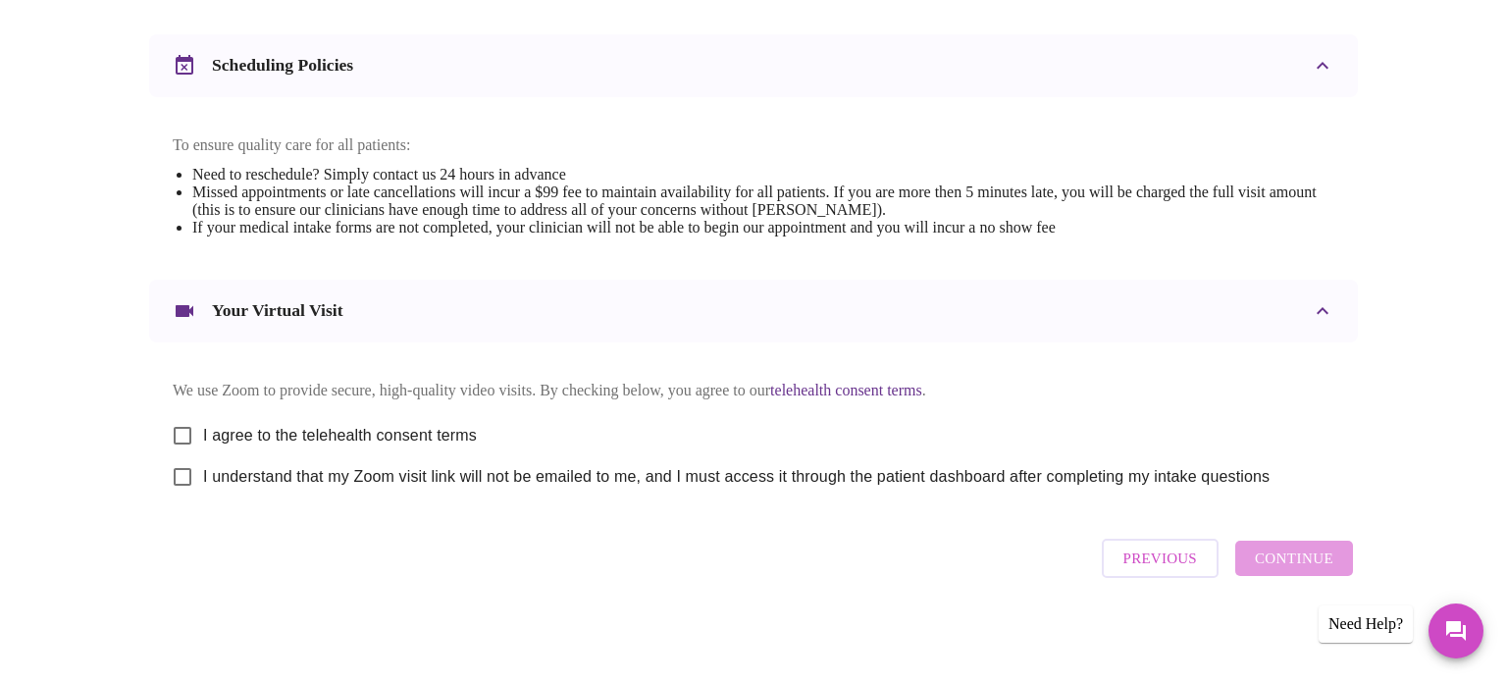
click at [189, 449] on input "I agree to the telehealth consent terms" at bounding box center [182, 435] width 41 height 41
checkbox input "true"
click at [184, 492] on input "I understand that my Zoom visit link will not be emailed to me, and I must acce…" at bounding box center [182, 476] width 41 height 41
checkbox input "true"
click at [1274, 571] on span "Continue" at bounding box center [1294, 558] width 78 height 26
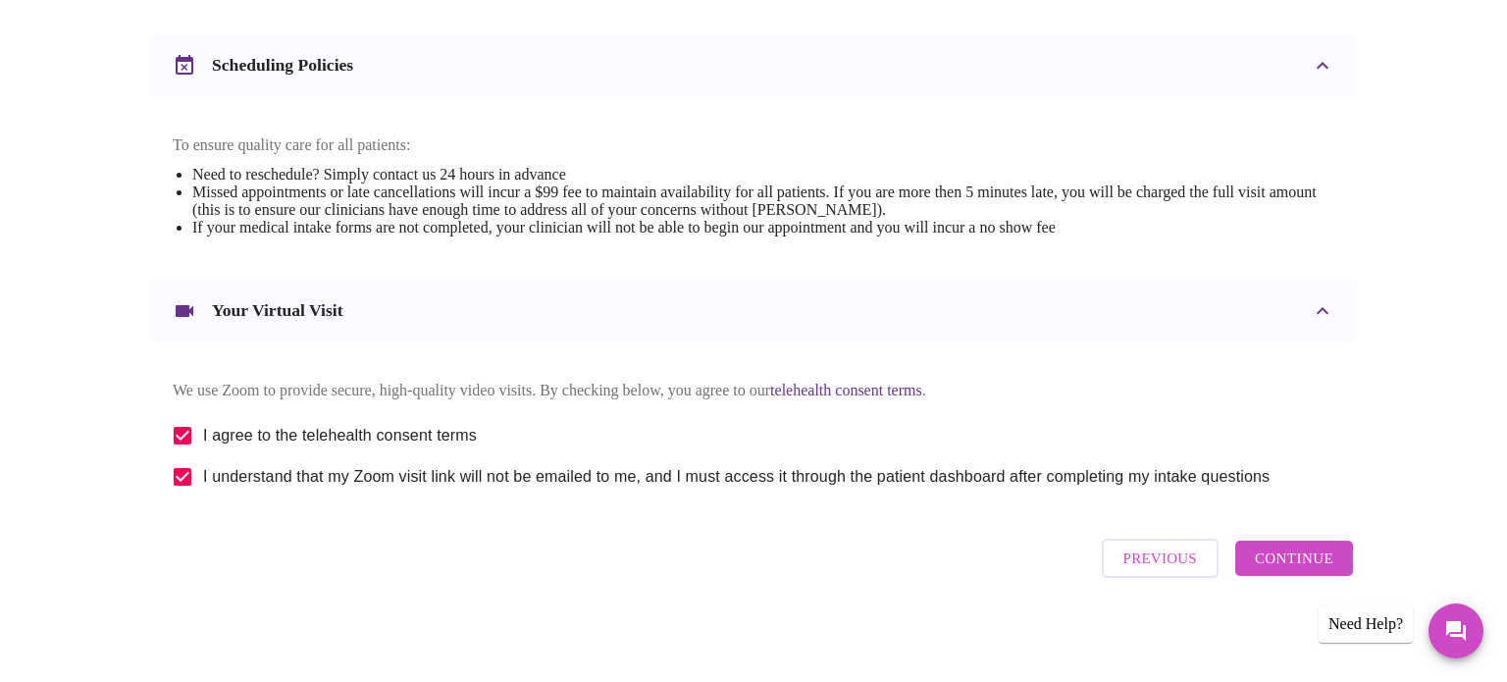
scroll to position [152, 0]
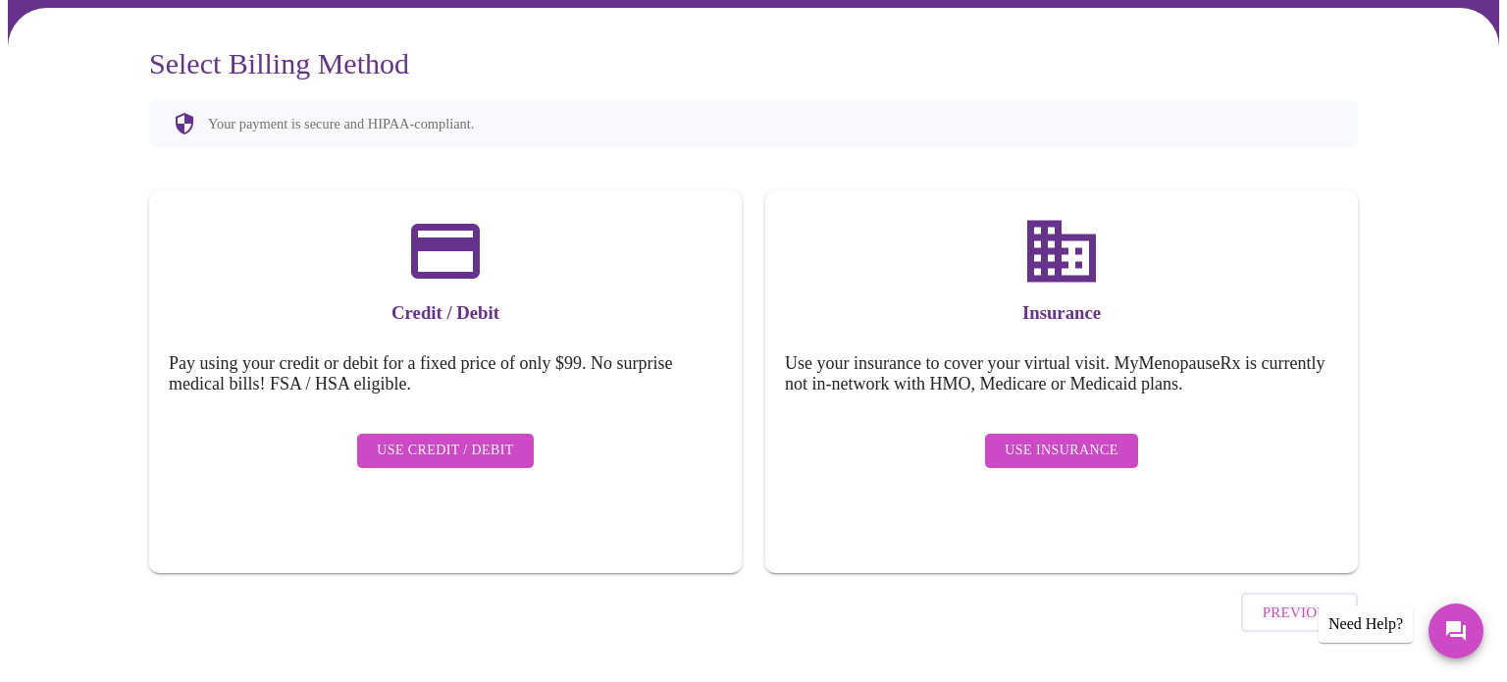
click at [1090, 439] on span "Use Insurance" at bounding box center [1061, 451] width 113 height 25
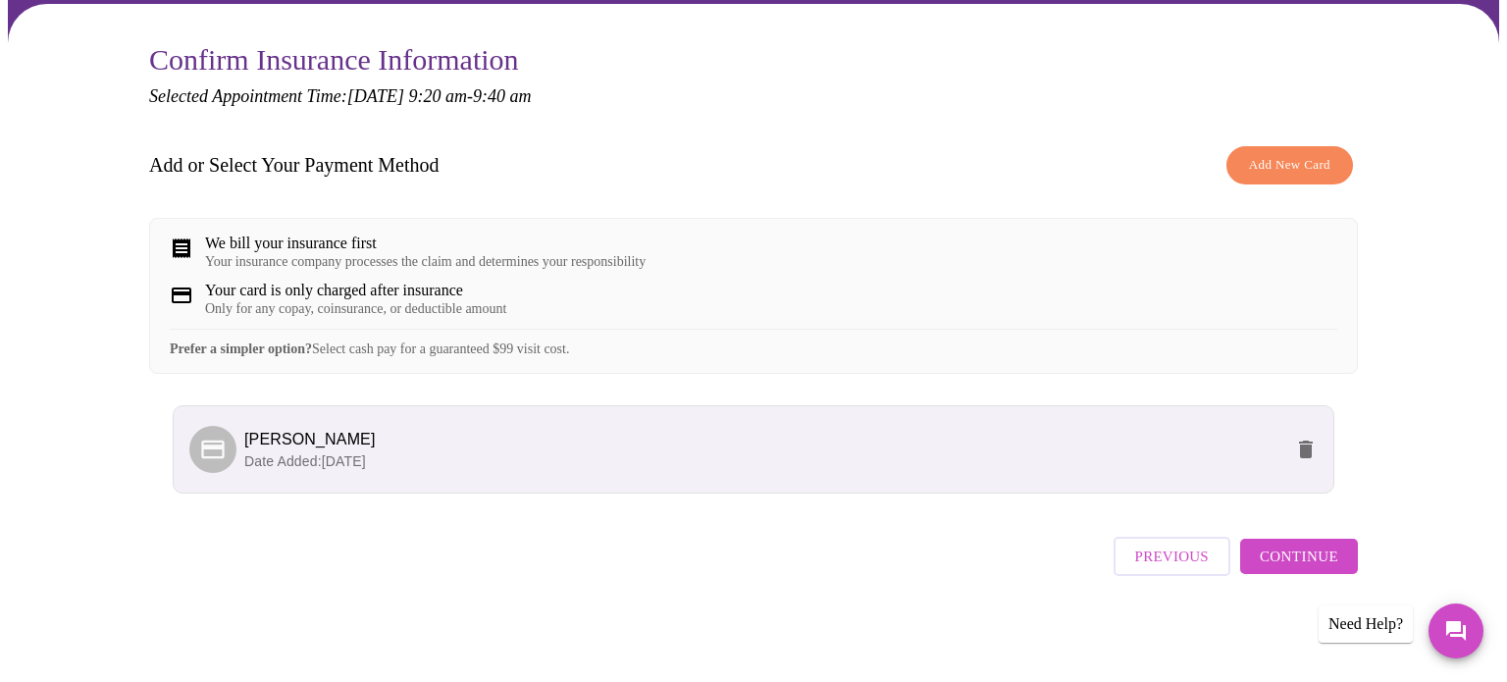
scroll to position [169, 0]
click at [1339, 572] on button "Continue" at bounding box center [1299, 556] width 118 height 35
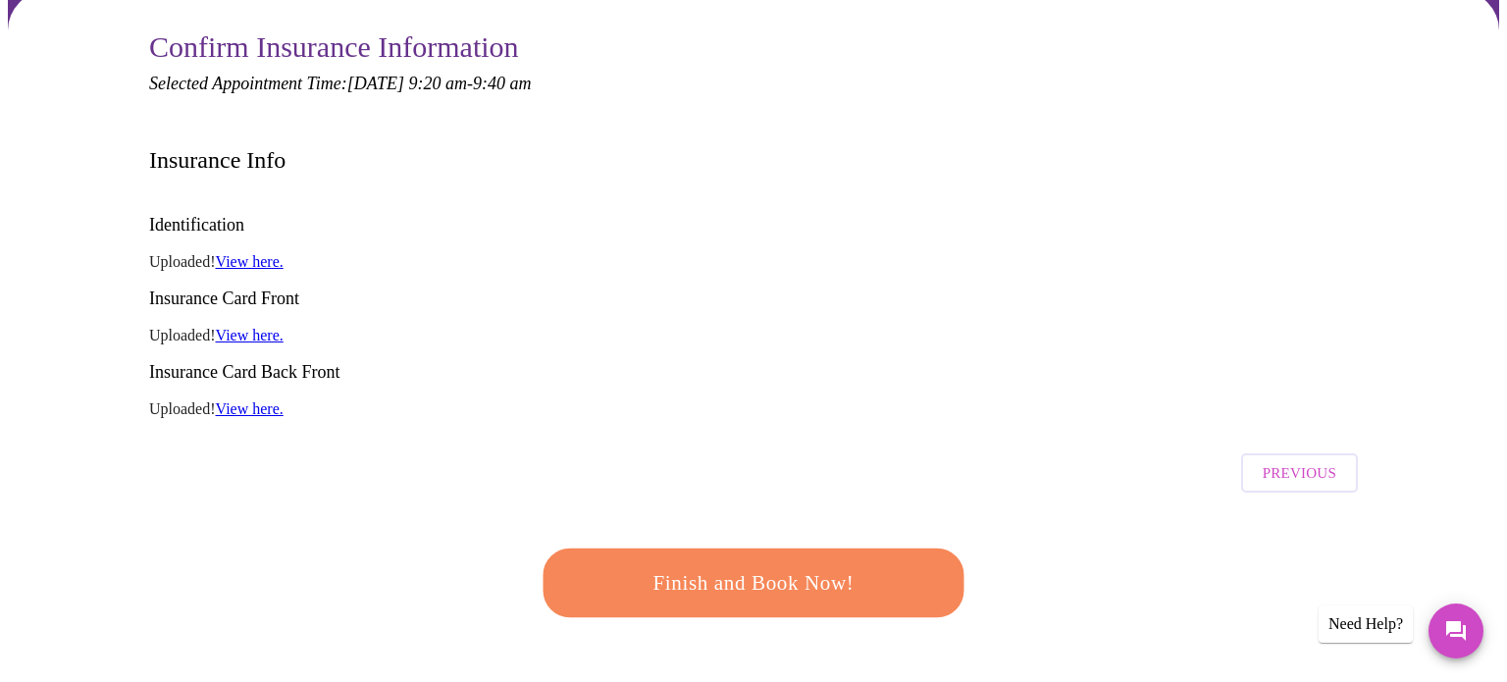
click at [755, 565] on span "Finish and Book Now!" at bounding box center [753, 583] width 363 height 36
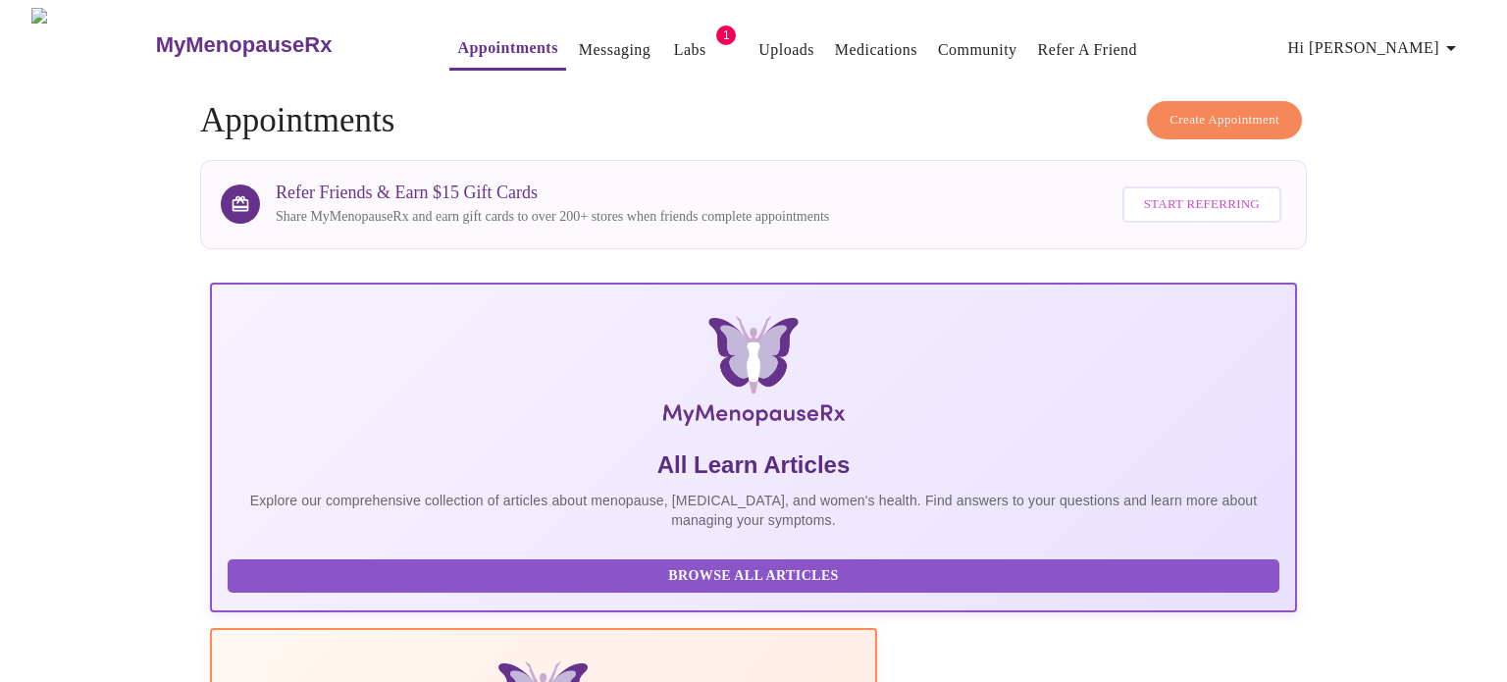
click at [673, 37] on button "Labs" at bounding box center [689, 49] width 63 height 39
click at [716, 26] on span "1" at bounding box center [726, 36] width 20 height 20
click at [674, 48] on link "Labs" at bounding box center [690, 49] width 32 height 27
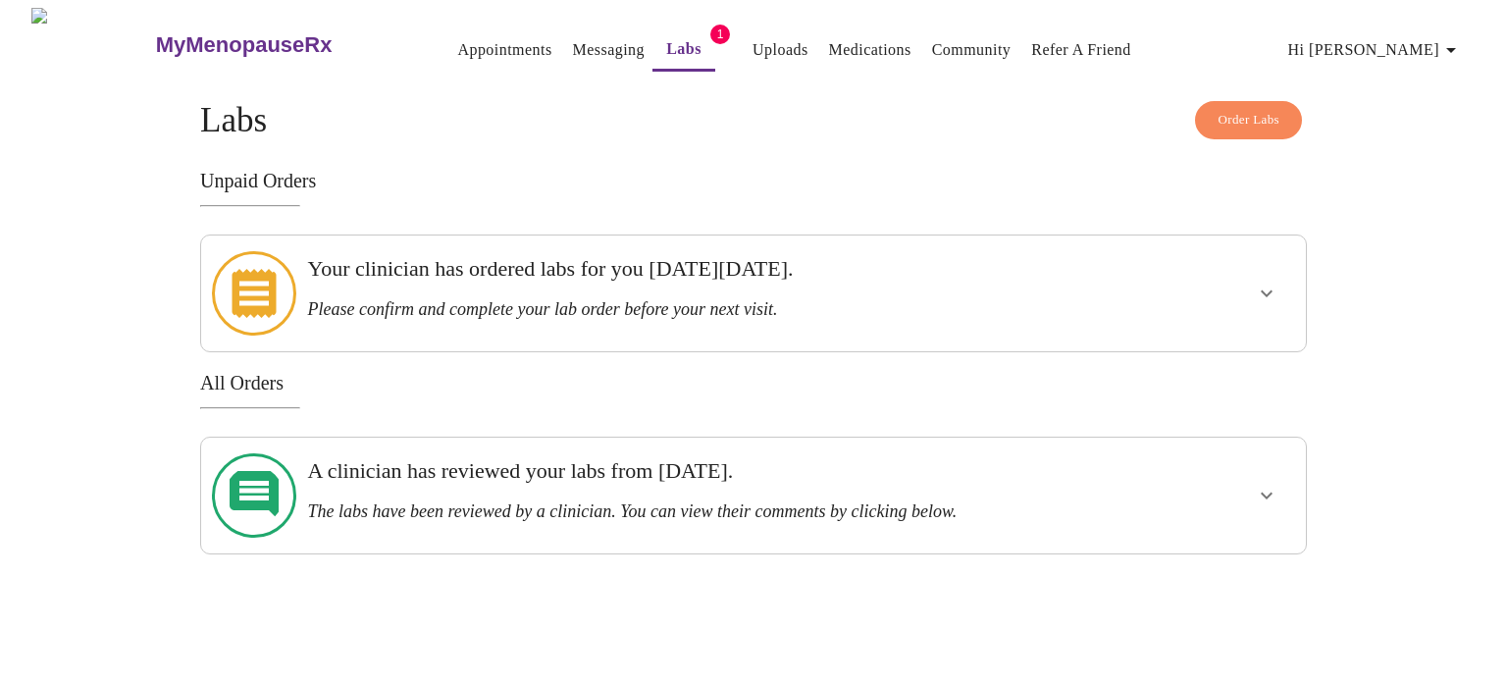
click at [640, 299] on h3 "Please confirm and complete your lab order before your next visit." at bounding box center [700, 309] width 786 height 21
click at [1257, 282] on icon "show more" at bounding box center [1267, 294] width 24 height 24
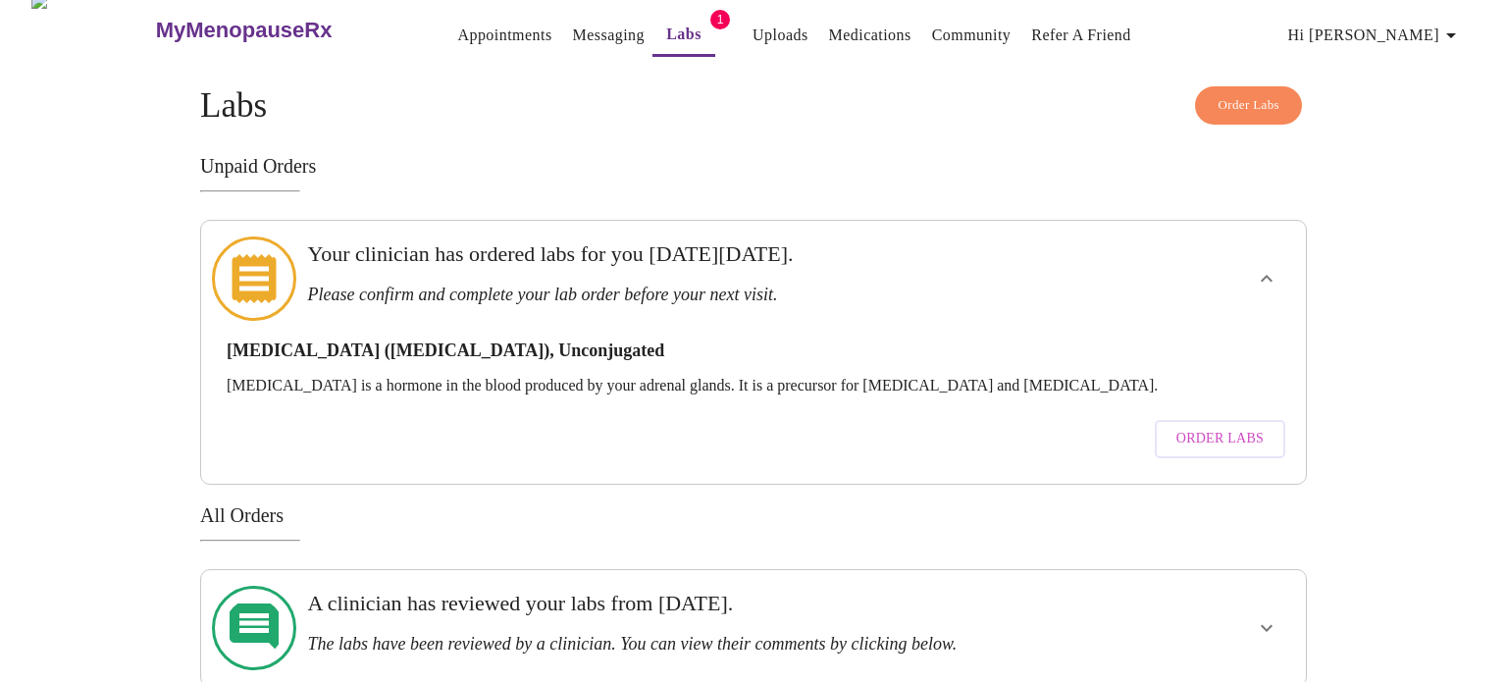
scroll to position [7, 0]
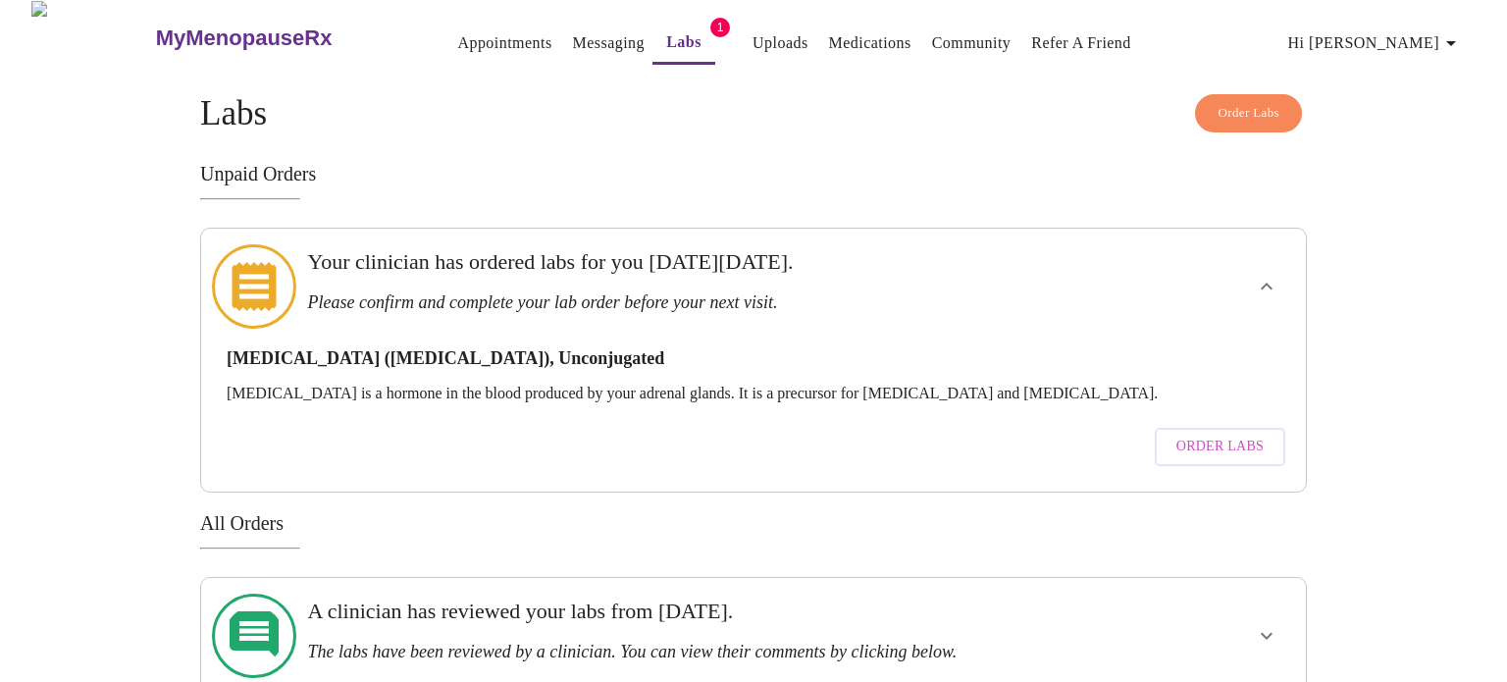
click at [1264, 624] on icon "show more" at bounding box center [1267, 636] width 24 height 24
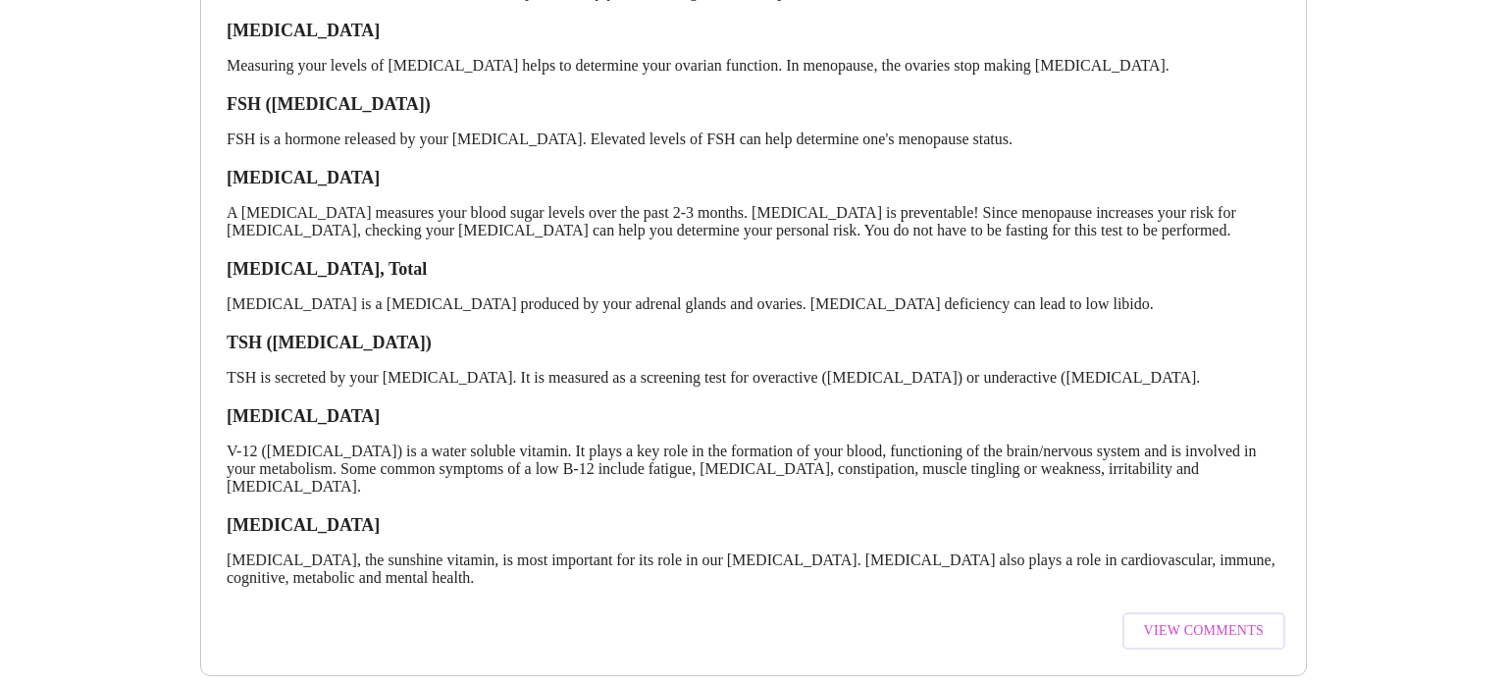
scroll to position [0, 0]
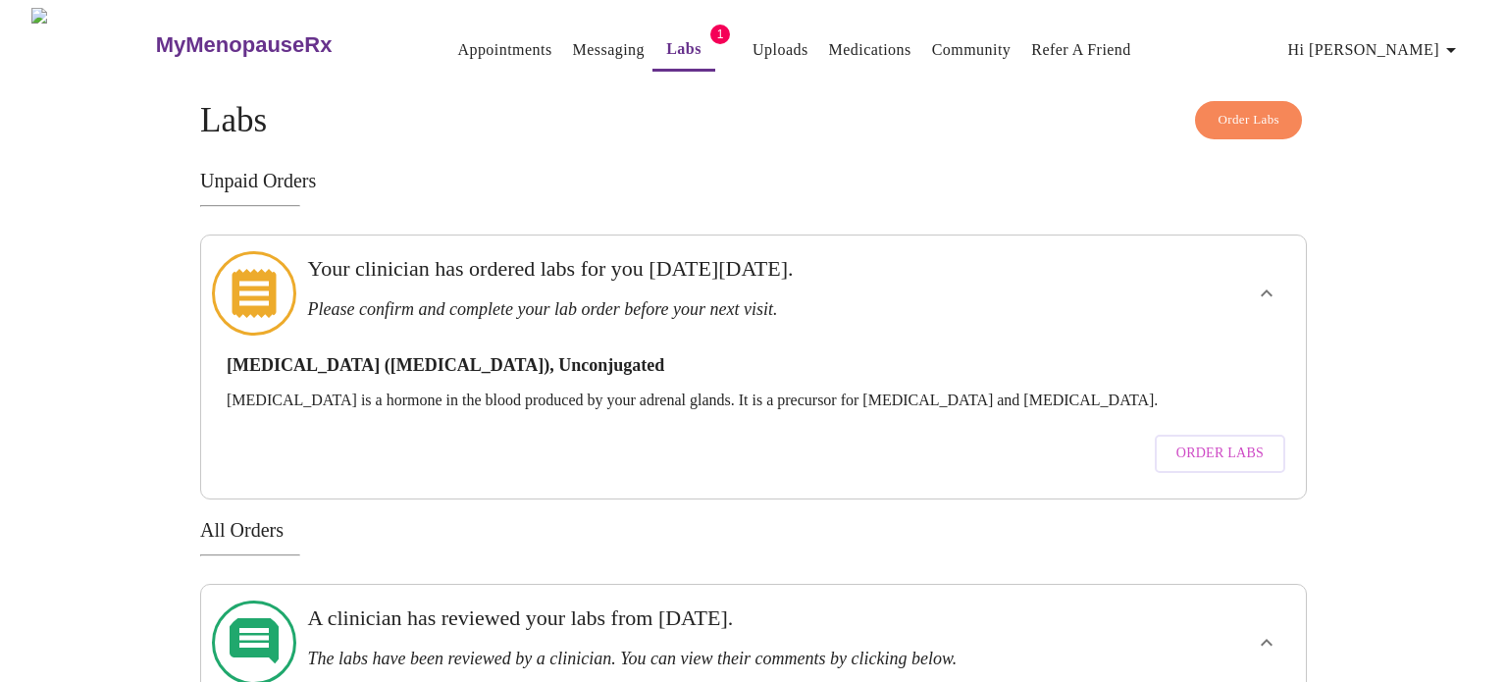
click at [671, 216] on div "Unpaid Orders Your clinician has ordered labs for you on Wednesday, September 4…" at bounding box center [753, 335] width 1107 height 330
click at [250, 35] on h3 "MyMenopauseRx" at bounding box center [244, 45] width 177 height 26
